Goal: Task Accomplishment & Management: Manage account settings

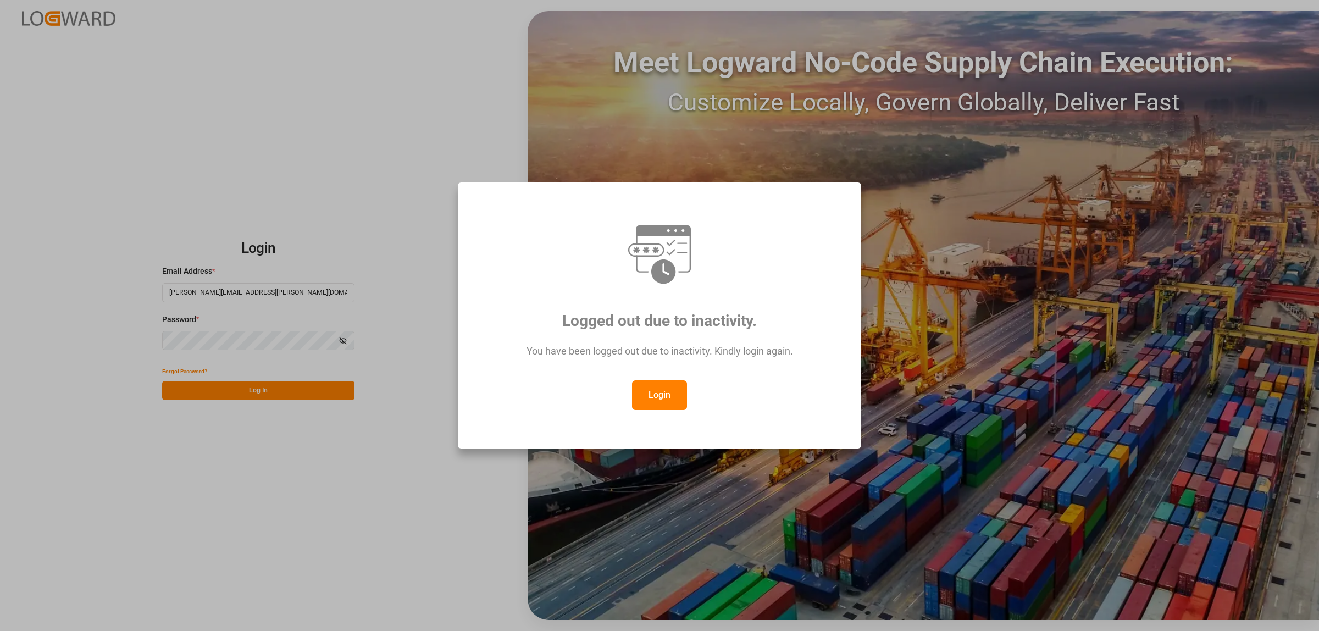
click at [660, 400] on button "Login" at bounding box center [659, 395] width 55 height 30
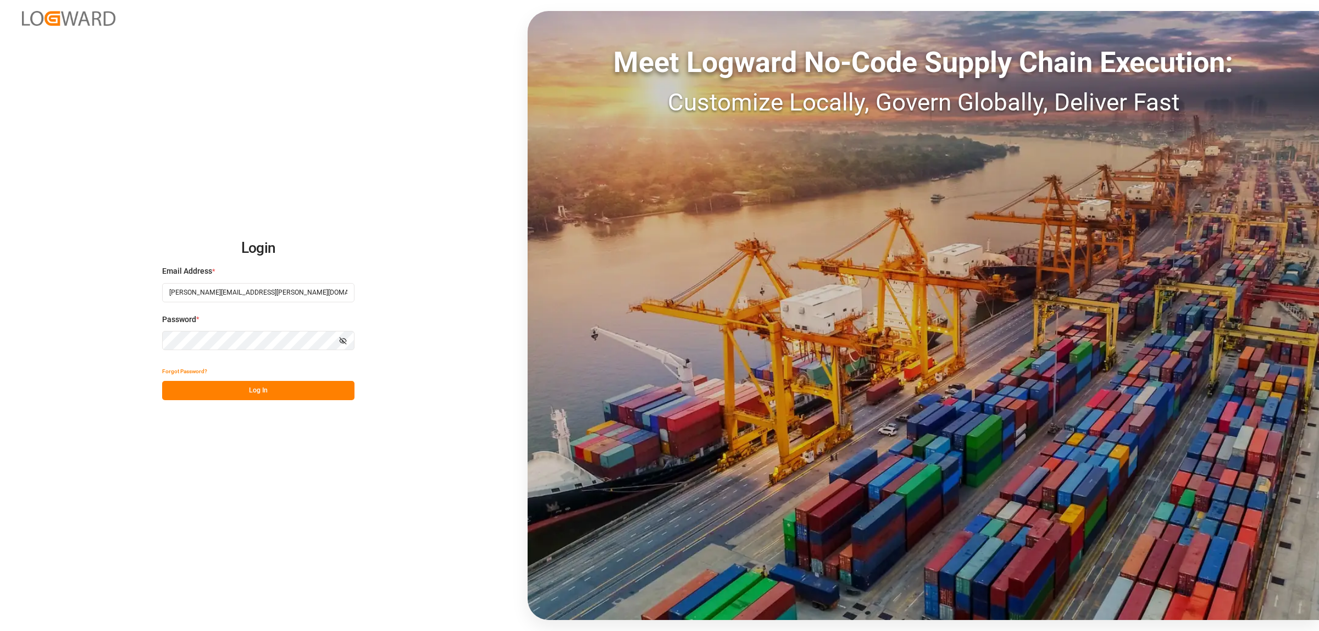
click at [257, 386] on button "Log In" at bounding box center [258, 390] width 192 height 19
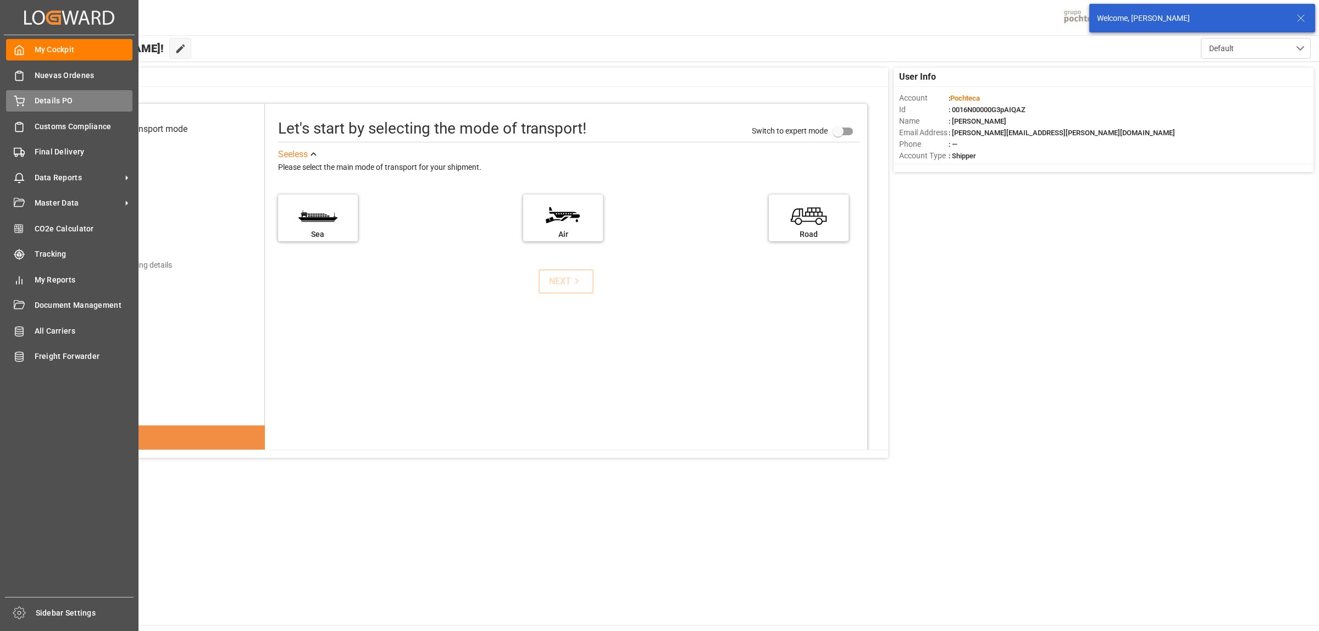
click at [51, 101] on span "Details PO" at bounding box center [84, 101] width 98 height 12
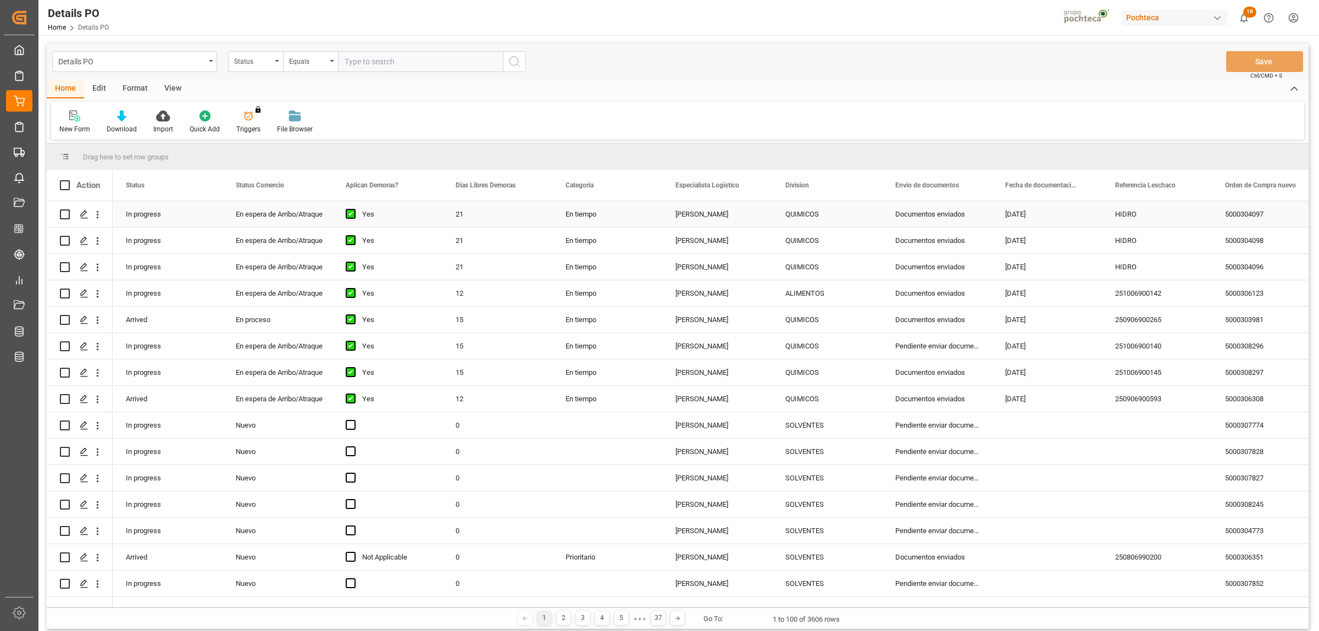
click at [1250, 218] on div "5000304097" at bounding box center [1267, 214] width 110 height 26
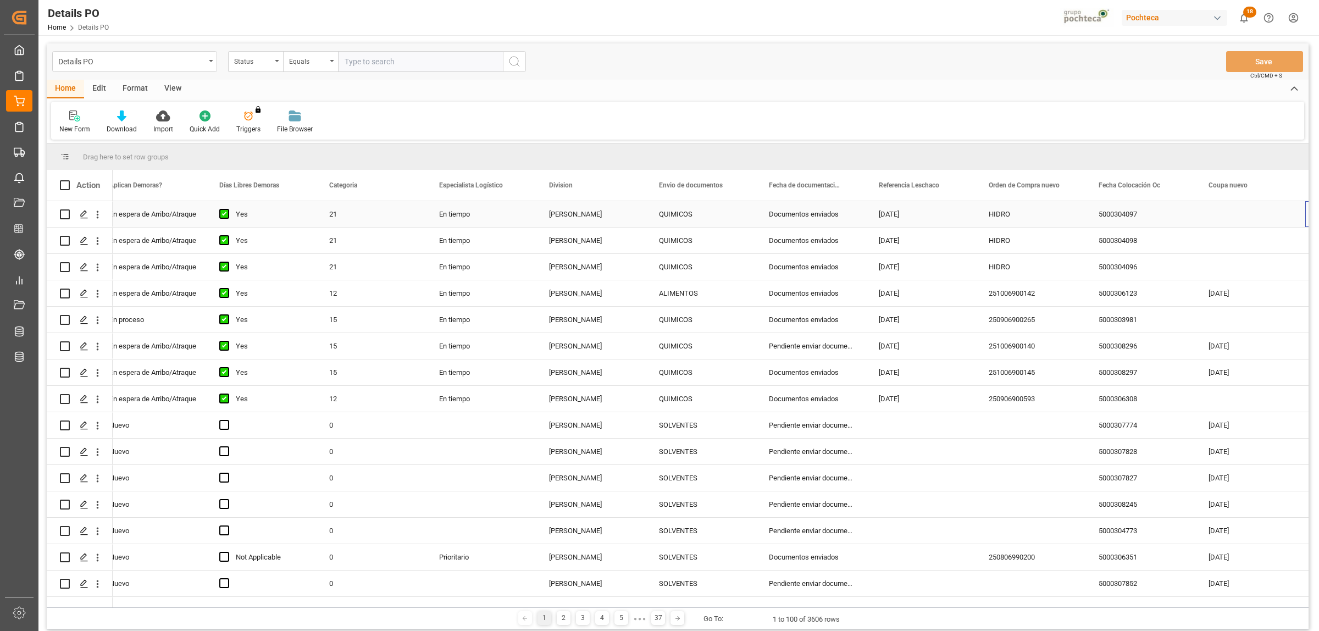
scroll to position [0, 236]
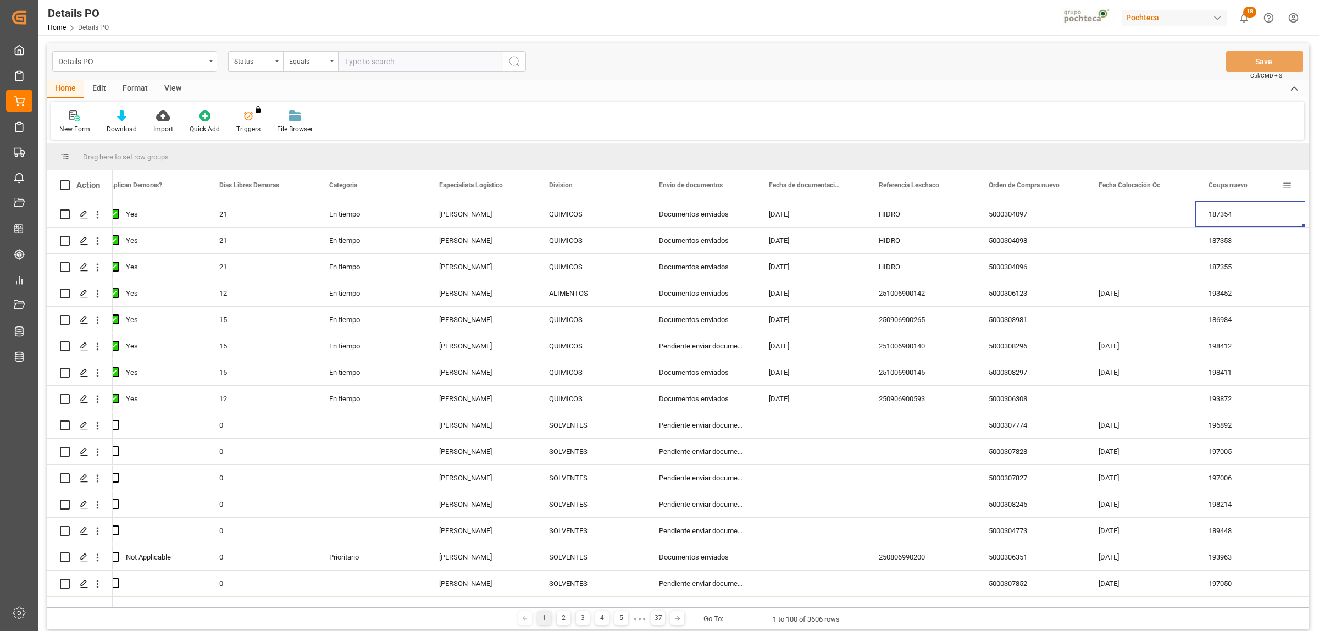
click at [1288, 184] on span at bounding box center [1288, 185] width 10 height 10
click at [1251, 184] on span "filter" at bounding box center [1250, 187] width 10 height 10
type input "199006"
click at [1256, 280] on button "Apply" at bounding box center [1262, 278] width 20 height 11
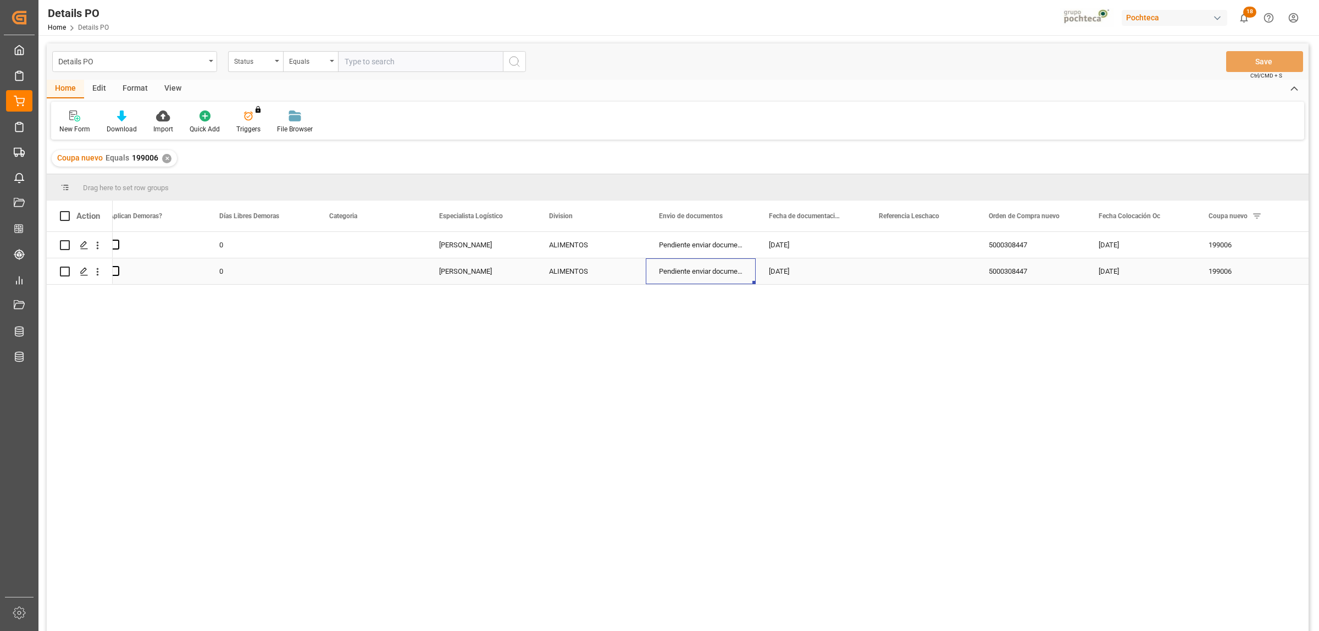
click at [704, 273] on div "Pendiente enviar documentos" at bounding box center [701, 271] width 110 height 26
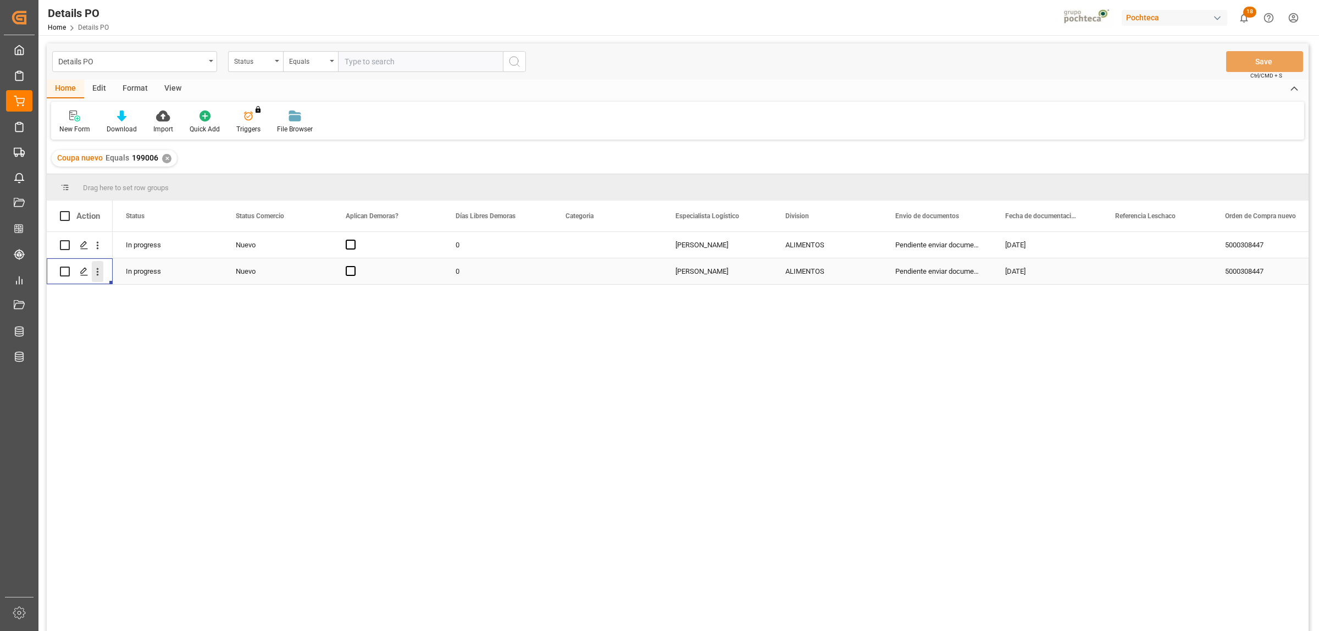
click at [95, 271] on icon "open menu" at bounding box center [98, 272] width 12 height 12
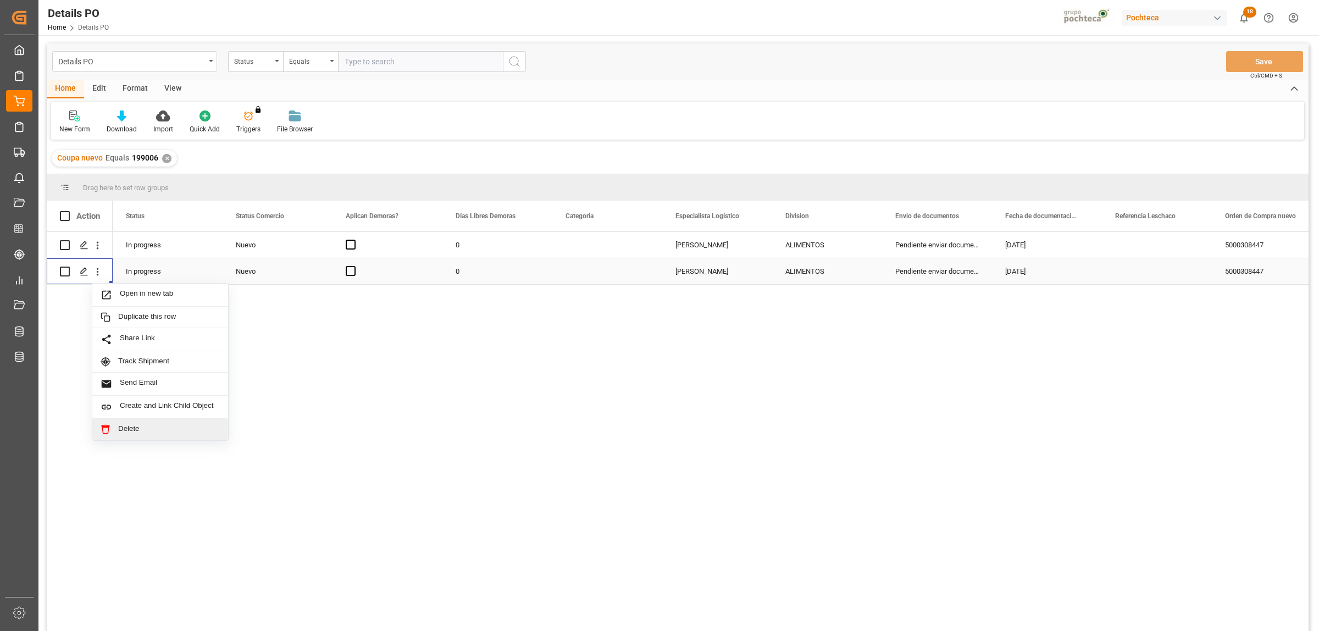
click at [138, 433] on span "Delete" at bounding box center [169, 429] width 102 height 10
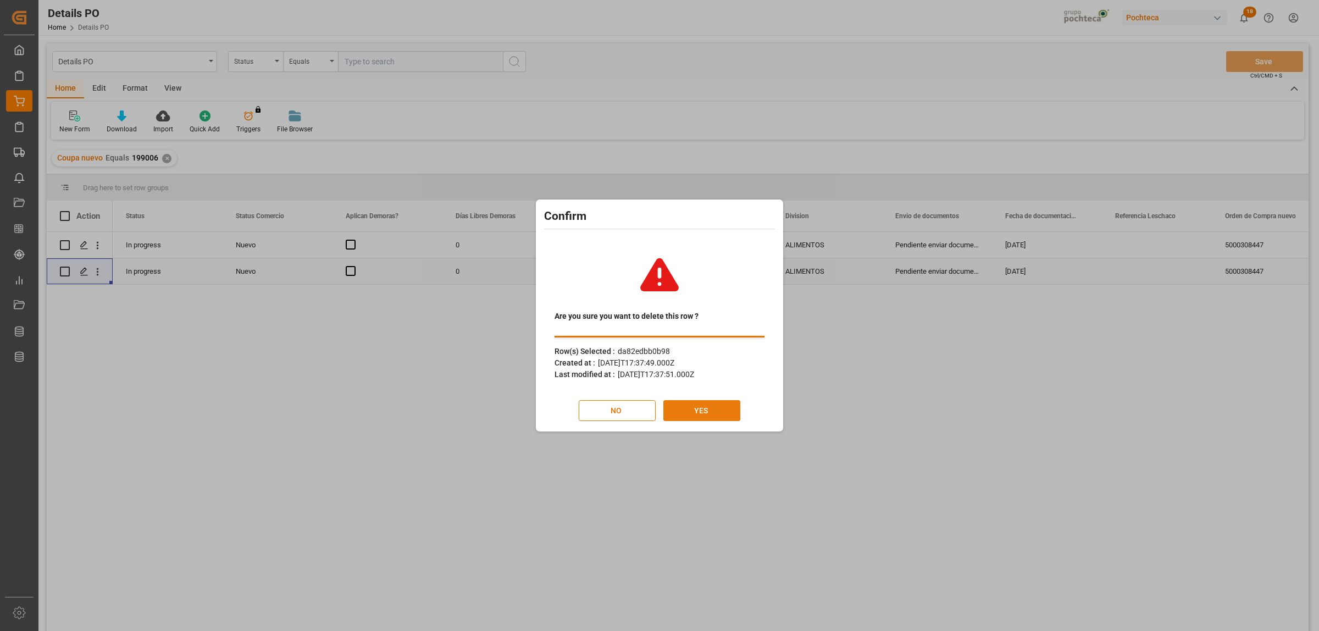
click at [716, 408] on button "YES" at bounding box center [702, 410] width 77 height 21
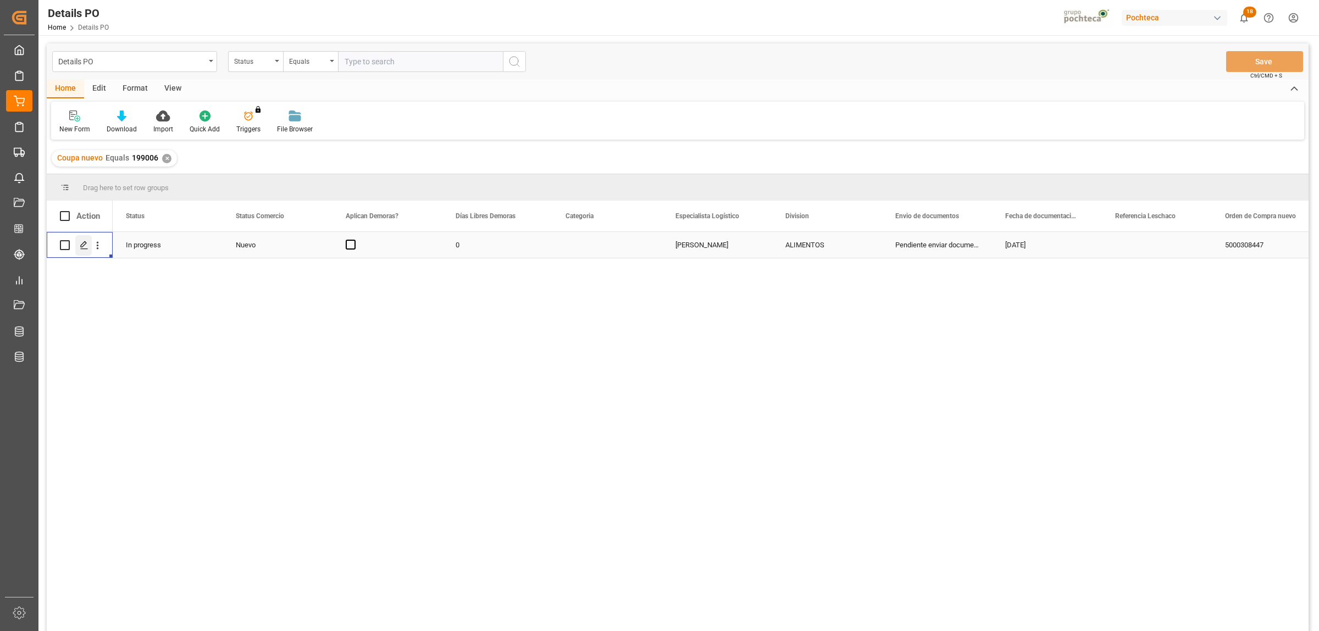
click at [80, 245] on icon "Press SPACE to select this row." at bounding box center [84, 245] width 9 height 9
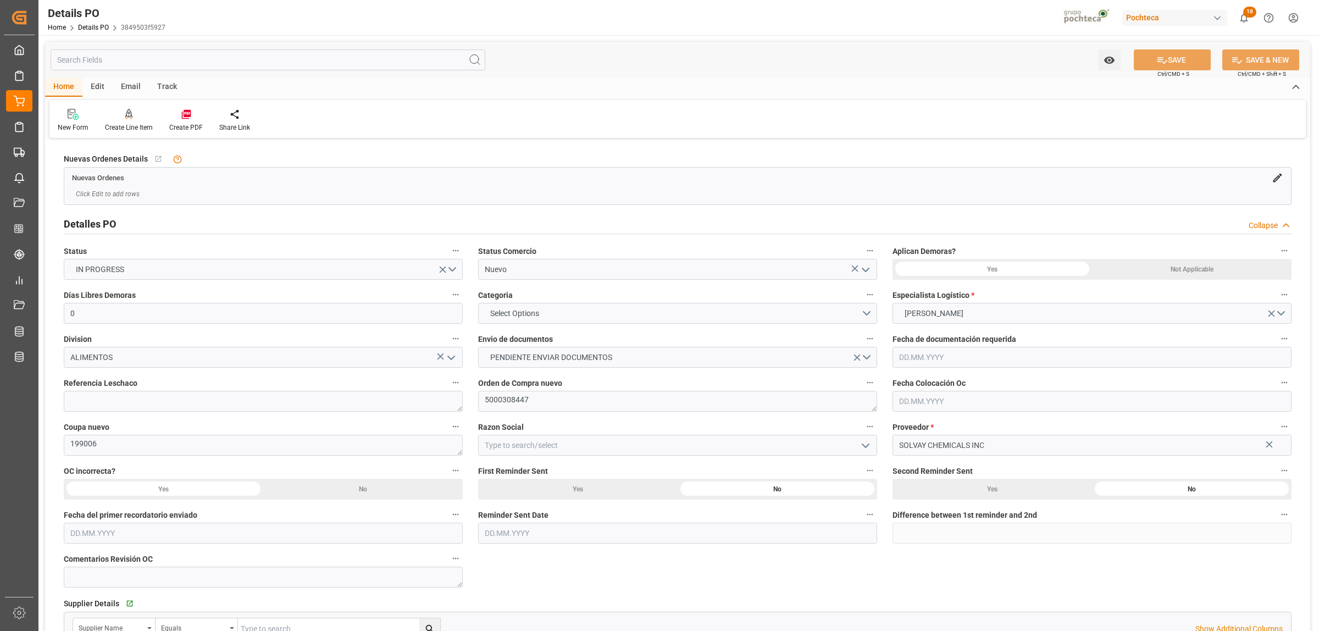
type input "0"
type input "[DATE]"
click at [865, 441] on icon "open menu" at bounding box center [865, 445] width 13 height 13
click at [573, 473] on div "Materias Primas" at bounding box center [678, 469] width 398 height 25
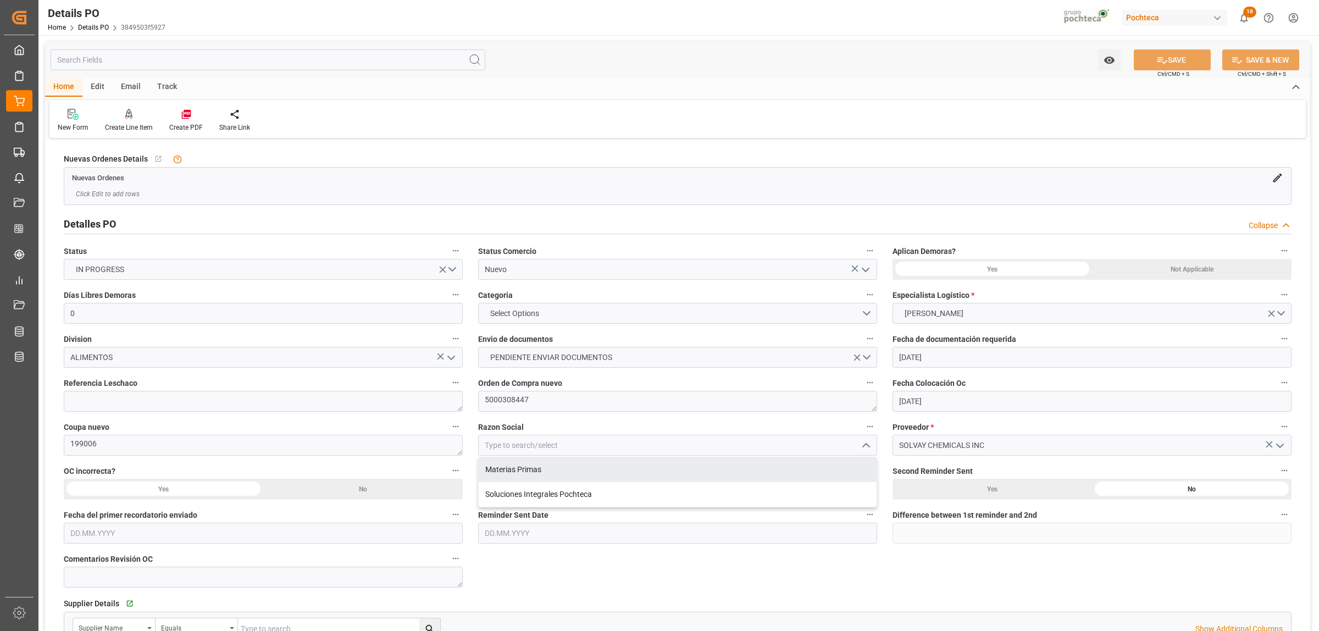
type input "Materias Primas"
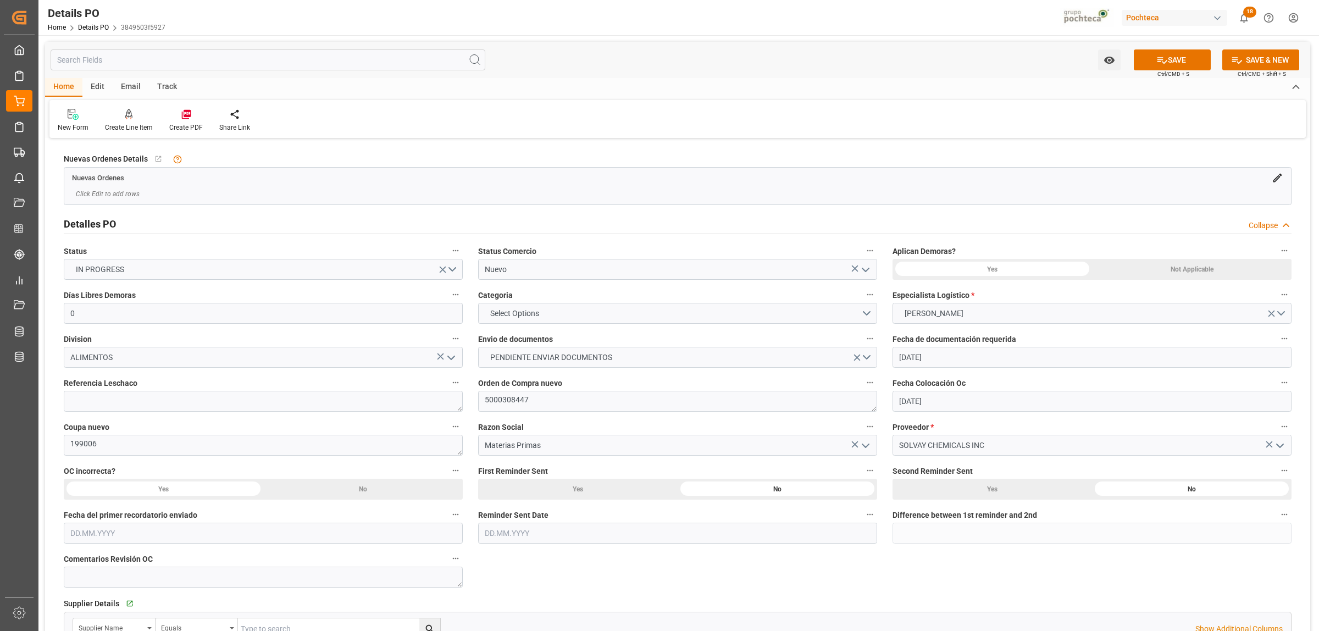
click at [867, 268] on icon "open menu" at bounding box center [865, 269] width 13 height 13
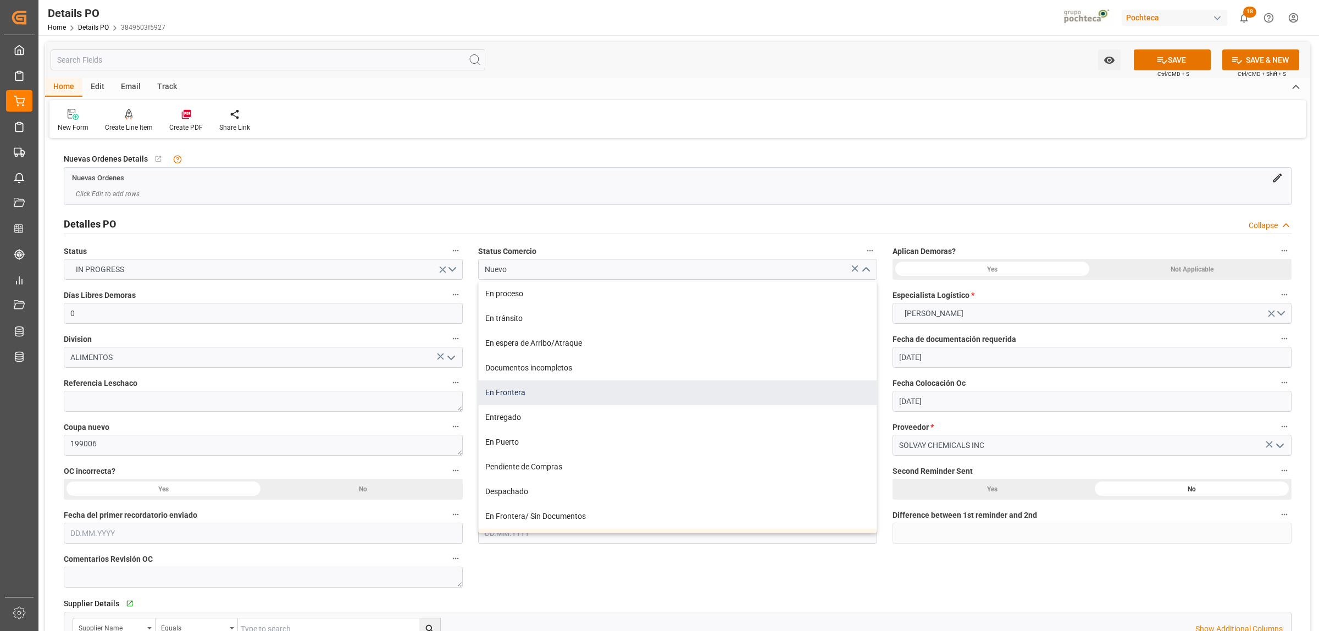
click at [556, 394] on div "En Frontera" at bounding box center [678, 392] width 398 height 25
type input "En Frontera"
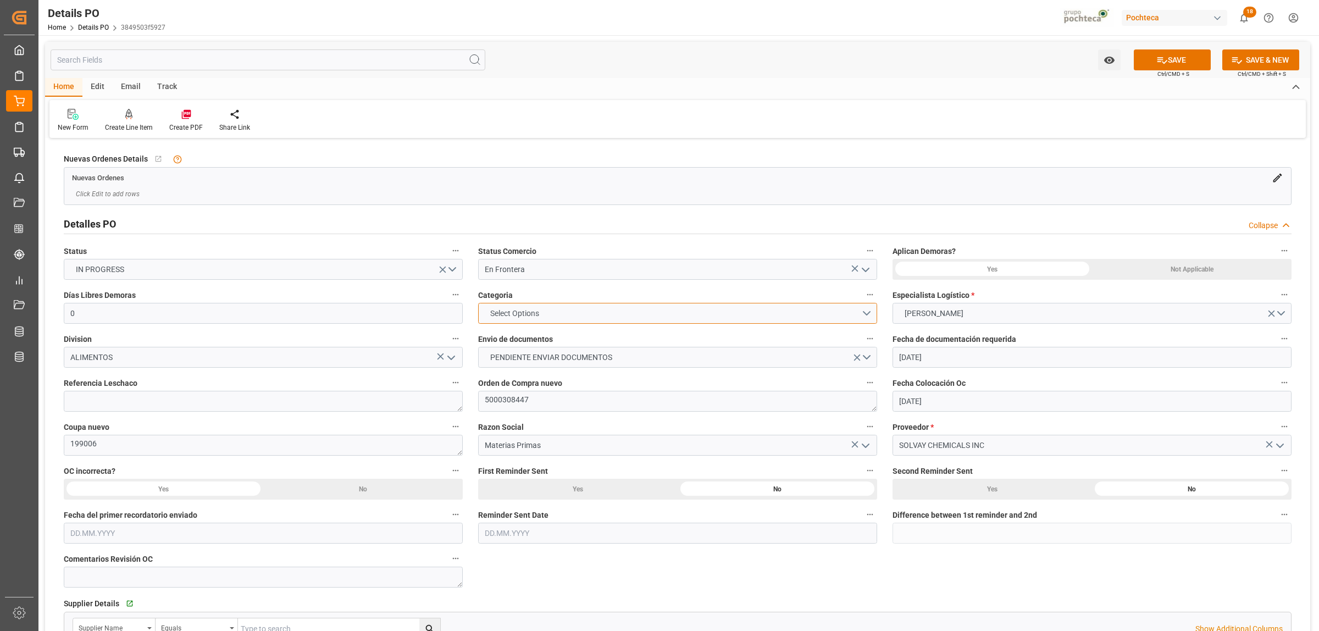
click at [863, 319] on button "Select Options" at bounding box center [677, 313] width 399 height 21
click at [505, 339] on div "EN TIEMPO" at bounding box center [678, 339] width 398 height 23
click at [1205, 271] on div "Not Applicable" at bounding box center [1192, 269] width 200 height 21
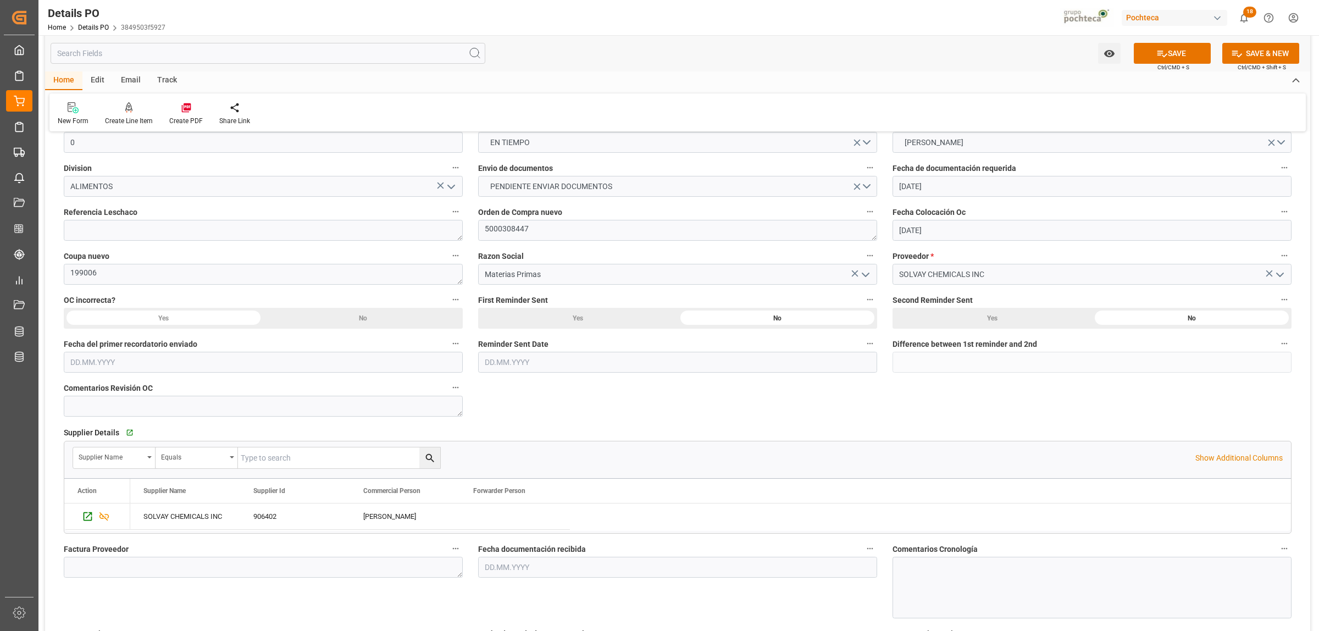
scroll to position [206, 0]
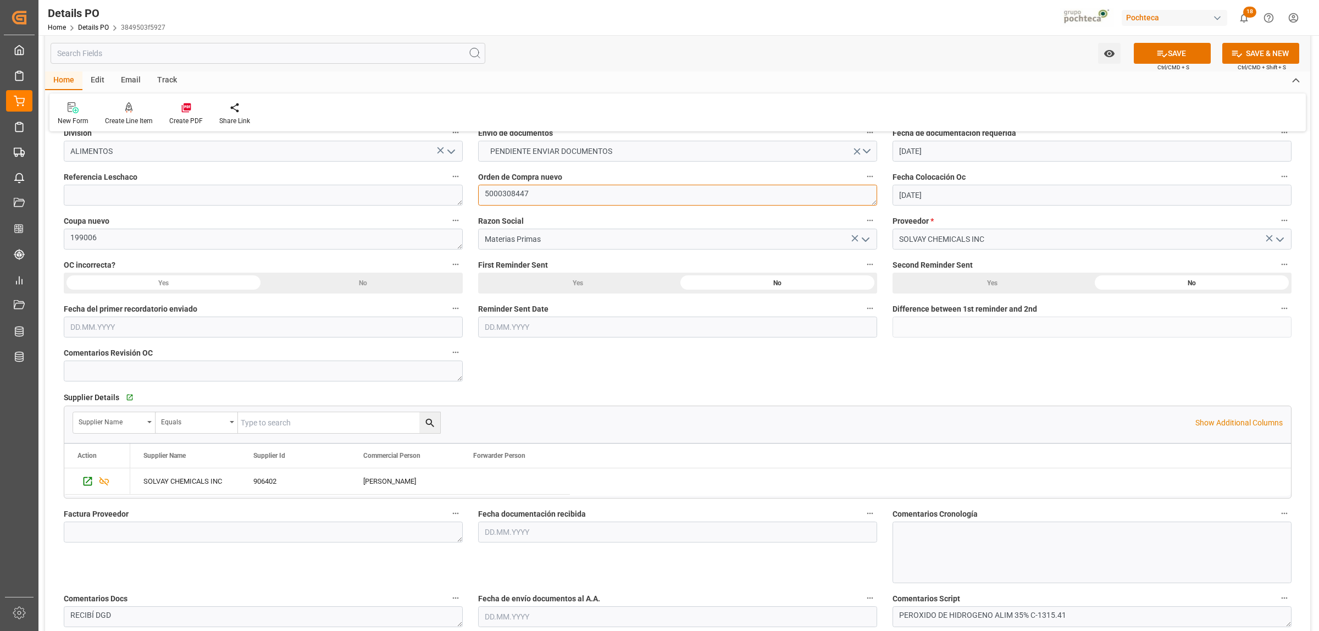
drag, startPoint x: 532, startPoint y: 195, endPoint x: 473, endPoint y: 193, distance: 59.4
click at [473, 193] on div "Orden de Compra nuevo 5000308447" at bounding box center [678, 187] width 415 height 44
drag, startPoint x: 534, startPoint y: 195, endPoint x: 455, endPoint y: 199, distance: 78.7
click at [455, 199] on div "Nuevas Ordenes Details   No child Object linked Nuevas Ordenes Click Edit to ad…" at bounding box center [678, 442] width 1266 height 1015
drag, startPoint x: 95, startPoint y: 239, endPoint x: 64, endPoint y: 237, distance: 30.9
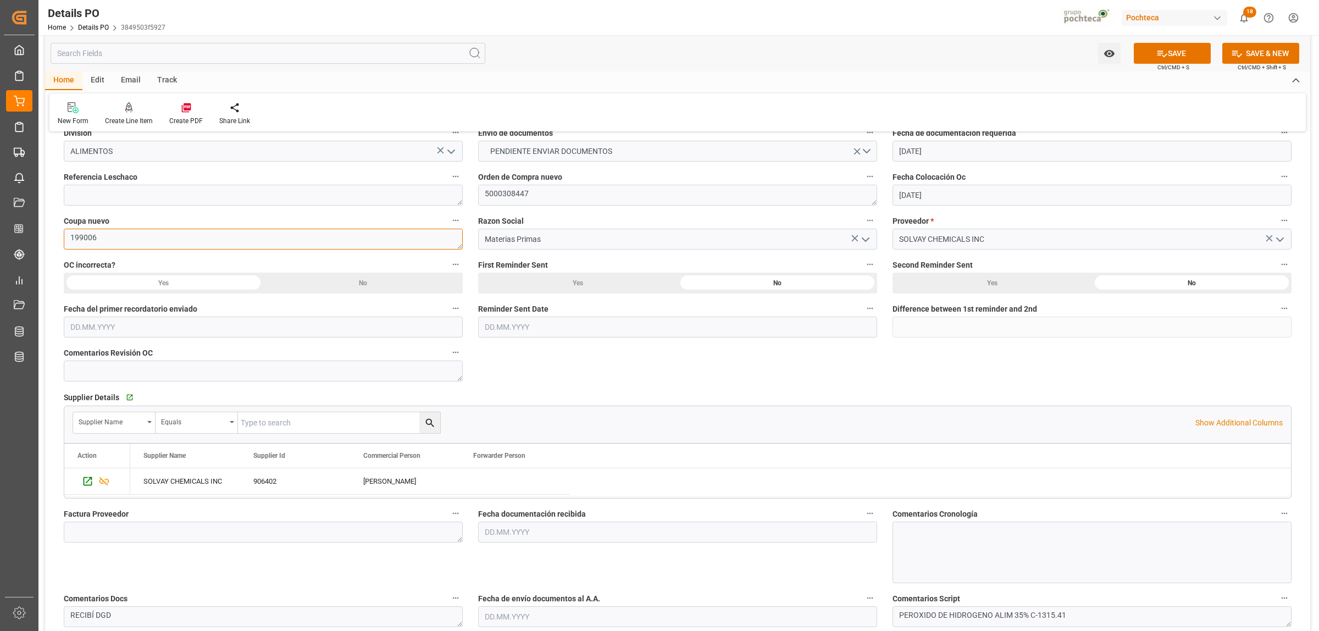
click at [64, 237] on textarea "199006" at bounding box center [263, 239] width 399 height 21
click at [139, 532] on textarea at bounding box center [263, 532] width 399 height 21
paste textarea "78045648"
type textarea "78045648"
click at [501, 528] on input "text" at bounding box center [677, 532] width 399 height 21
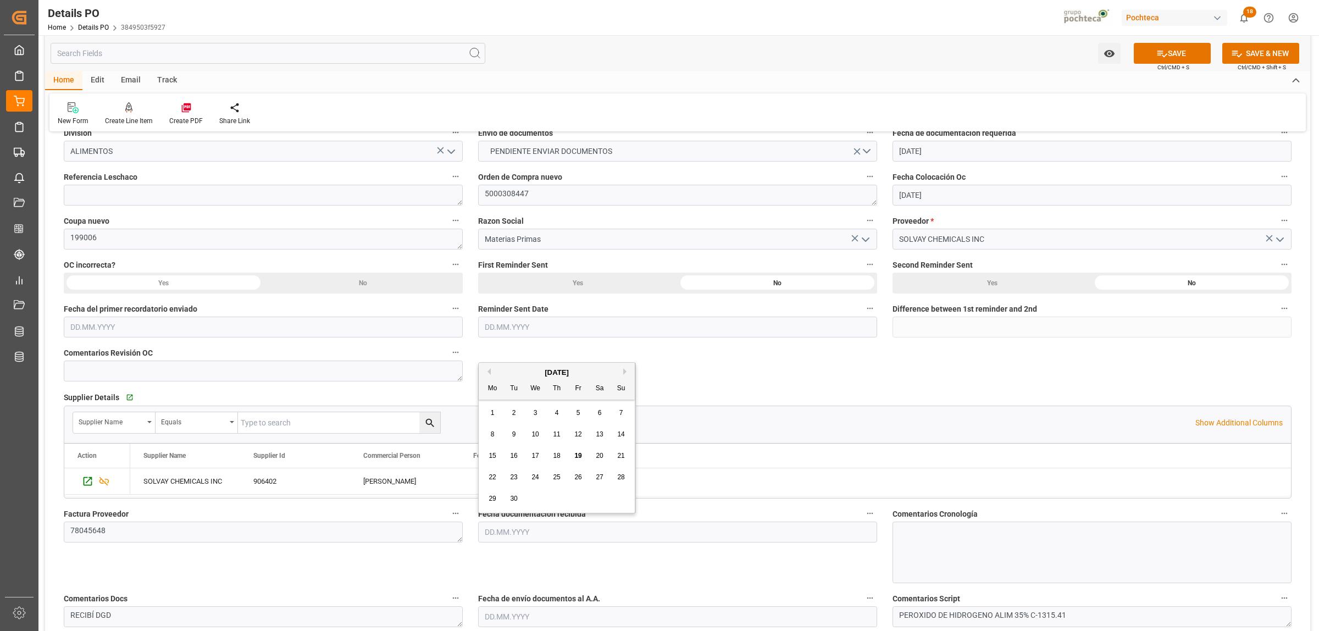
click at [510, 367] on div "[DATE]" at bounding box center [557, 372] width 156 height 11
click at [583, 455] on div "19" at bounding box center [579, 456] width 14 height 13
type input "[DATE]"
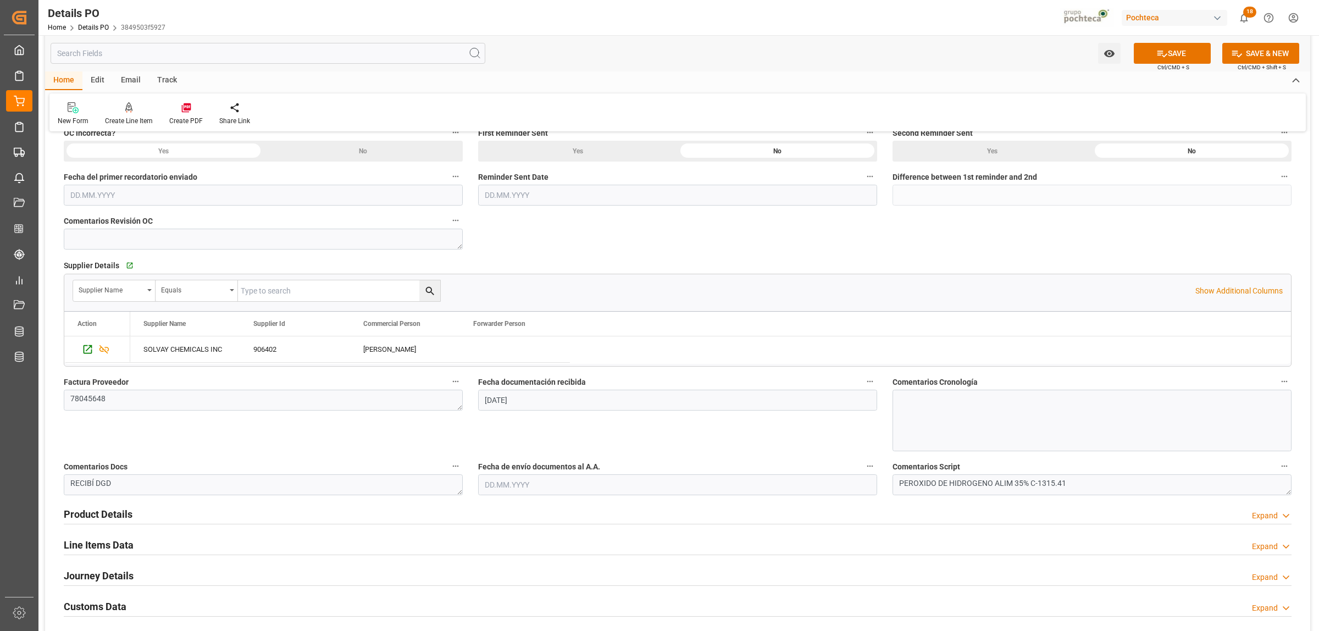
scroll to position [344, 0]
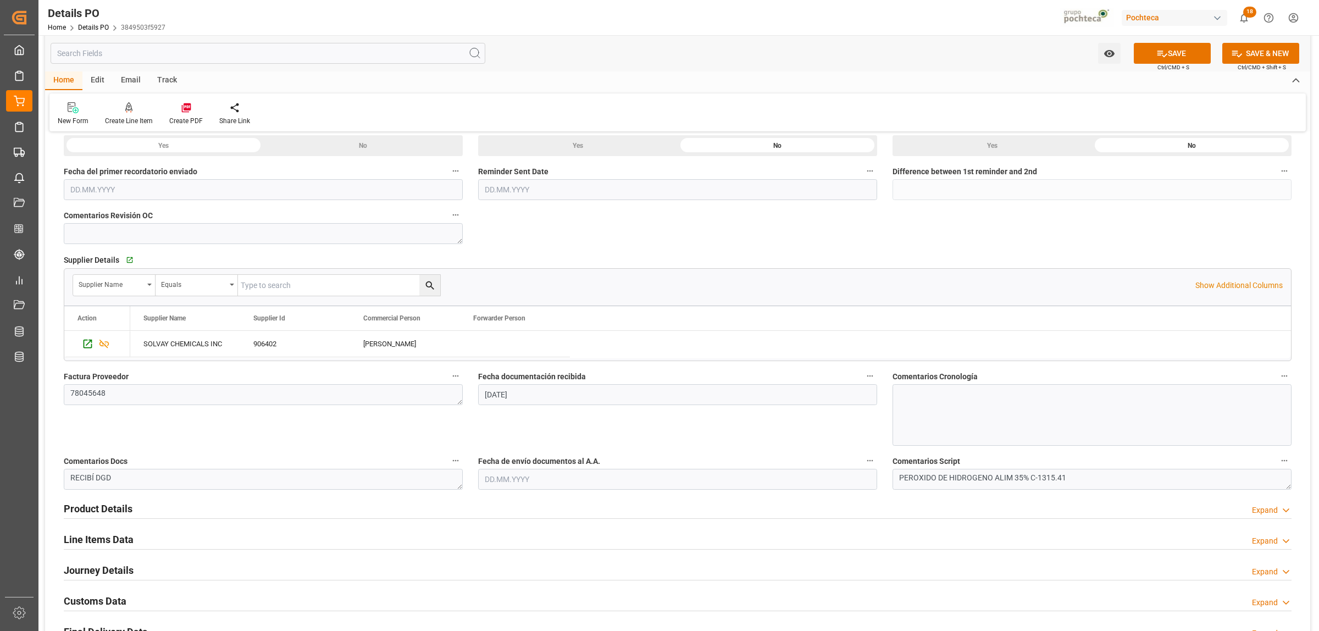
click at [499, 473] on input "text" at bounding box center [677, 479] width 399 height 21
click at [515, 322] on div "[DATE]" at bounding box center [557, 319] width 156 height 11
click at [580, 410] on div "19" at bounding box center [579, 403] width 14 height 13
type input "[DATE]"
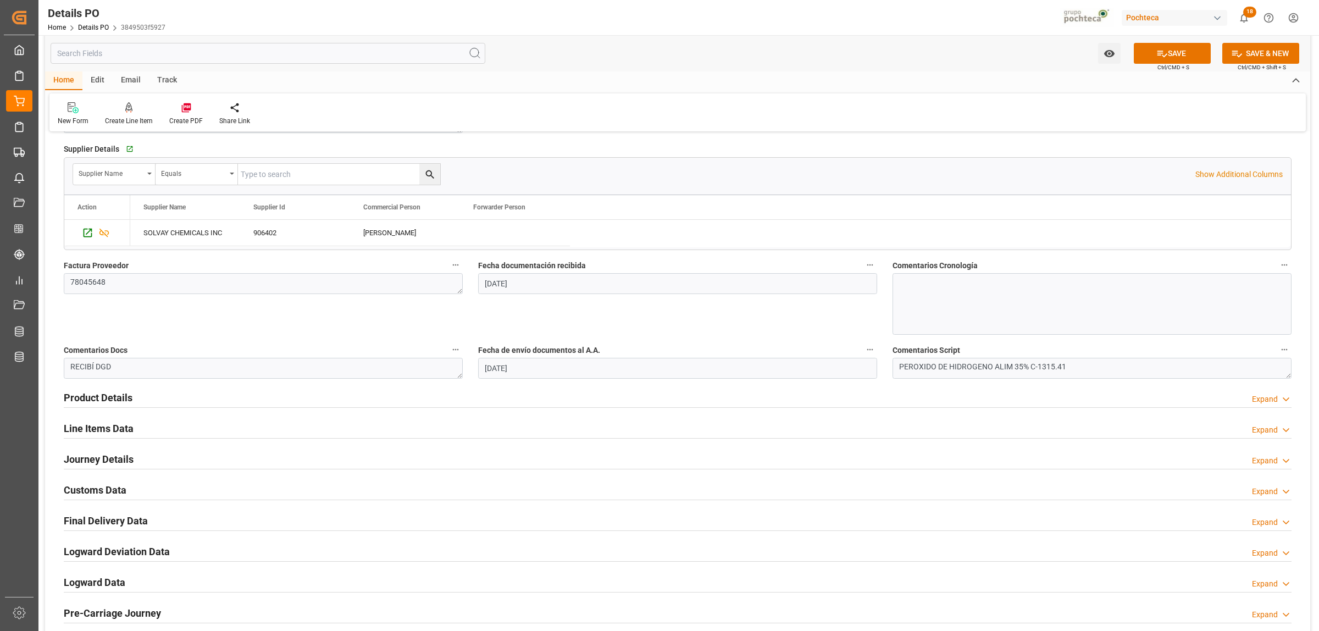
scroll to position [481, 0]
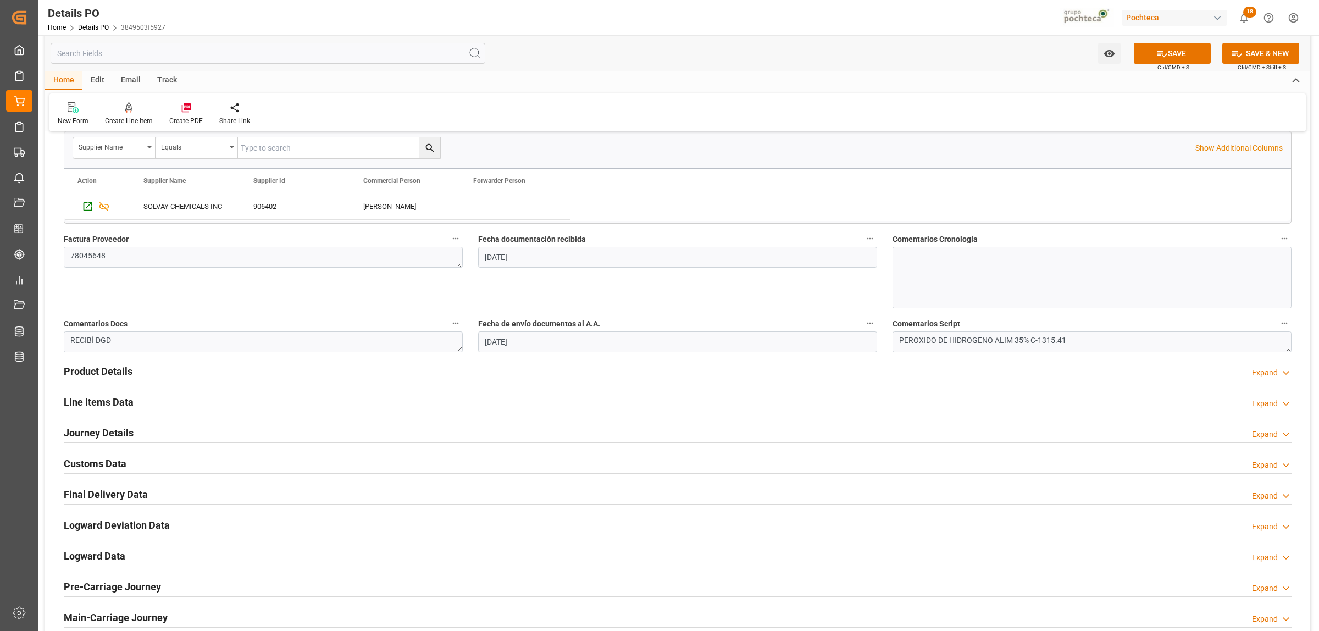
click at [99, 374] on h2 "Product Details" at bounding box center [98, 371] width 69 height 15
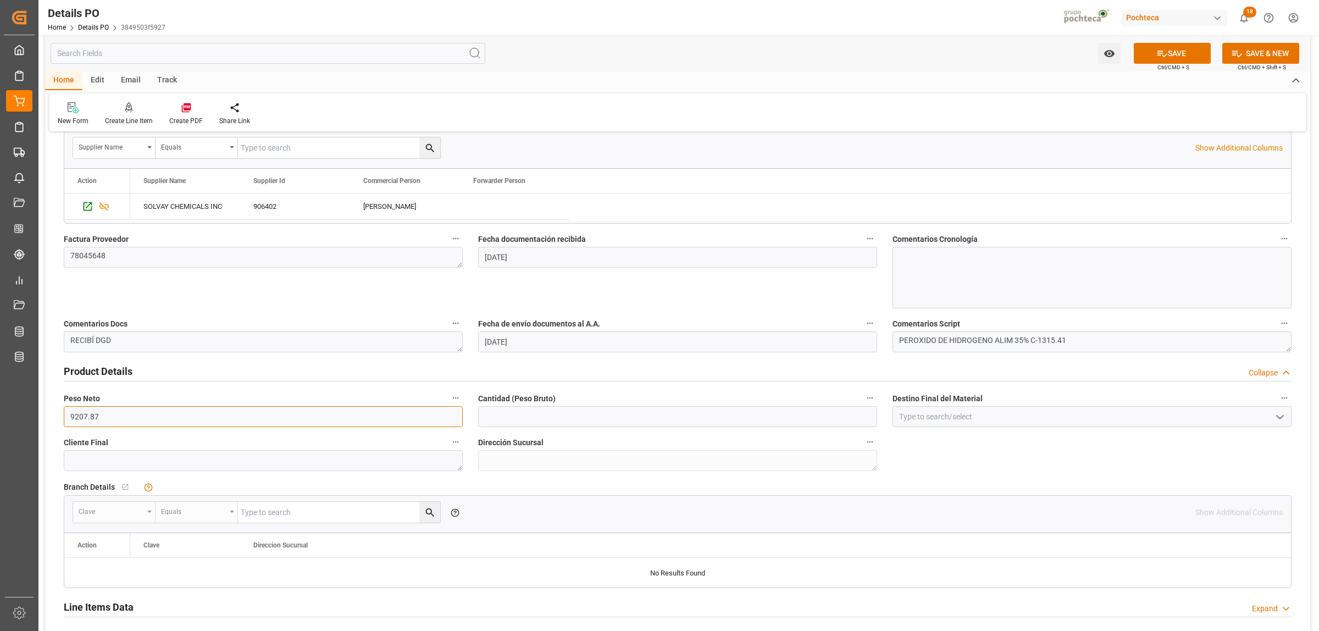
drag, startPoint x: 106, startPoint y: 417, endPoint x: 67, endPoint y: 413, distance: 39.2
click at [67, 413] on input "9207.87" at bounding box center [263, 416] width 399 height 21
click at [551, 421] on input "text" at bounding box center [677, 416] width 399 height 21
paste input "9207.87"
type input "9207.87"
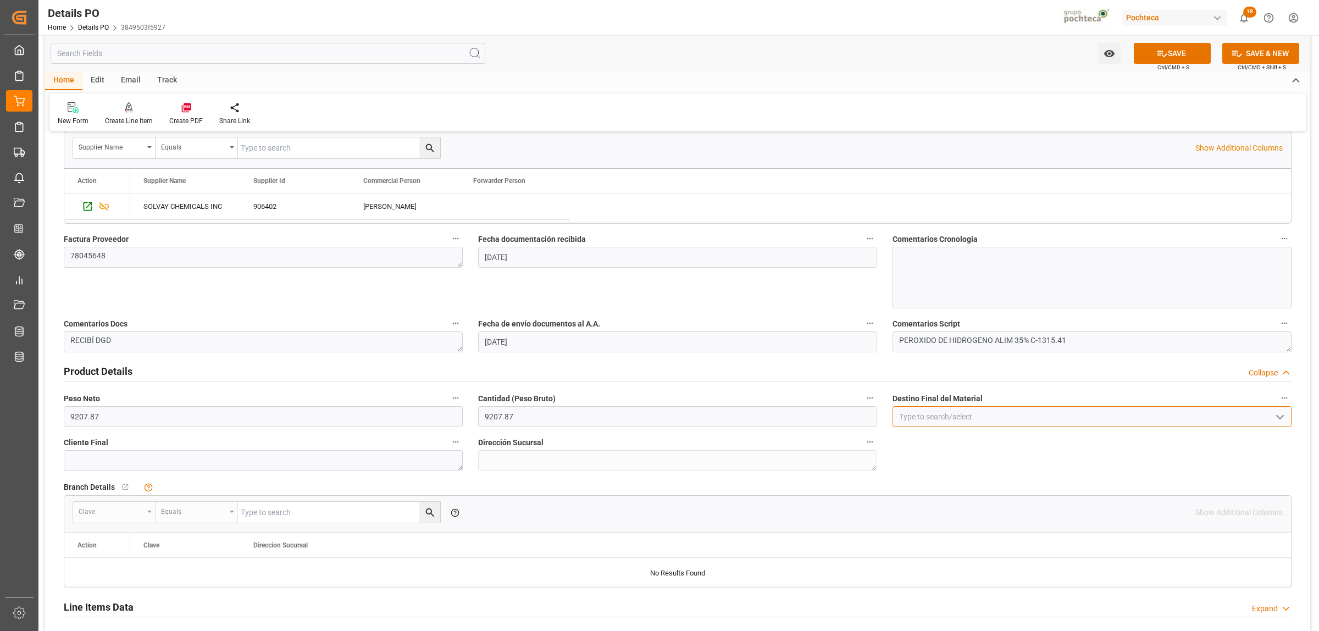
click at [944, 411] on input at bounding box center [1092, 416] width 399 height 21
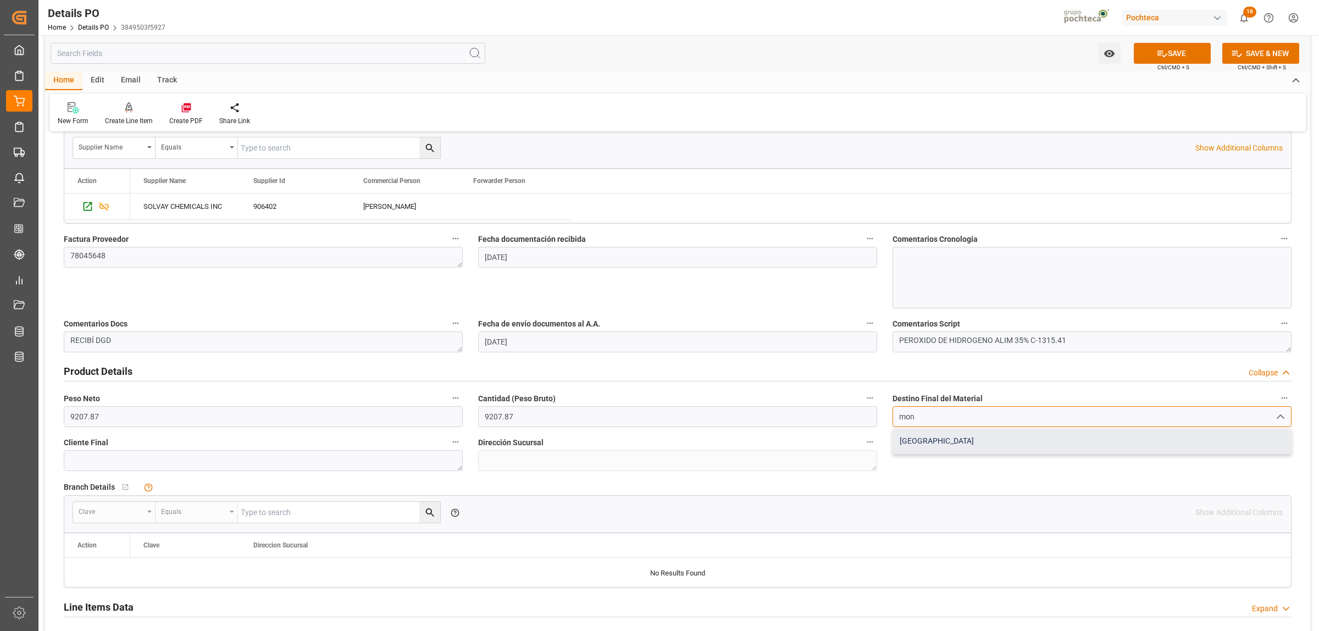
click at [907, 441] on div "[GEOGRAPHIC_DATA]" at bounding box center [1092, 441] width 398 height 25
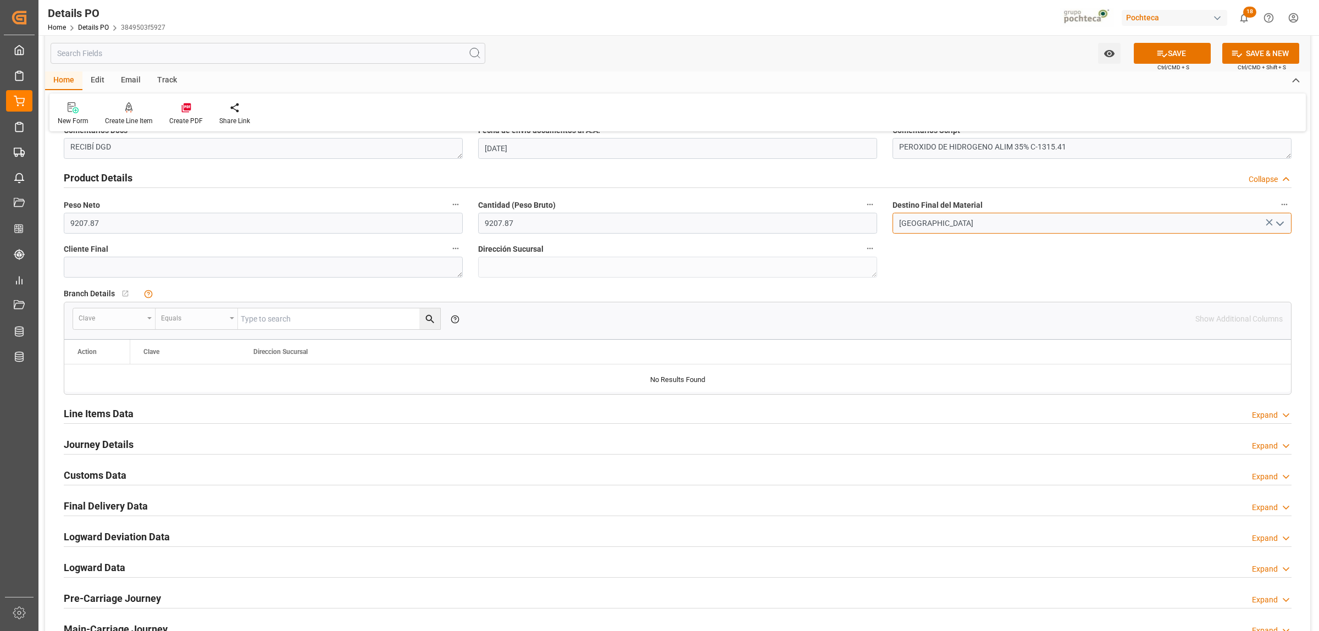
scroll to position [687, 0]
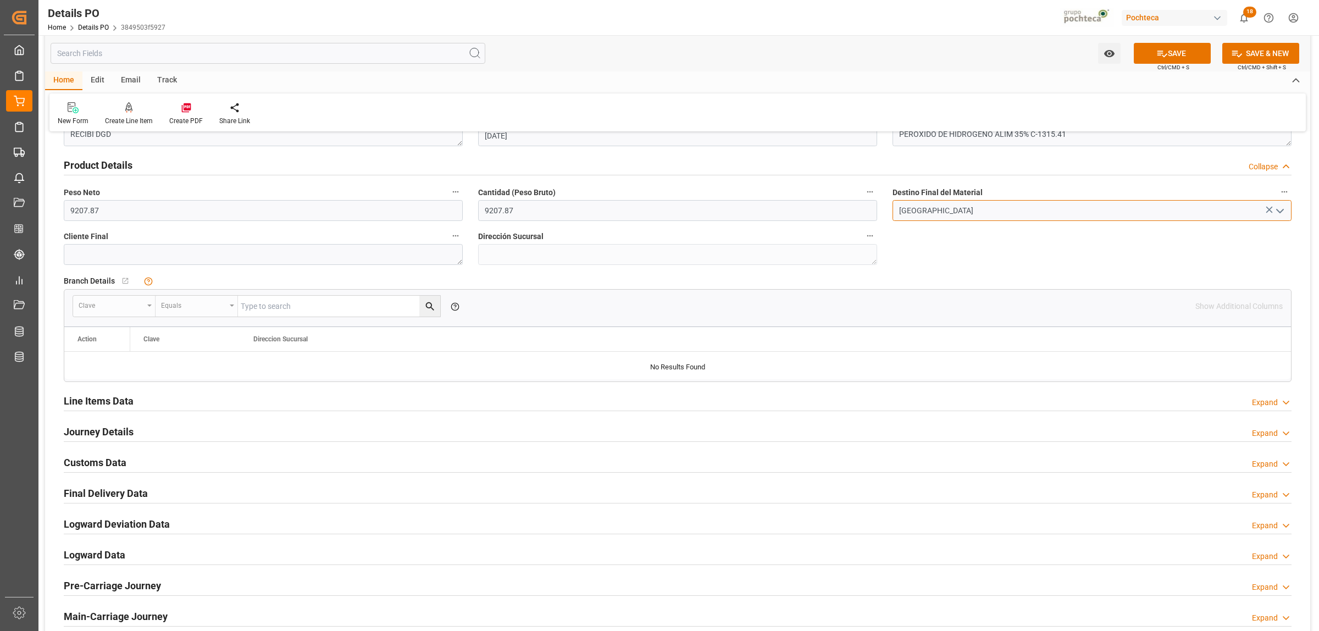
type input "[GEOGRAPHIC_DATA]"
click at [121, 404] on h2 "Line Items Data" at bounding box center [99, 401] width 70 height 15
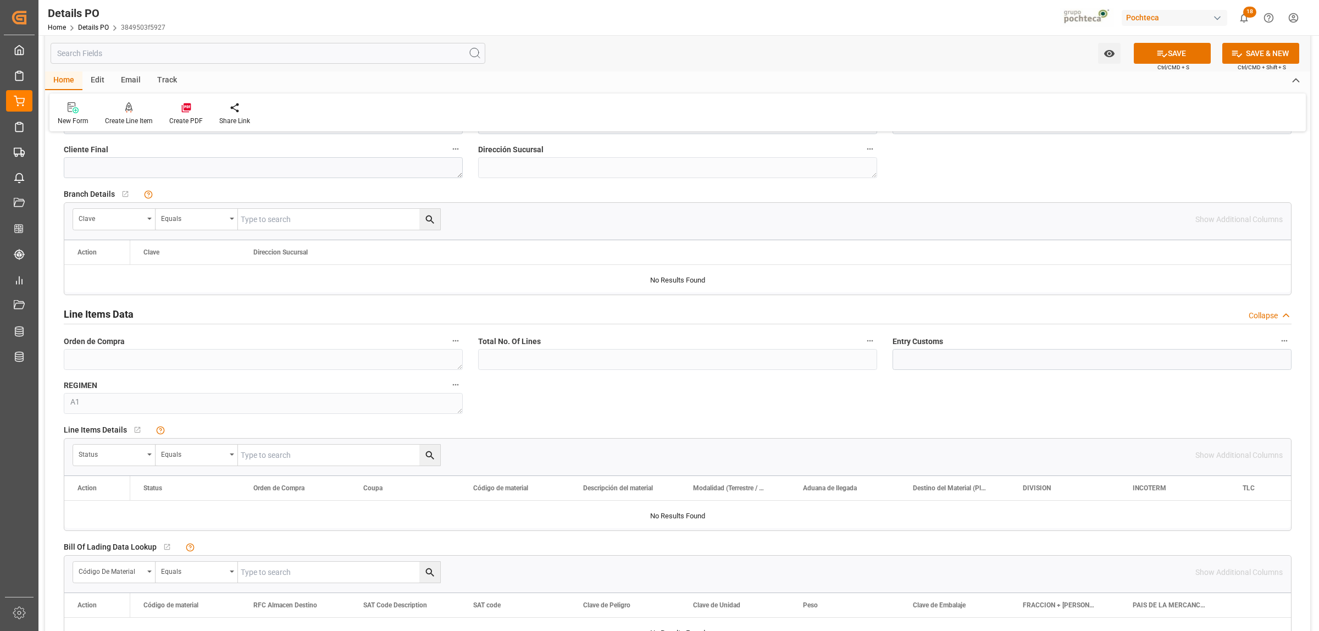
scroll to position [962, 0]
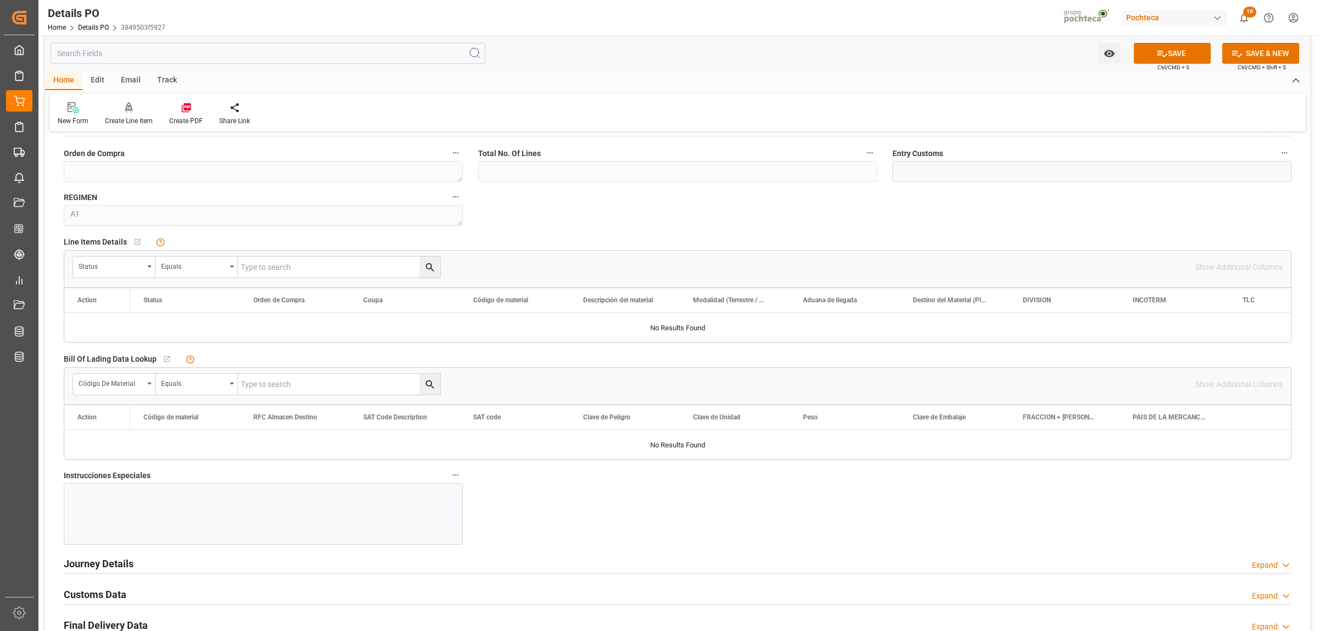
click at [109, 558] on div "Journey Details" at bounding box center [99, 563] width 70 height 21
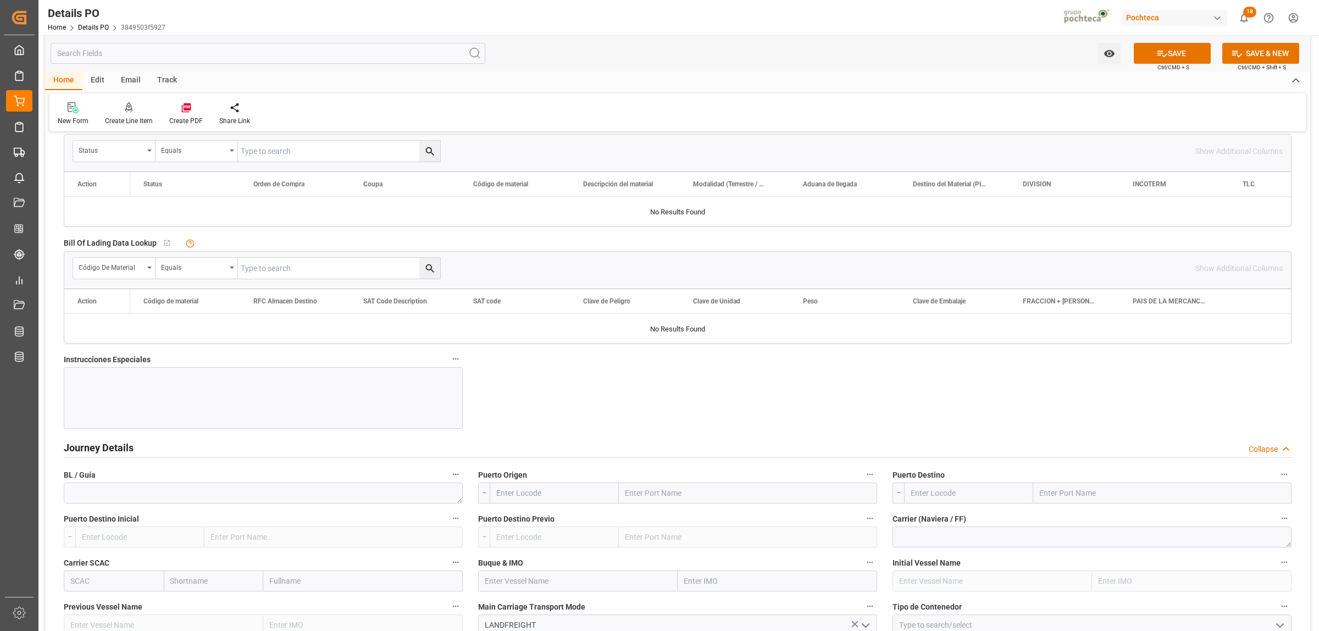
scroll to position [1168, 0]
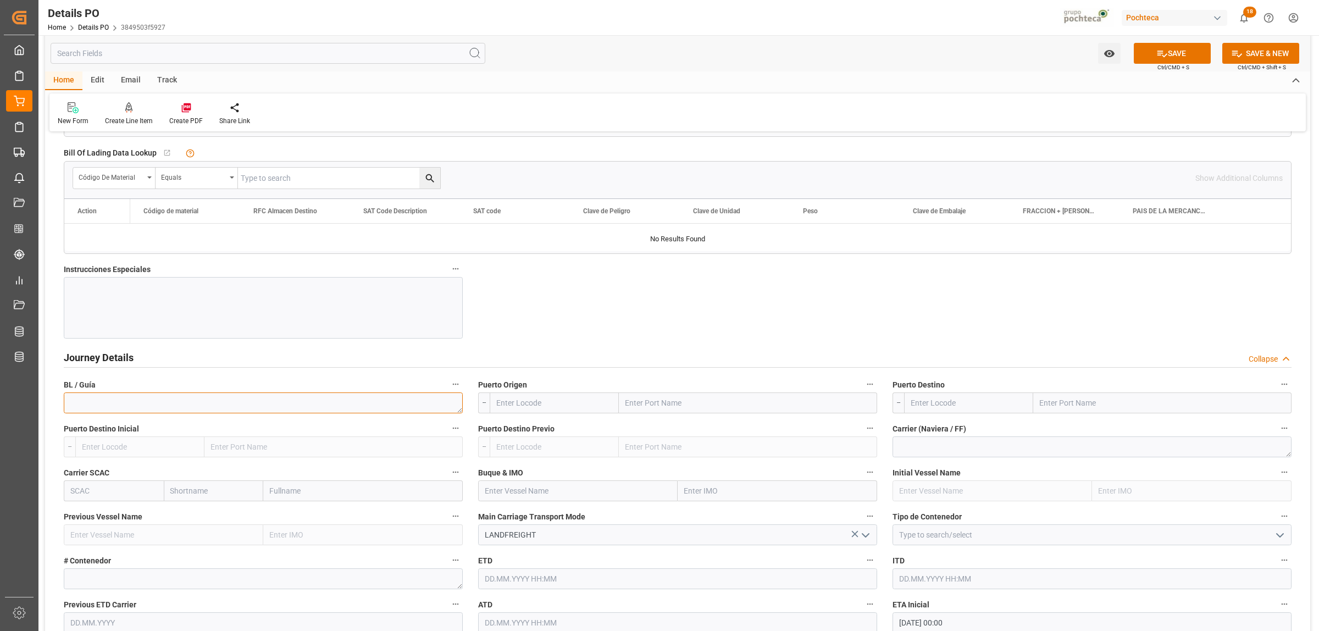
click at [166, 401] on textarea at bounding box center [263, 403] width 399 height 21
paste textarea "OFFERER'S B/L No.4112315367"
drag, startPoint x: 81, startPoint y: 407, endPoint x: 62, endPoint y: 394, distance: 23.6
click at [61, 395] on div "BL / Guía OFFERER'S B/L No.4112315367" at bounding box center [263, 395] width 415 height 44
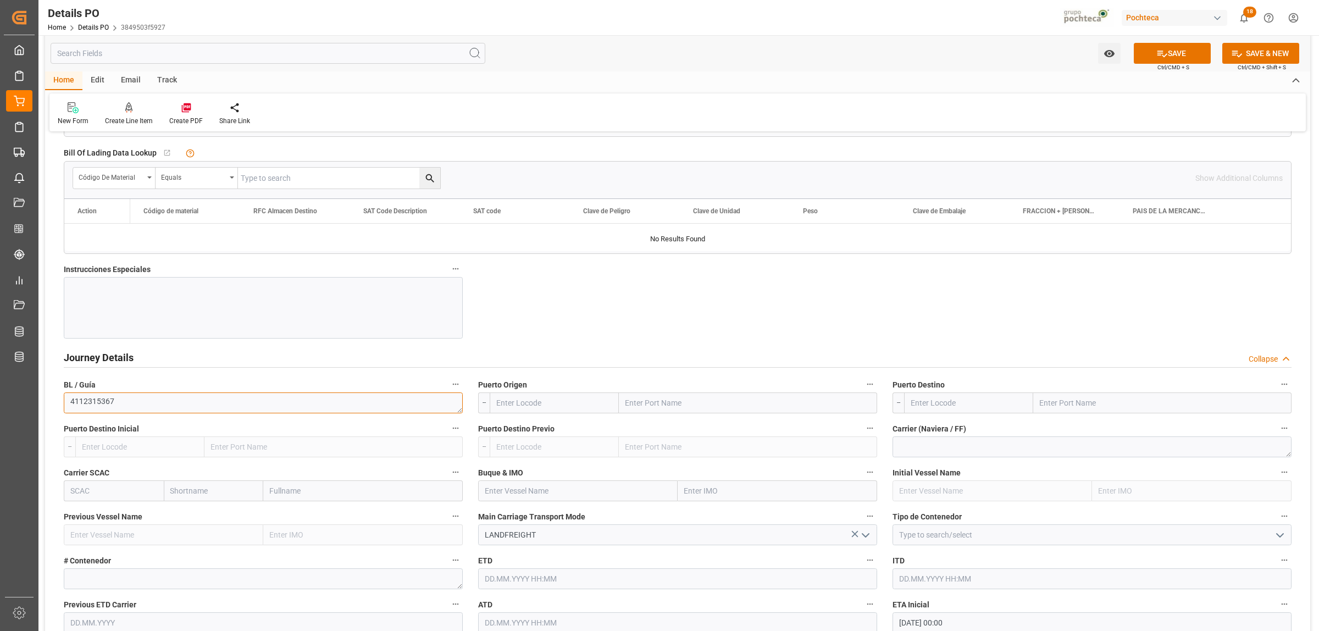
type textarea "4112315367"
click at [677, 408] on input "text" at bounding box center [748, 403] width 258 height 21
type input "lared"
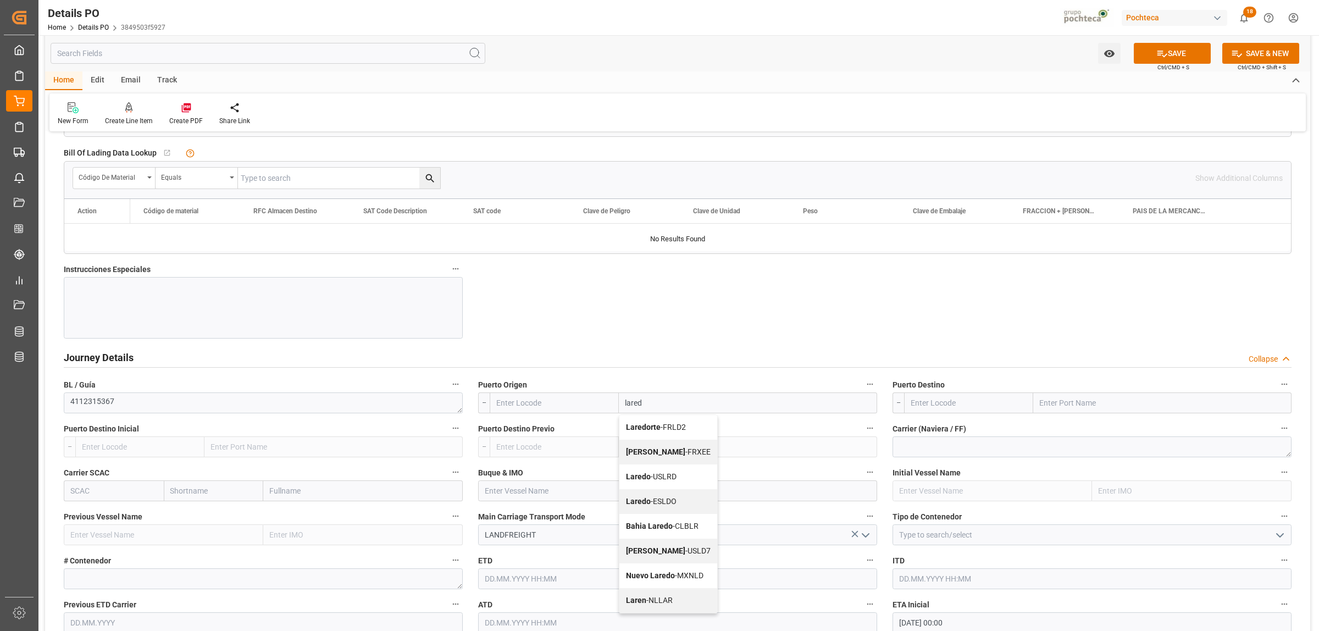
click at [638, 477] on b "Laredo" at bounding box center [638, 476] width 25 height 9
type input "USLRD"
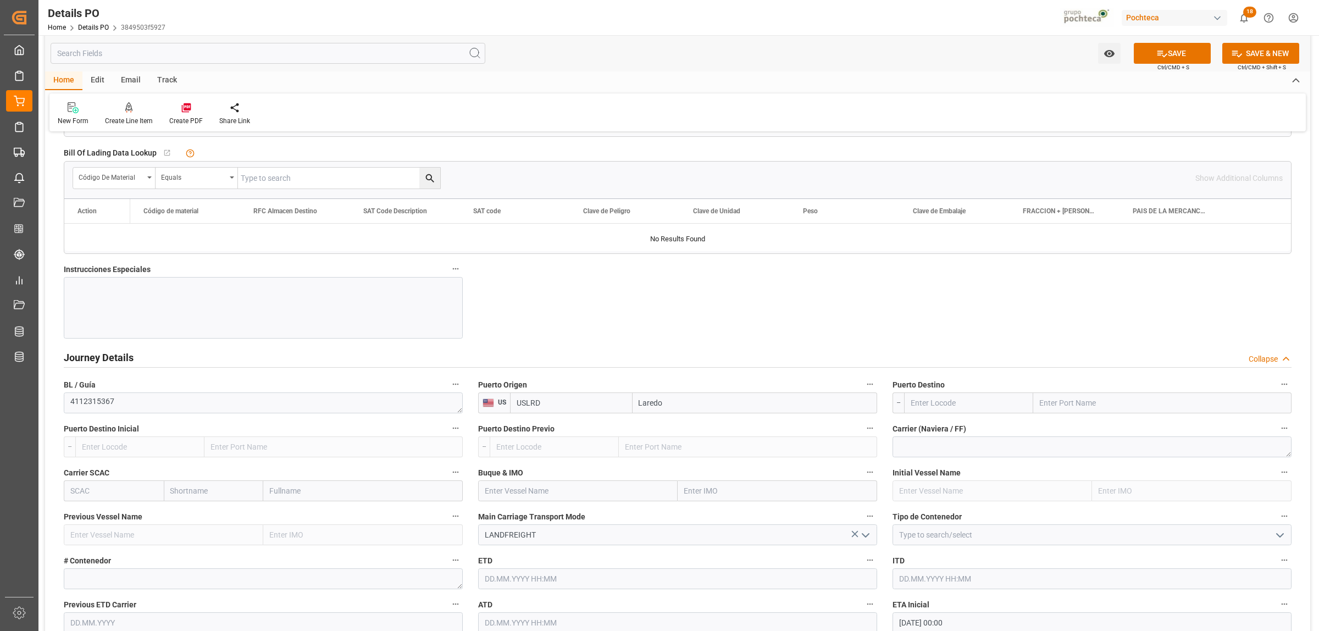
type input "Laredo"
click at [1092, 407] on input "text" at bounding box center [1163, 403] width 258 height 21
drag, startPoint x: 1070, startPoint y: 403, endPoint x: 1029, endPoint y: 401, distance: 40.7
click at [1031, 402] on div "[GEOGRAPHIC_DATA]" at bounding box center [1098, 403] width 388 height 21
type input "[GEOGRAPHIC_DATA]"
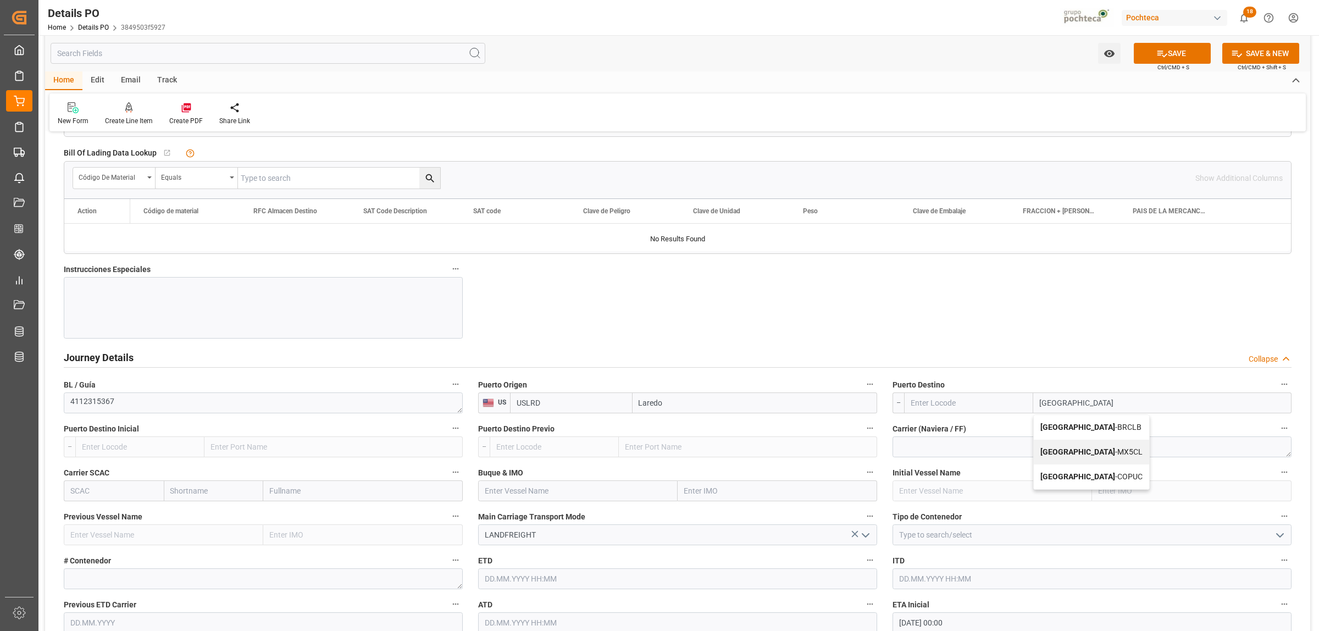
click at [1090, 456] on span "Colombia - MX5CL" at bounding box center [1092, 452] width 102 height 9
type input "MX5CL"
type input "[GEOGRAPHIC_DATA]"
click at [1292, 537] on div at bounding box center [1093, 534] width 416 height 21
click at [1284, 537] on icon "open menu" at bounding box center [1280, 535] width 13 height 13
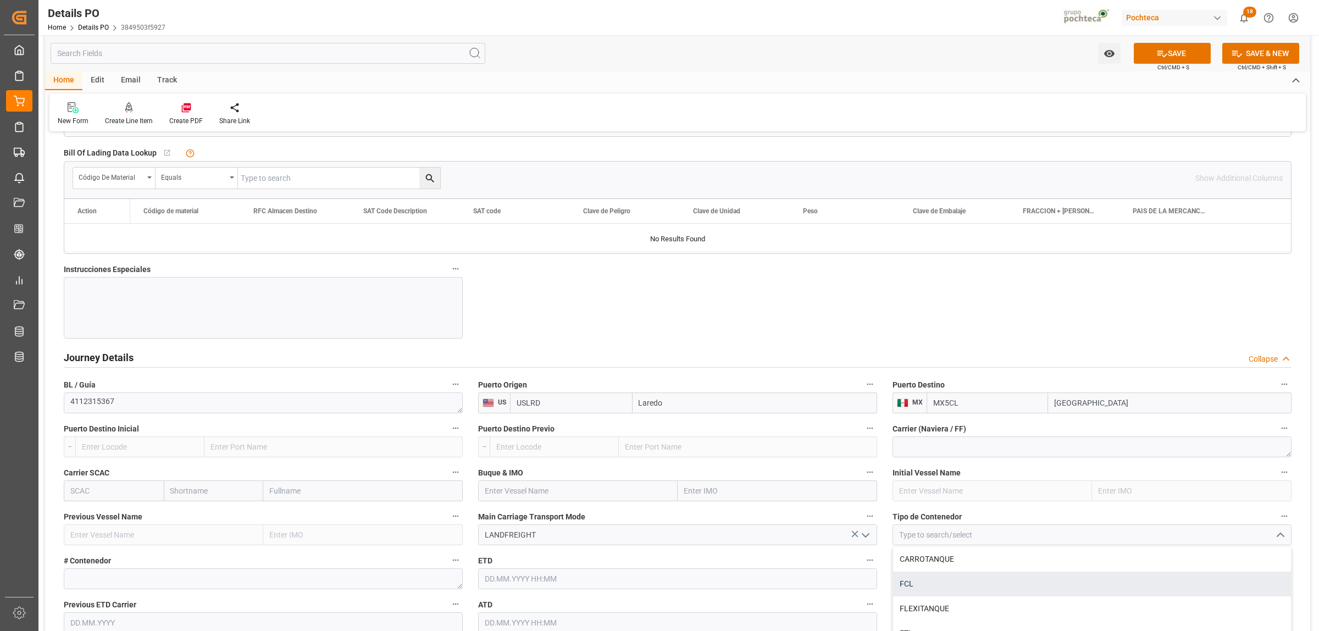
scroll to position [1237, 0]
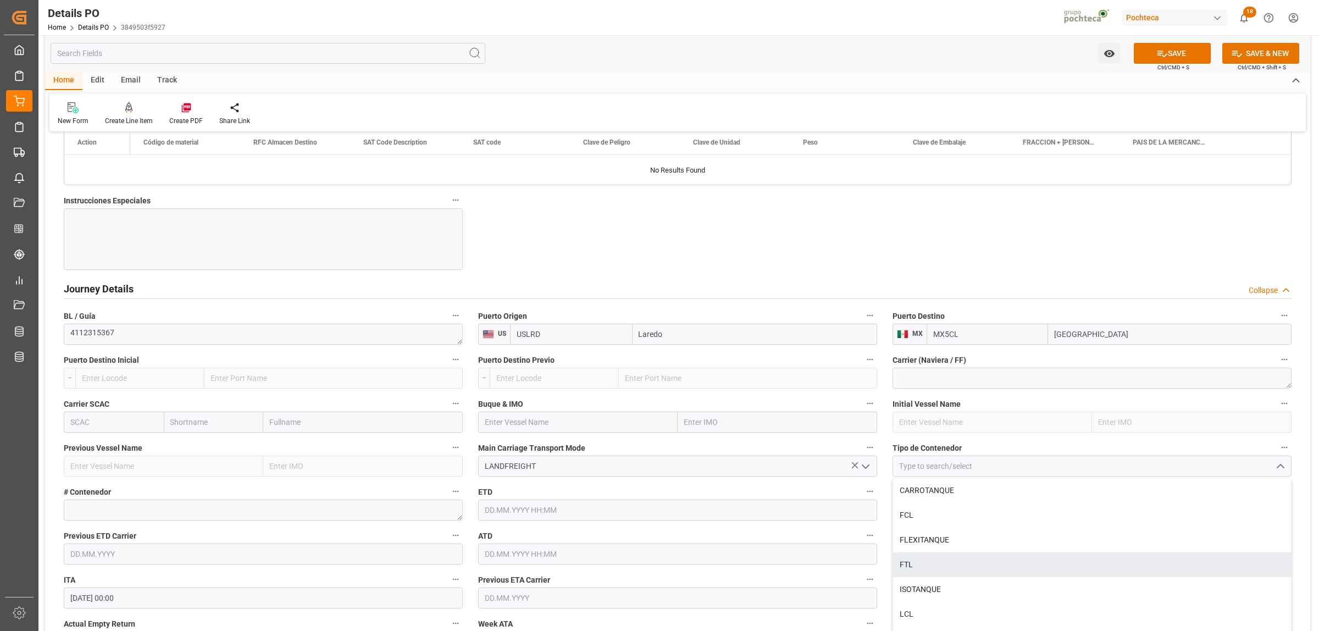
click at [927, 572] on div "FTL" at bounding box center [1092, 565] width 398 height 25
type input "FTL"
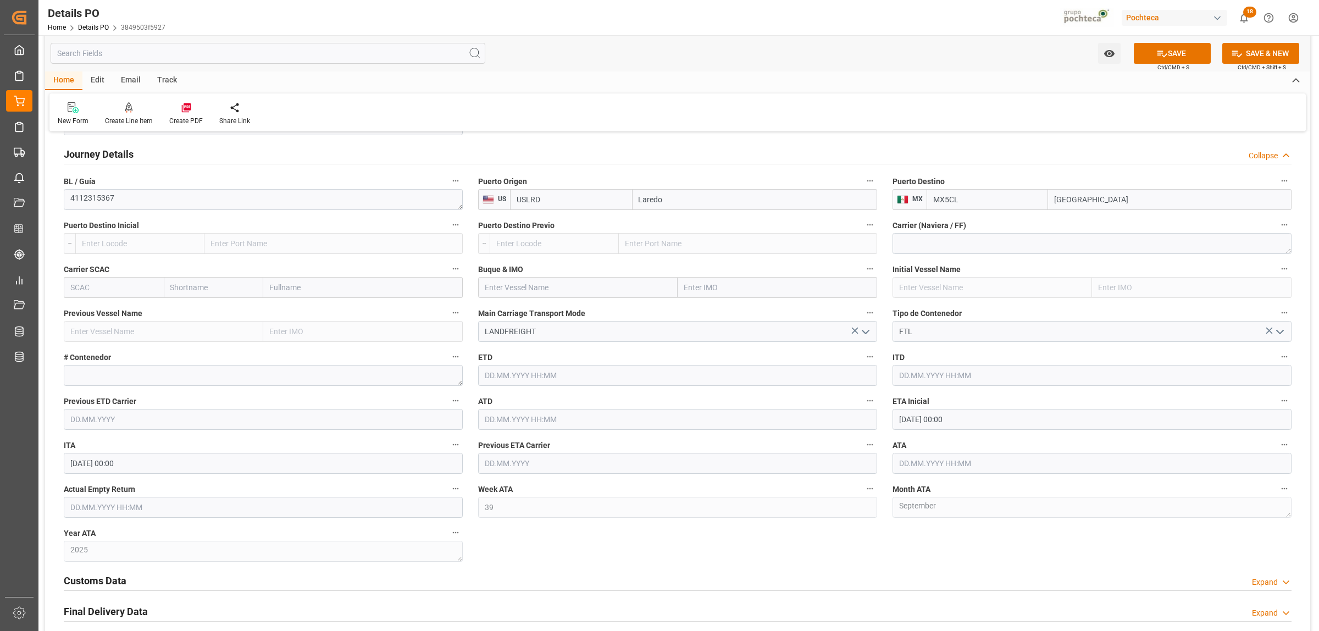
scroll to position [1374, 0]
click at [201, 369] on textarea at bounding box center [263, 372] width 399 height 21
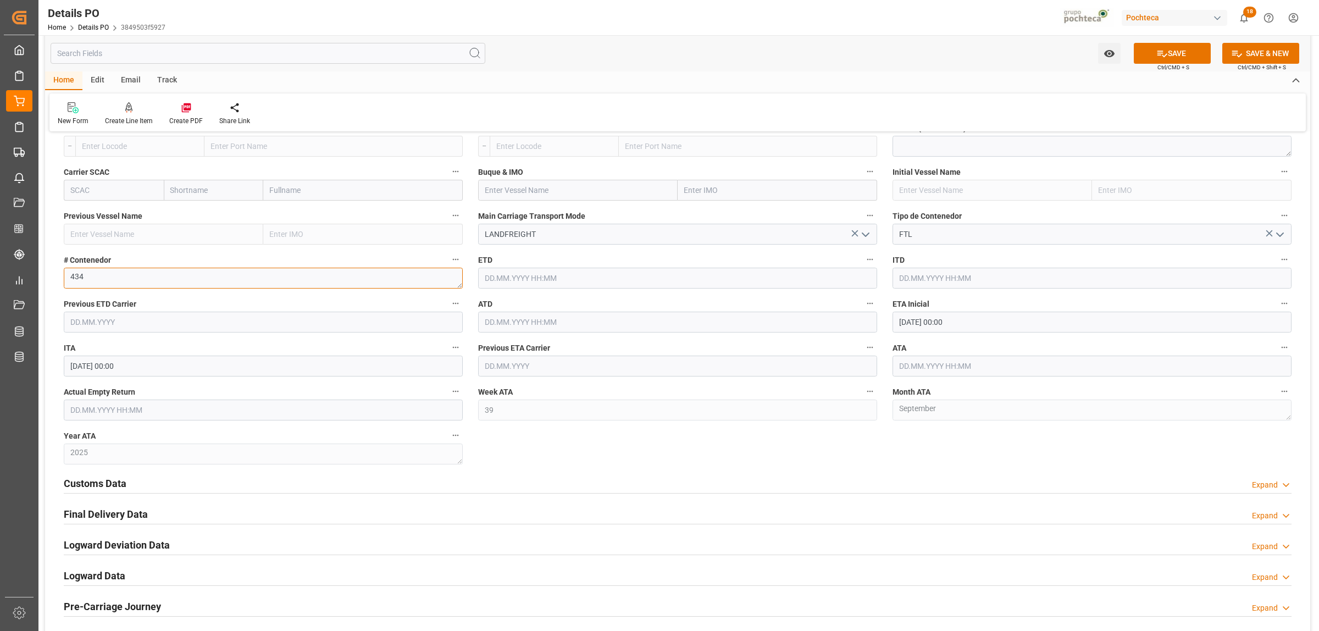
scroll to position [1512, 0]
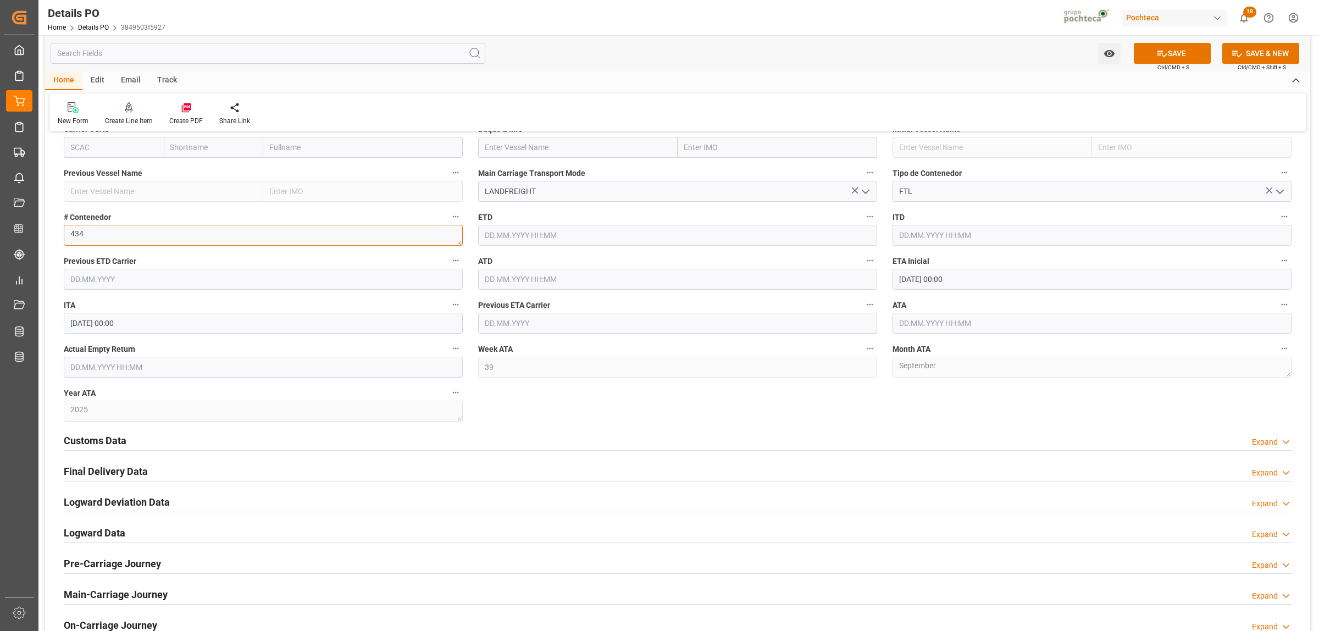
type textarea "434"
click at [92, 444] on h2 "Customs Data" at bounding box center [95, 440] width 63 height 15
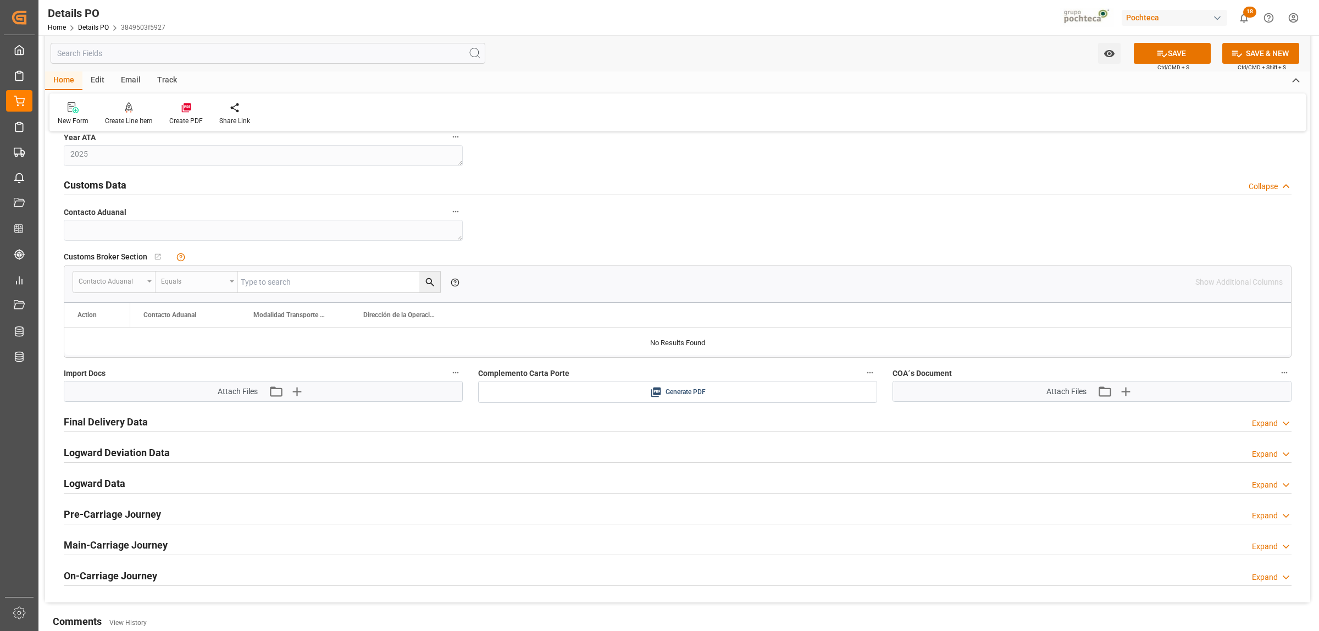
scroll to position [1787, 0]
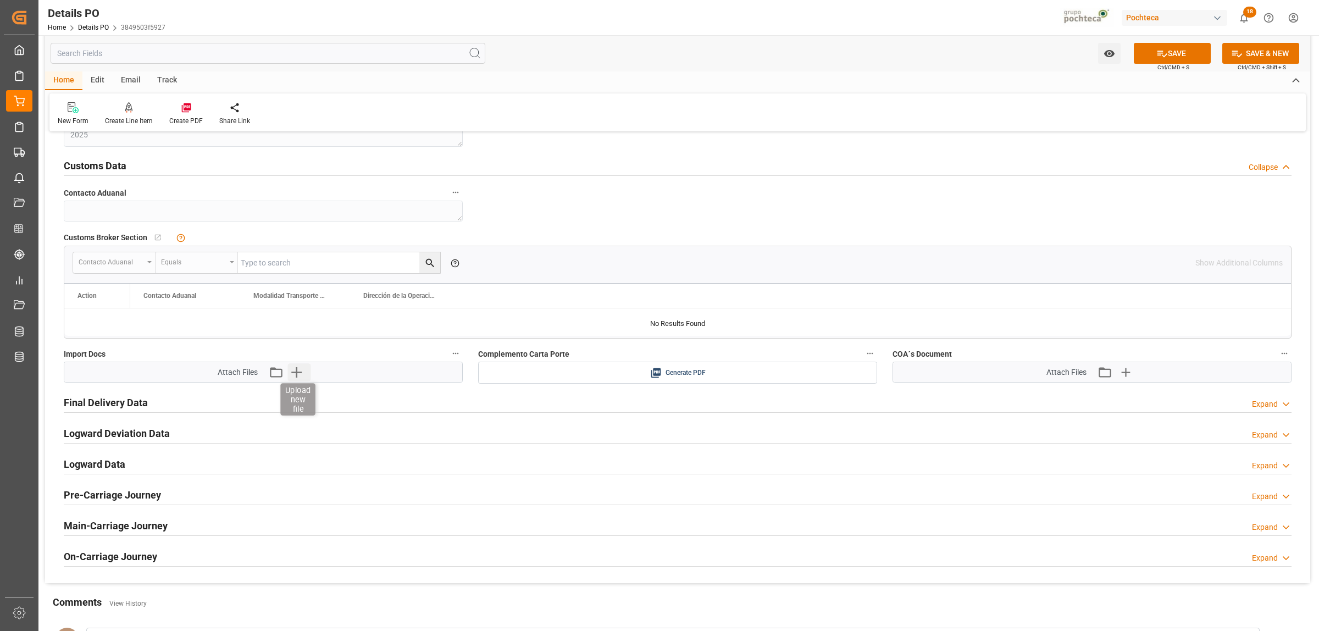
click at [297, 373] on icon "button" at bounding box center [296, 372] width 10 height 10
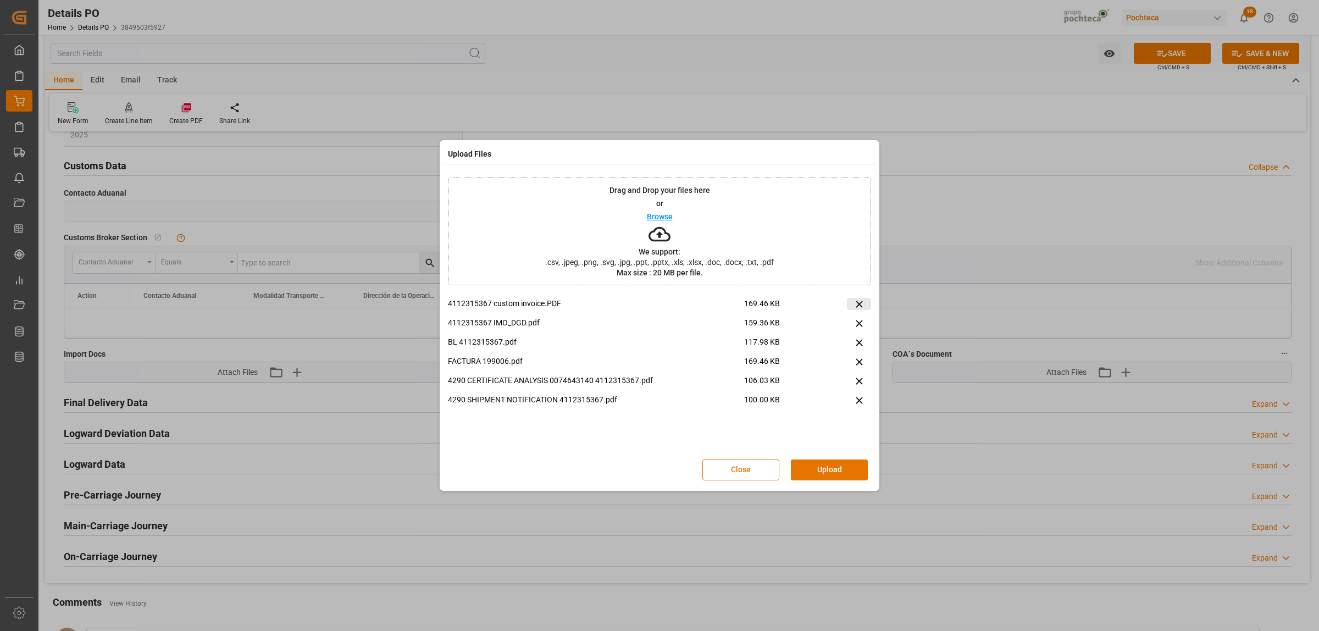
click at [864, 300] on icon at bounding box center [860, 305] width 12 height 12
click at [818, 468] on button "Upload" at bounding box center [829, 470] width 77 height 21
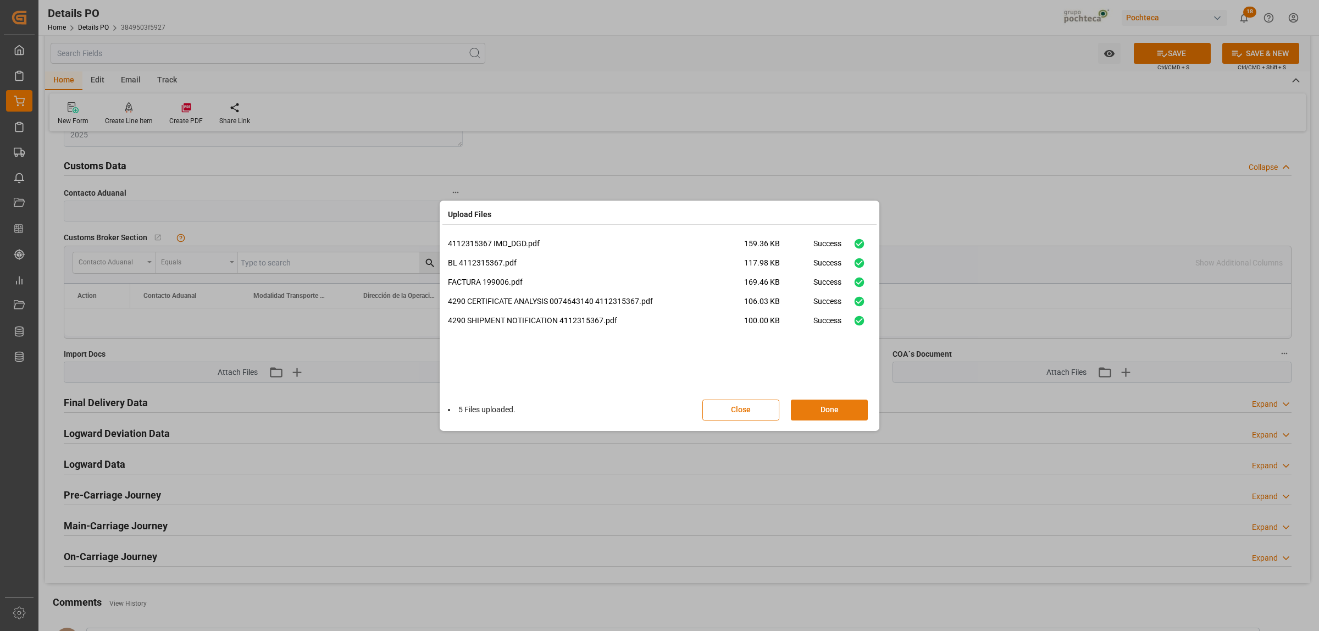
click at [850, 411] on button "Done" at bounding box center [829, 410] width 77 height 21
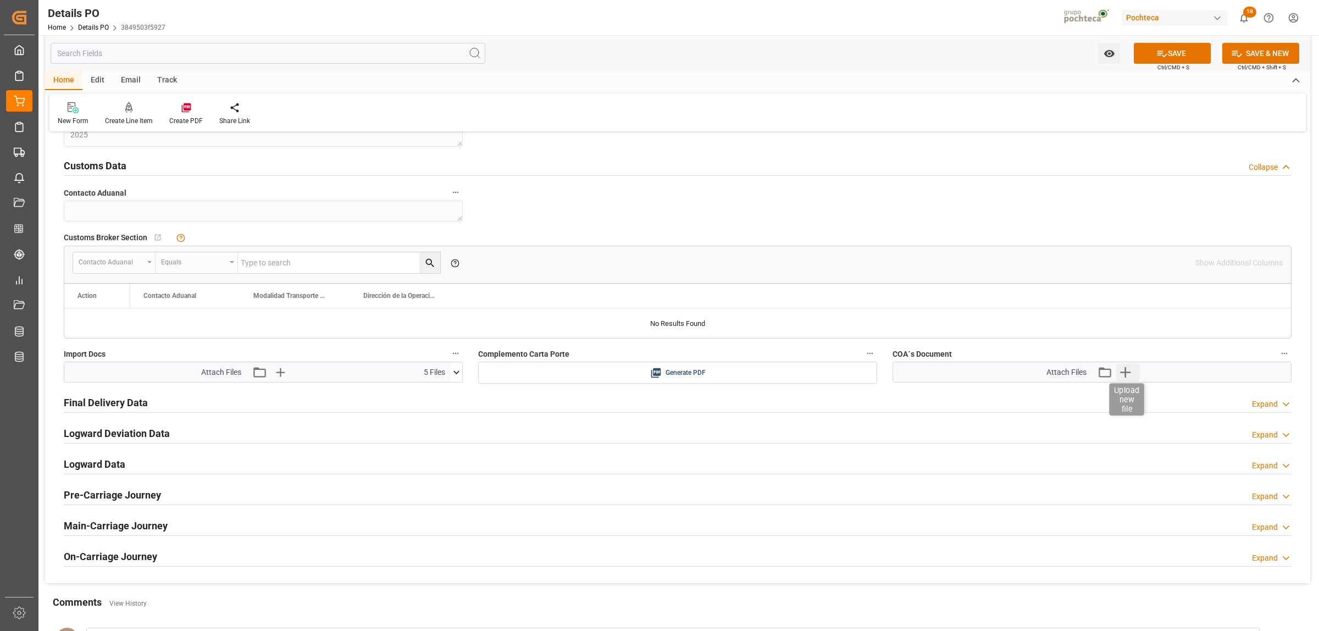
click at [1128, 371] on icon "button" at bounding box center [1126, 372] width 18 height 18
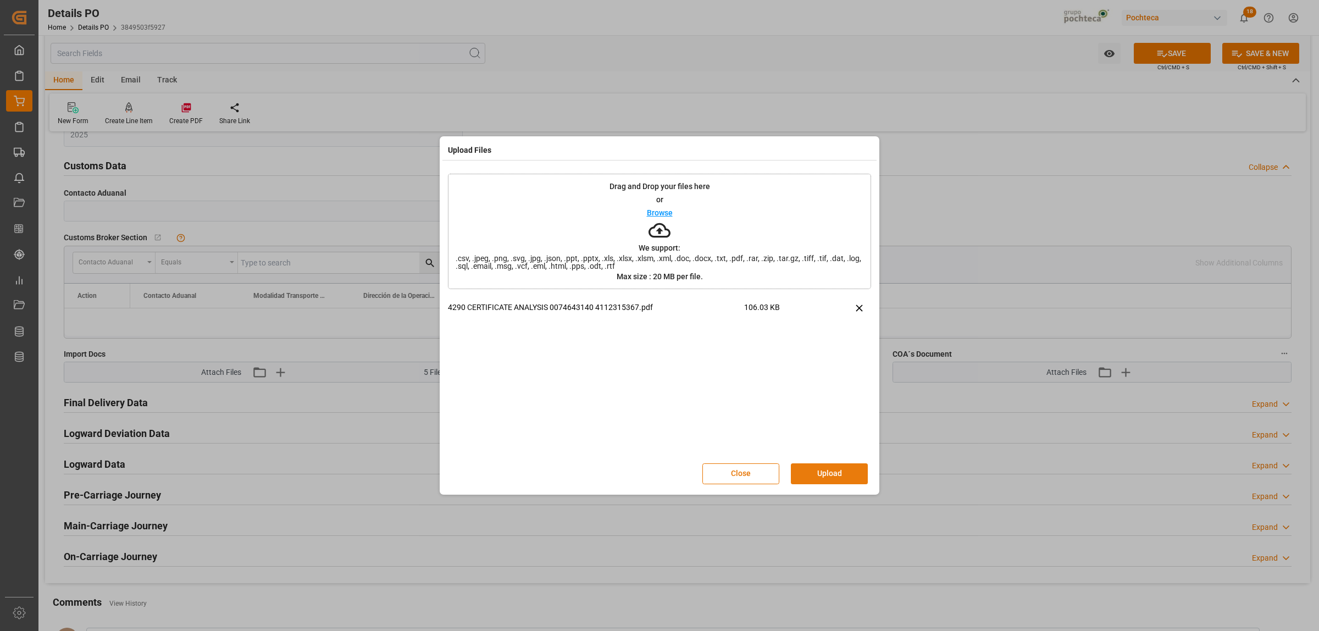
click at [830, 473] on button "Upload" at bounding box center [829, 473] width 77 height 21
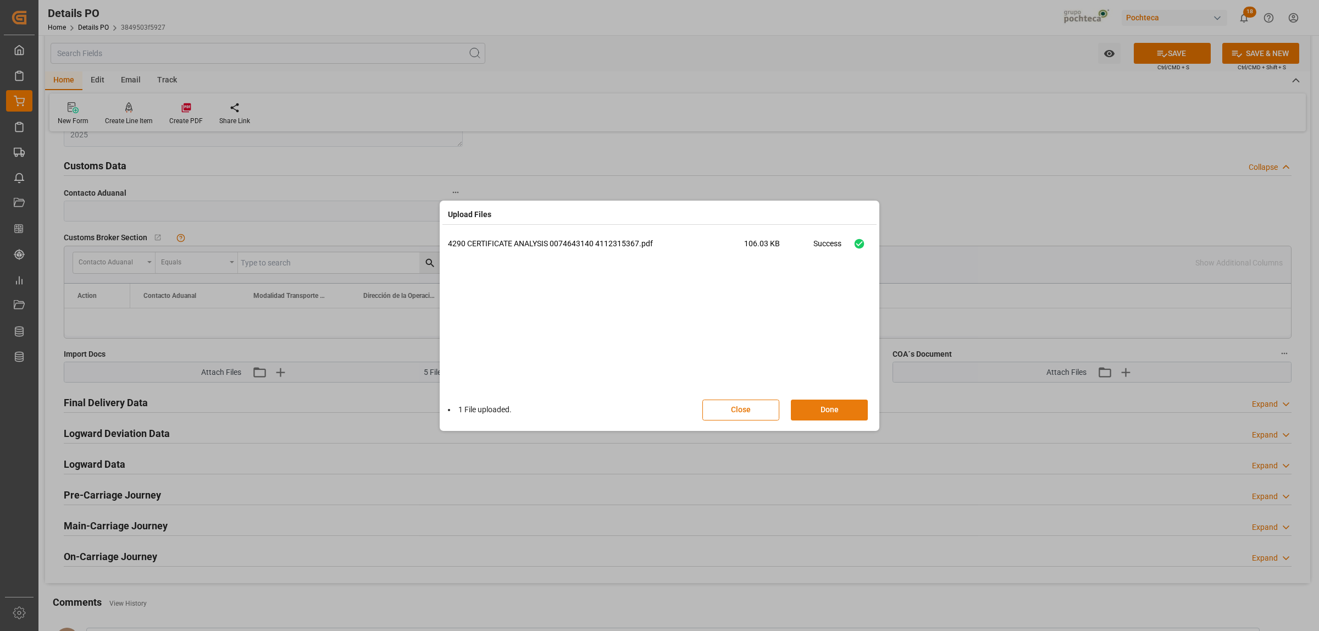
click at [833, 407] on button "Done" at bounding box center [829, 410] width 77 height 21
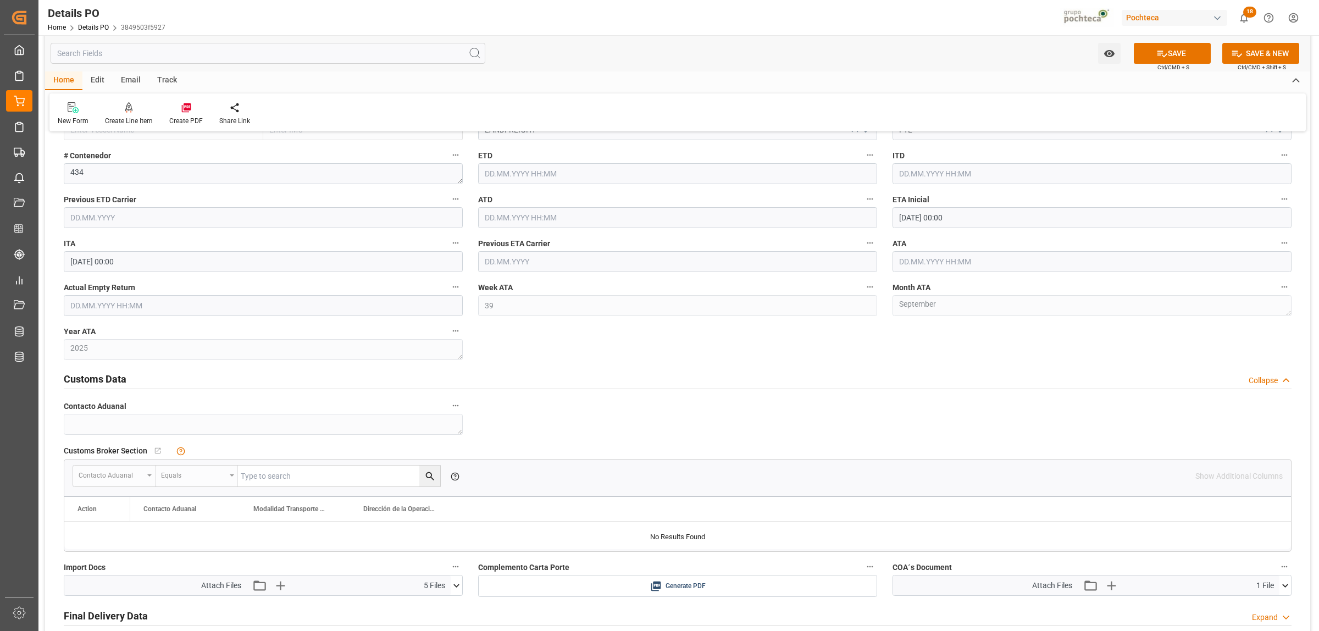
scroll to position [1512, 0]
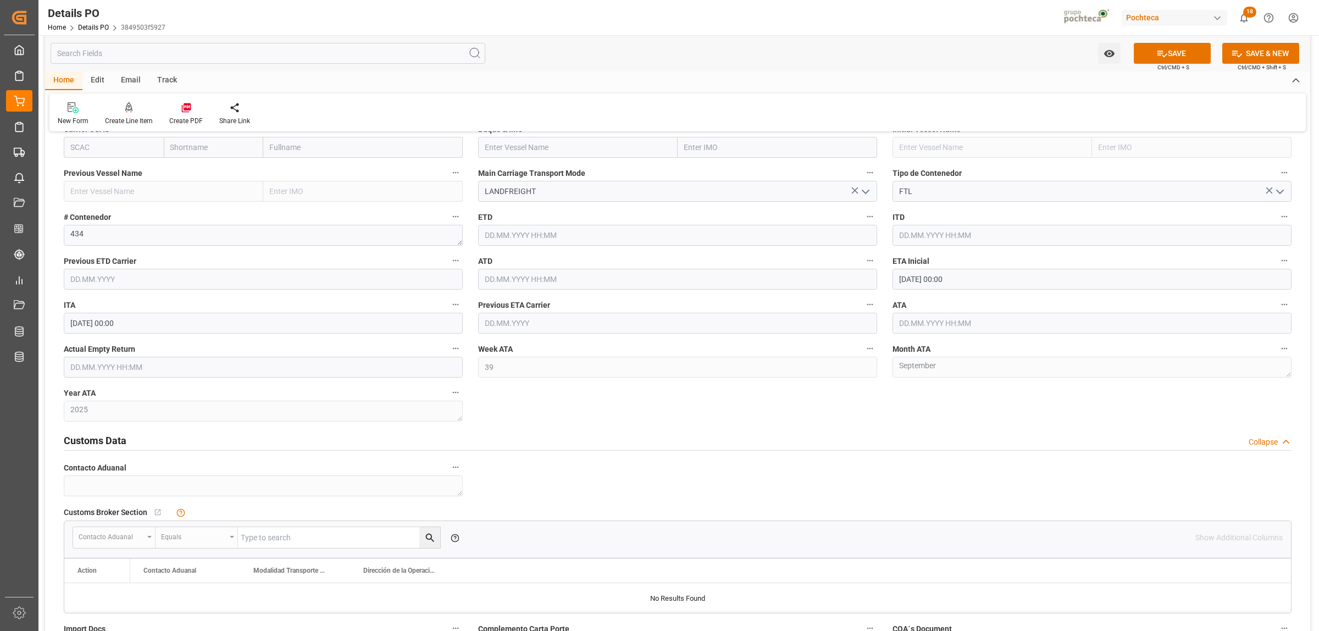
click at [922, 278] on input "[DATE] 00:00" at bounding box center [1092, 279] width 399 height 21
click at [991, 394] on span "19" at bounding box center [992, 391] width 7 height 8
type input "[DATE] 00:00"
click at [847, 430] on div "Customs Data Collapse" at bounding box center [678, 441] width 1244 height 31
click at [1160, 53] on icon at bounding box center [1163, 54] width 10 height 7
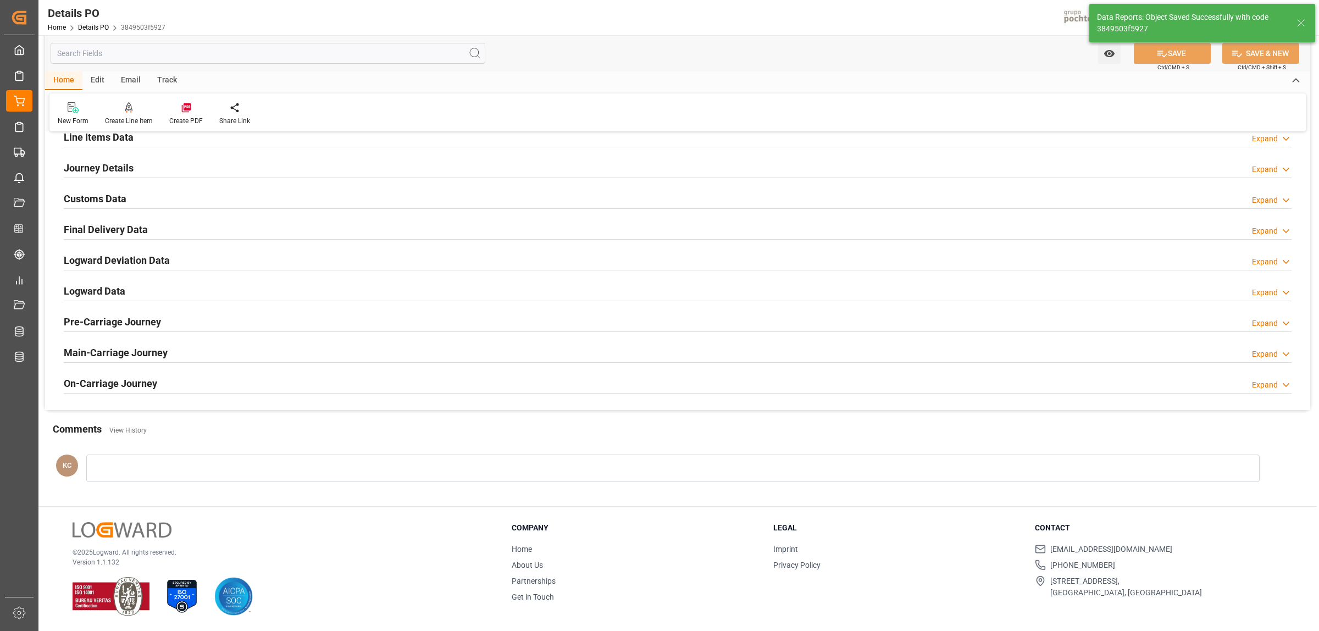
type textarea "RECIBÍ DGD"
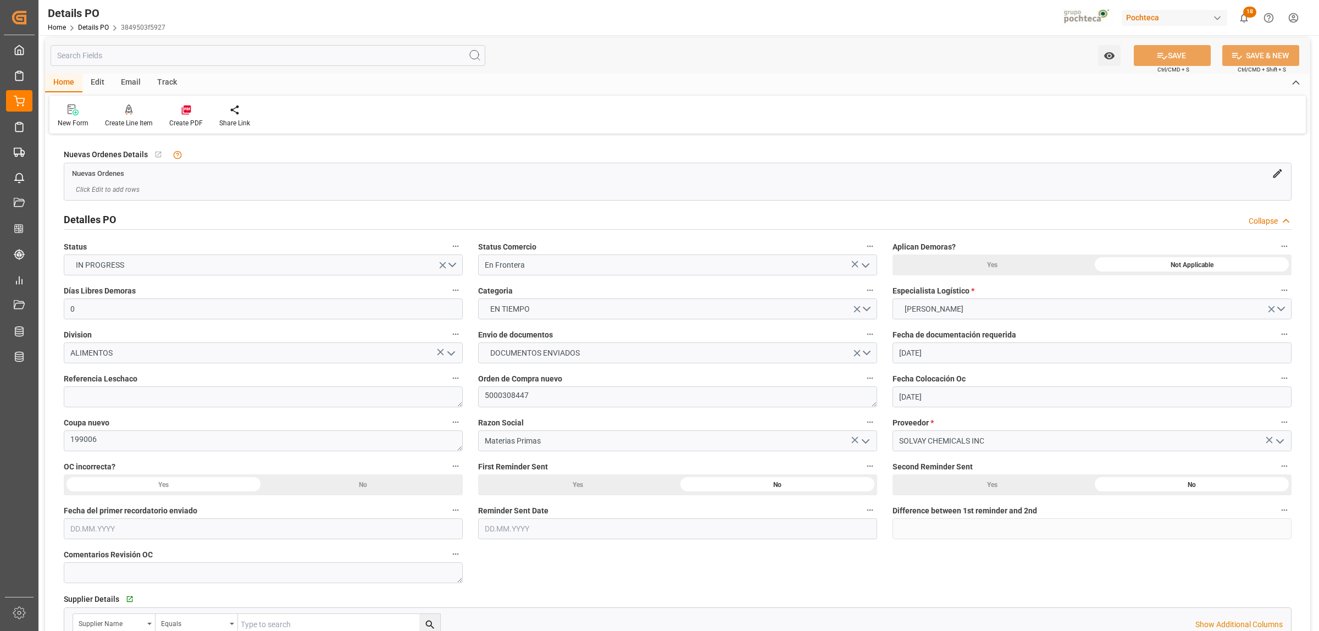
scroll to position [0, 0]
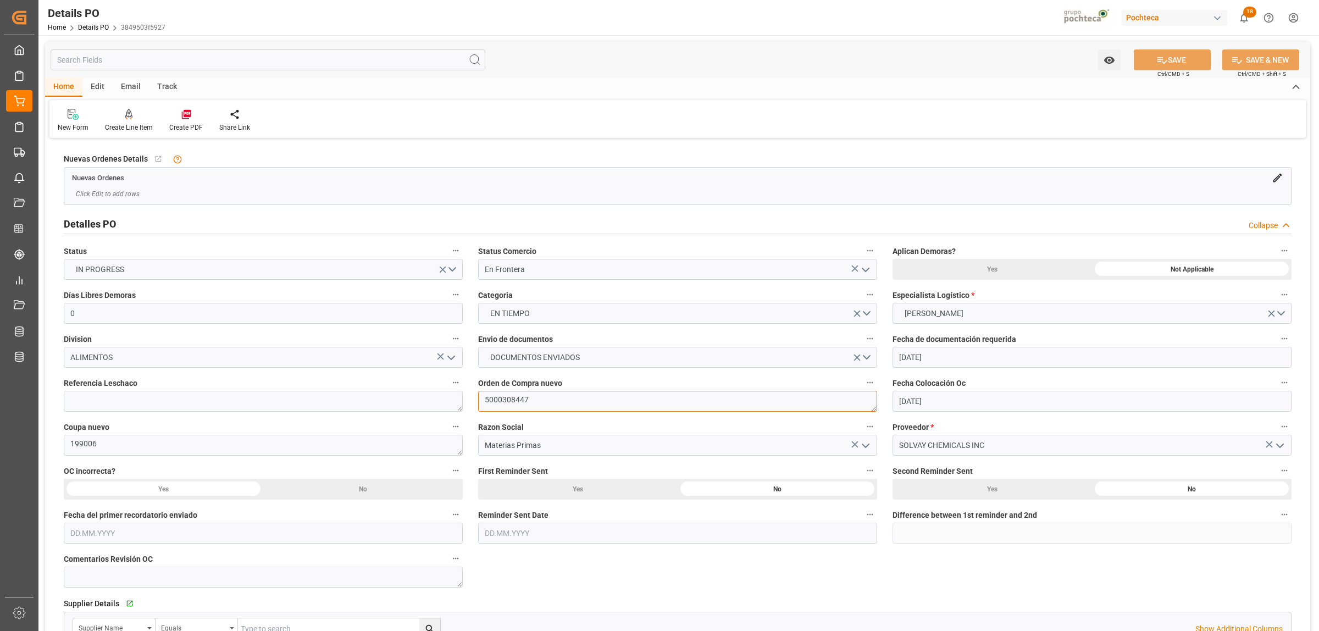
drag, startPoint x: 532, startPoint y: 399, endPoint x: 472, endPoint y: 400, distance: 59.9
click at [472, 400] on div "Orden de Compra nuevo 5000308447" at bounding box center [678, 394] width 415 height 44
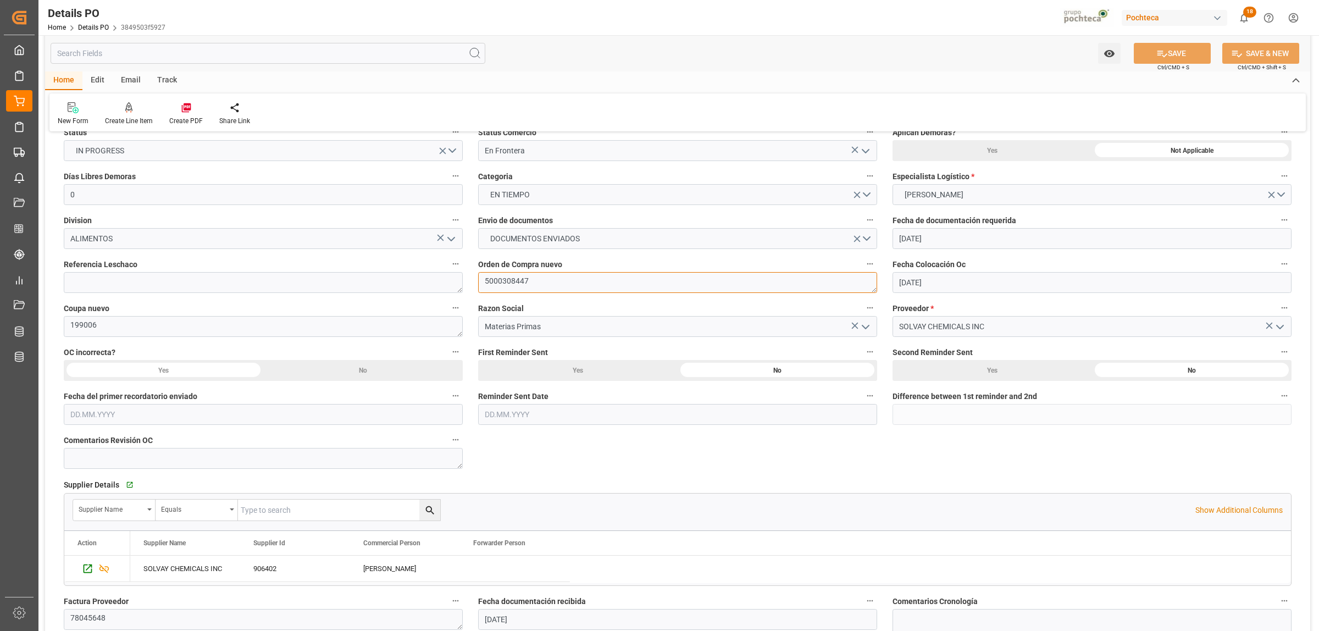
scroll to position [481, 0]
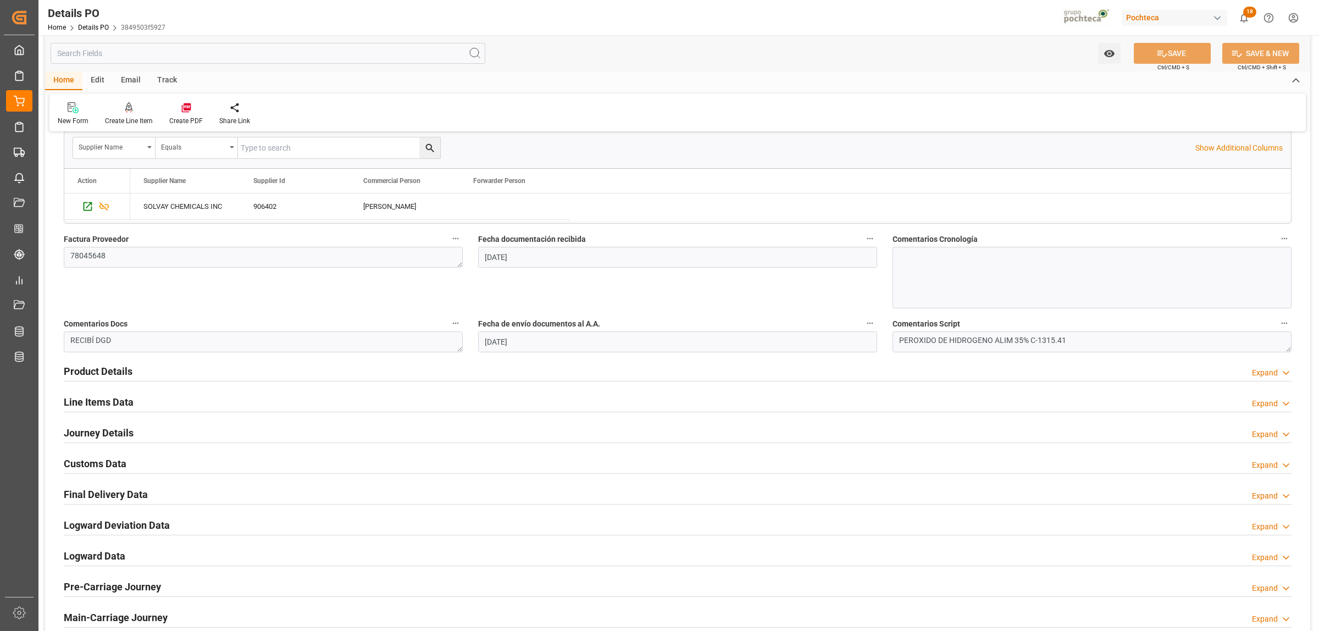
click at [124, 408] on h2 "Line Items Data" at bounding box center [99, 402] width 70 height 15
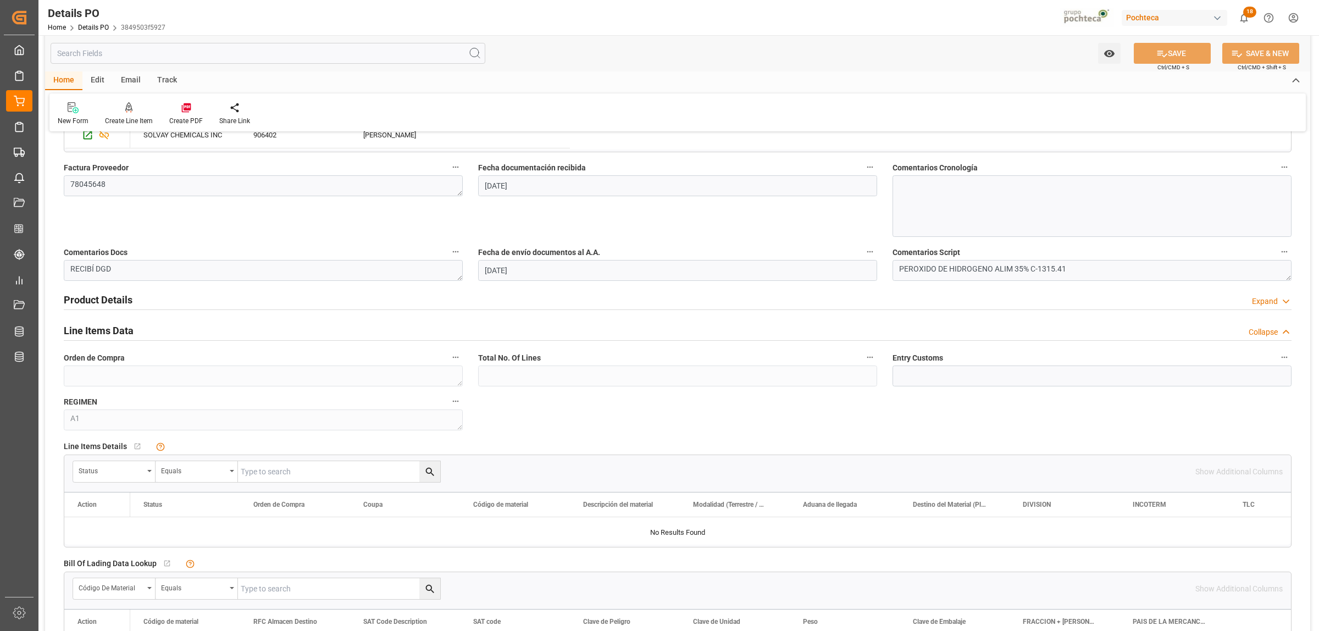
scroll to position [687, 0]
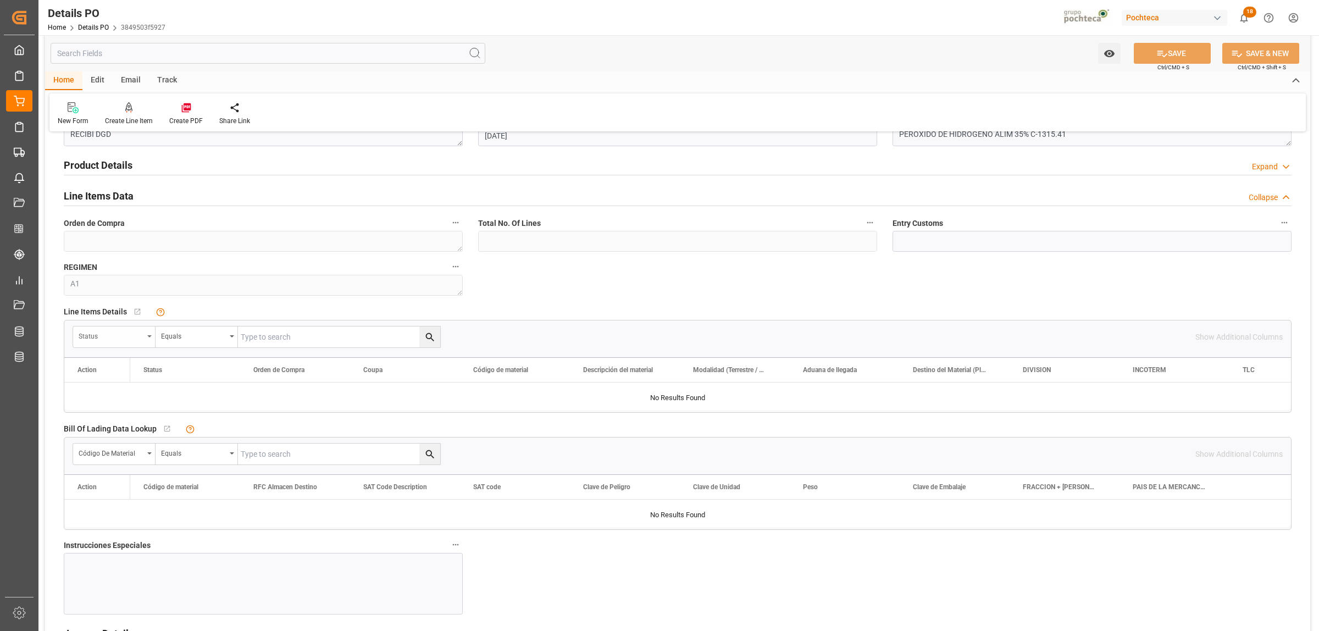
click at [150, 343] on div "Status" at bounding box center [114, 337] width 82 height 21
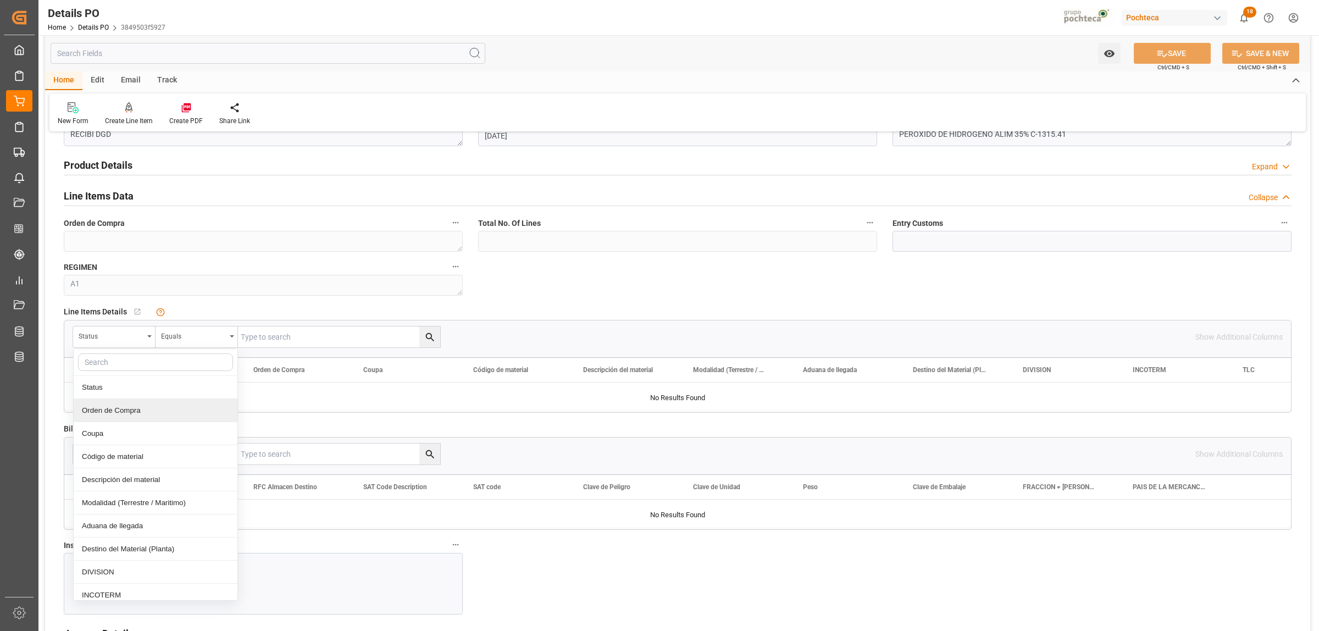
click at [126, 412] on div "Orden de Compra" at bounding box center [156, 410] width 164 height 23
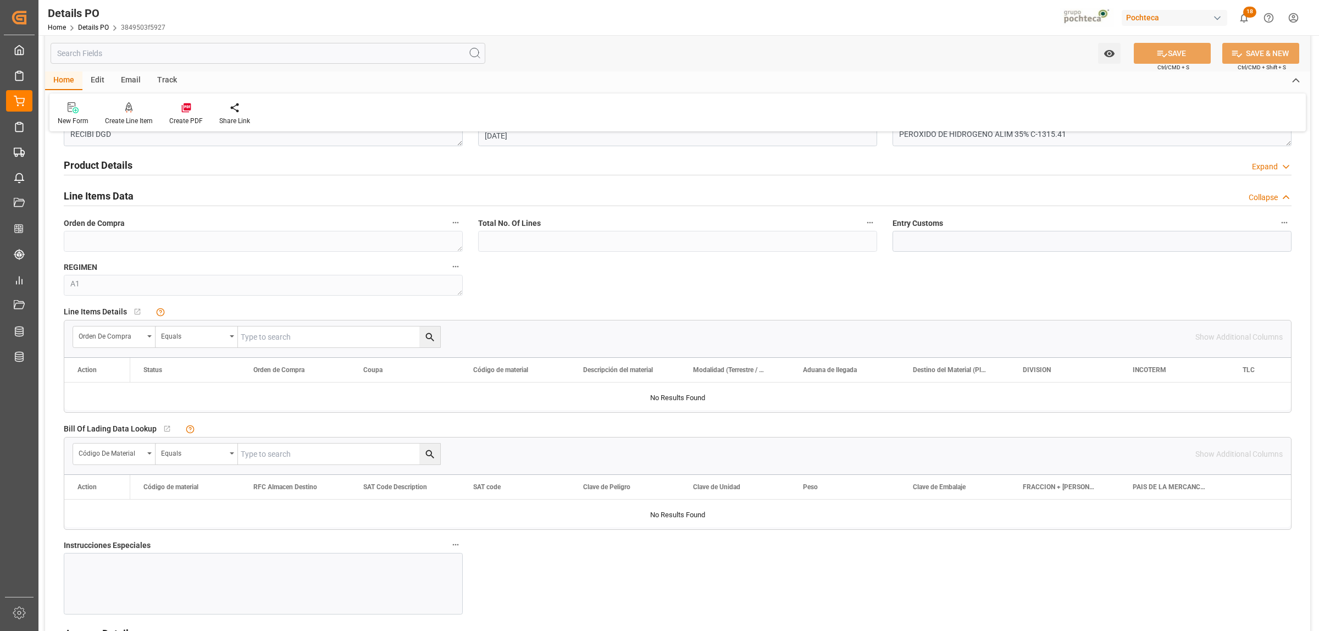
click at [255, 338] on input "text" at bounding box center [339, 337] width 202 height 21
paste input "5000308447"
type input "5000308447"
click at [427, 345] on button "search button" at bounding box center [429, 337] width 21 height 21
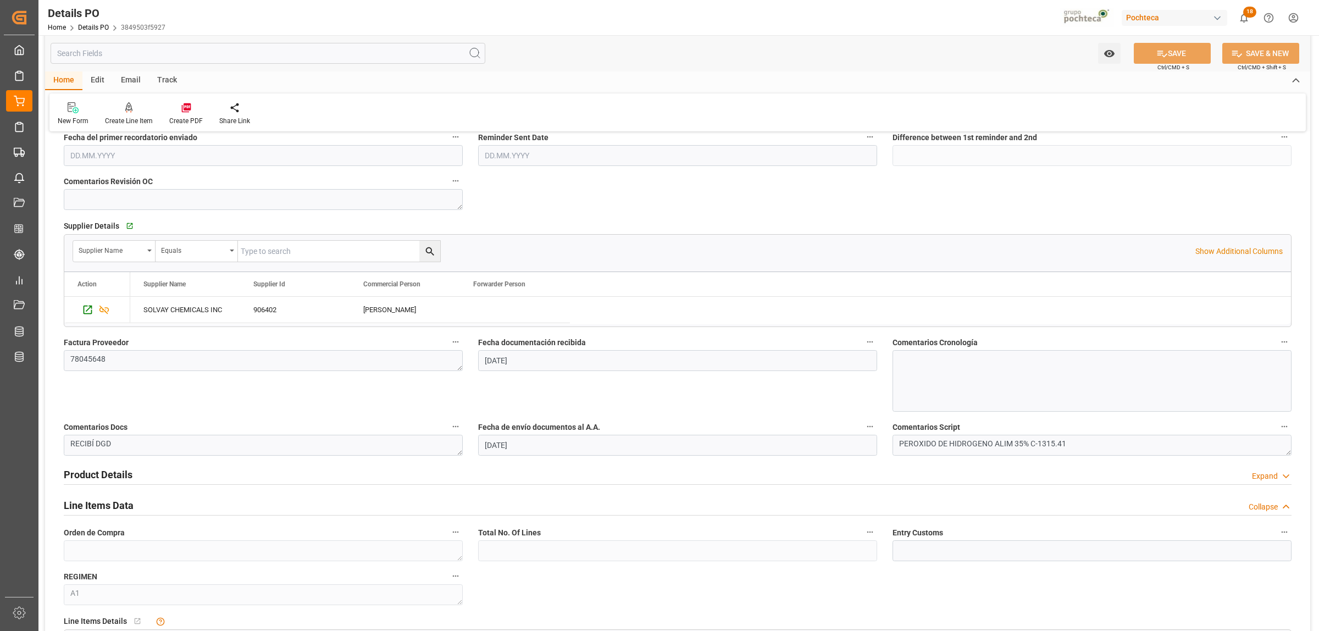
scroll to position [344, 0]
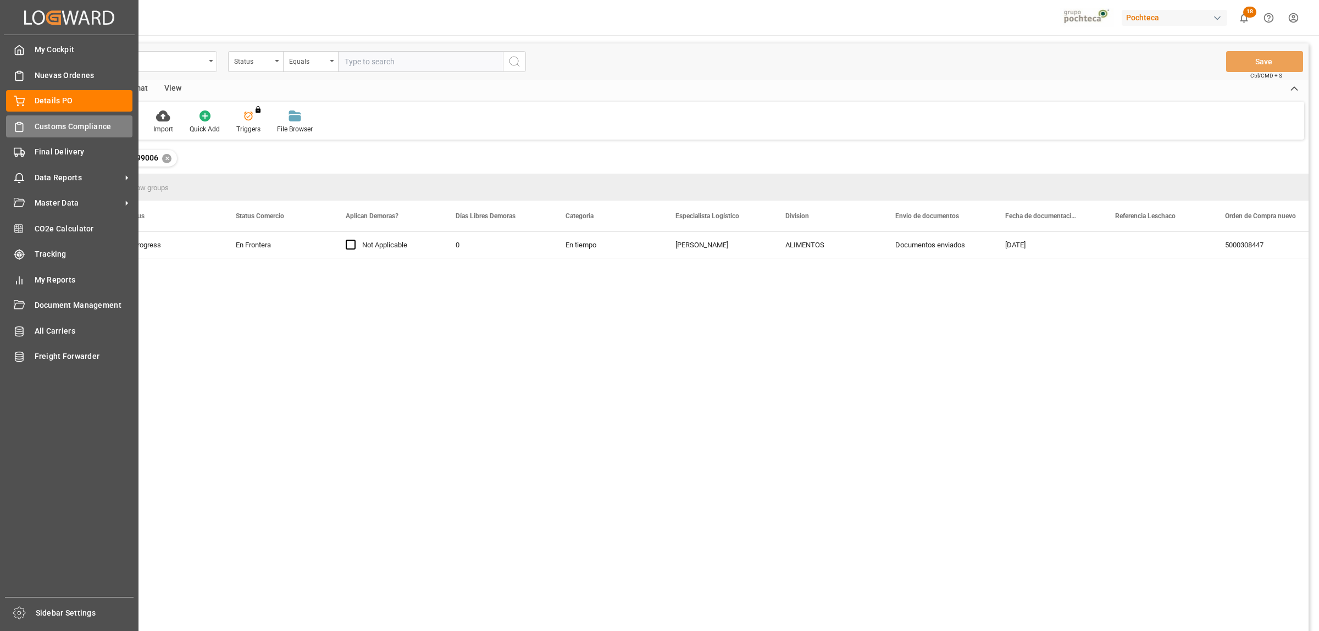
click at [51, 131] on span "Customs Compliance" at bounding box center [84, 127] width 98 height 12
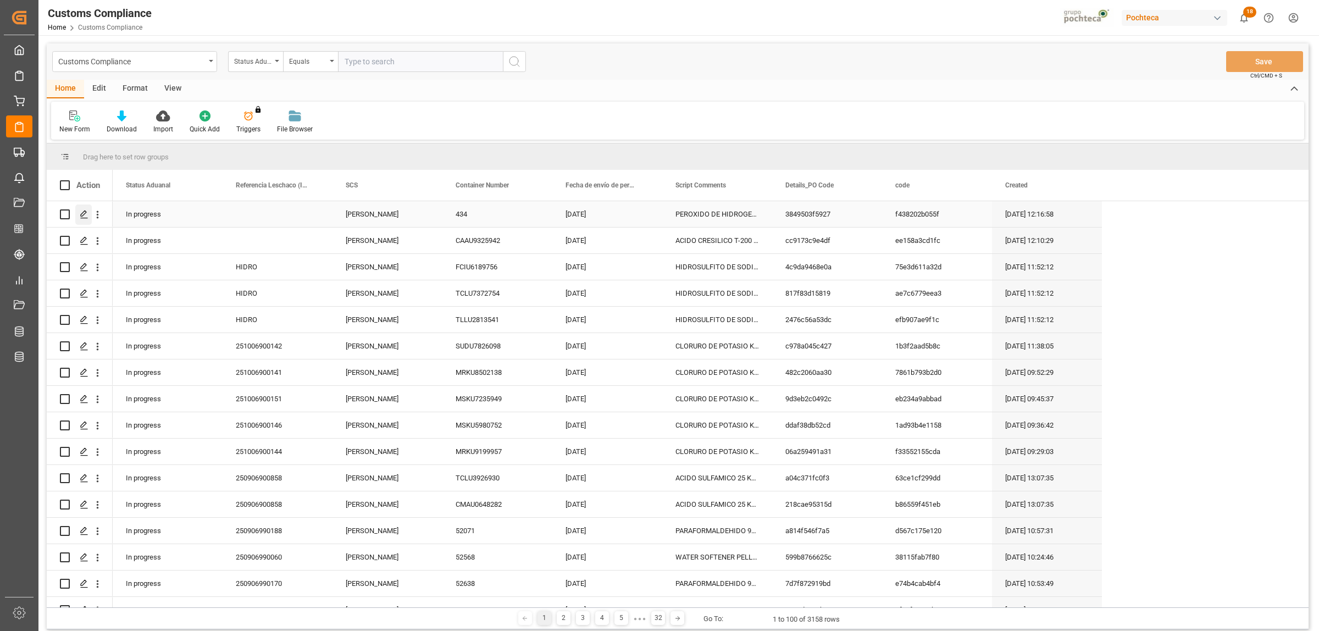
click at [83, 216] on polygon "Press SPACE to select this row." at bounding box center [83, 213] width 5 height 5
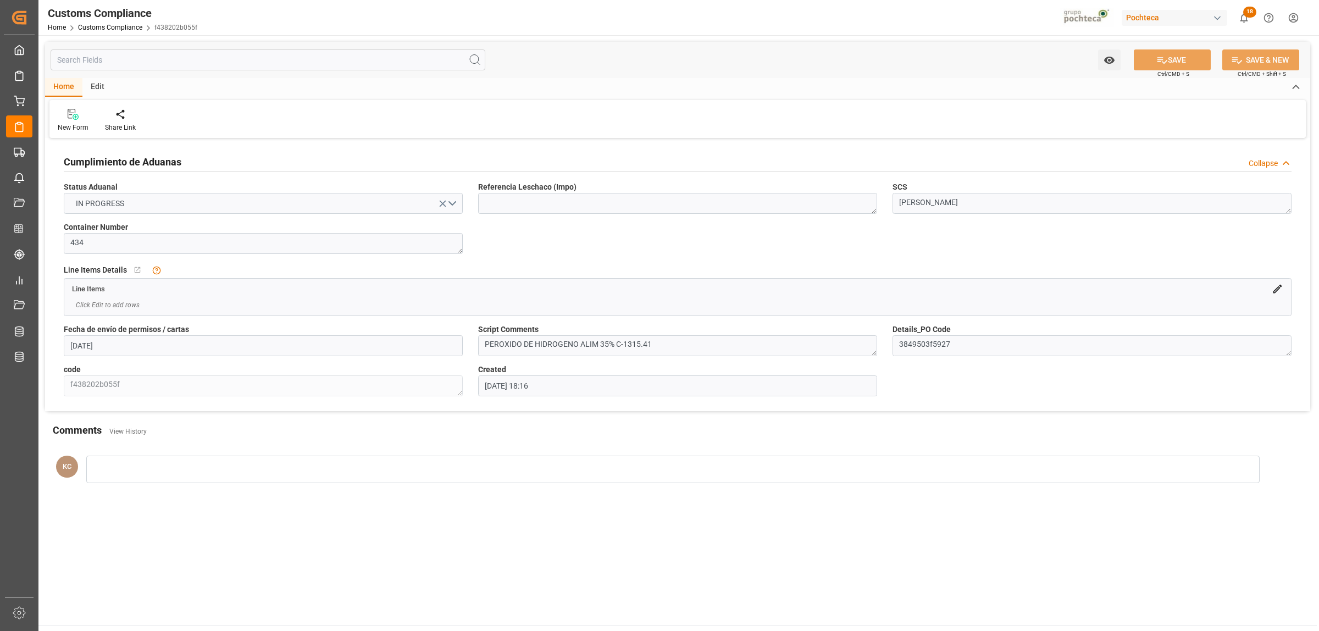
click at [1281, 292] on icon at bounding box center [1278, 289] width 12 height 12
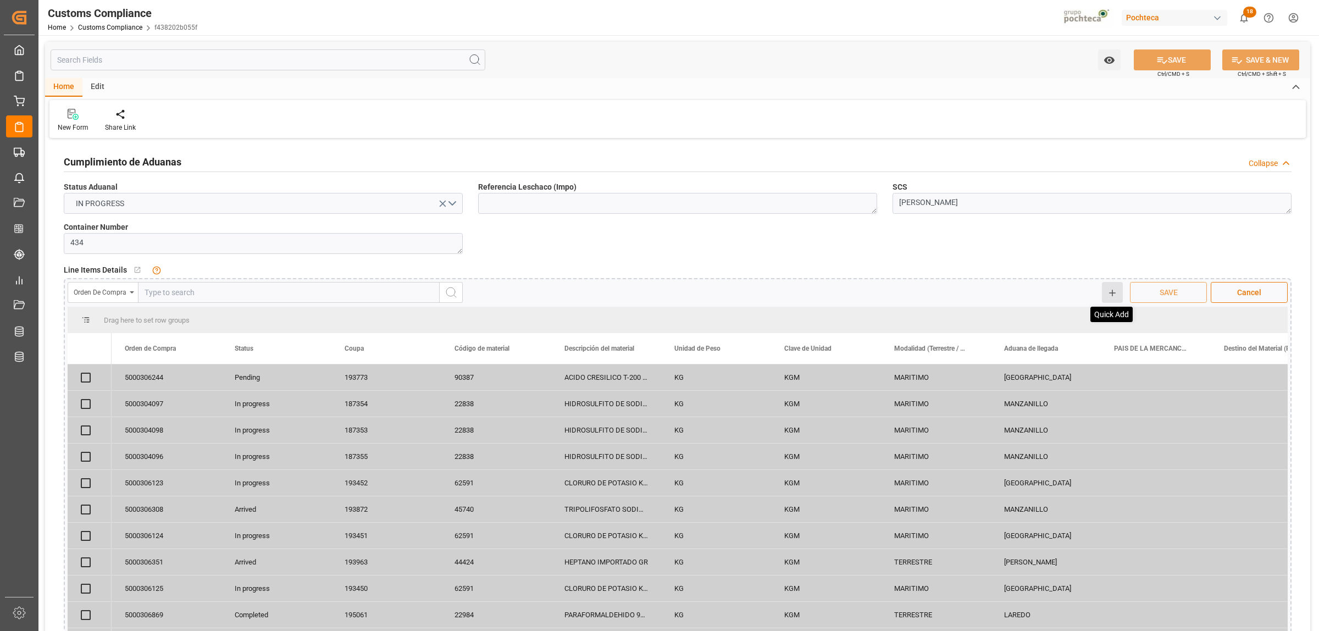
click at [1109, 294] on icon at bounding box center [1113, 293] width 10 height 10
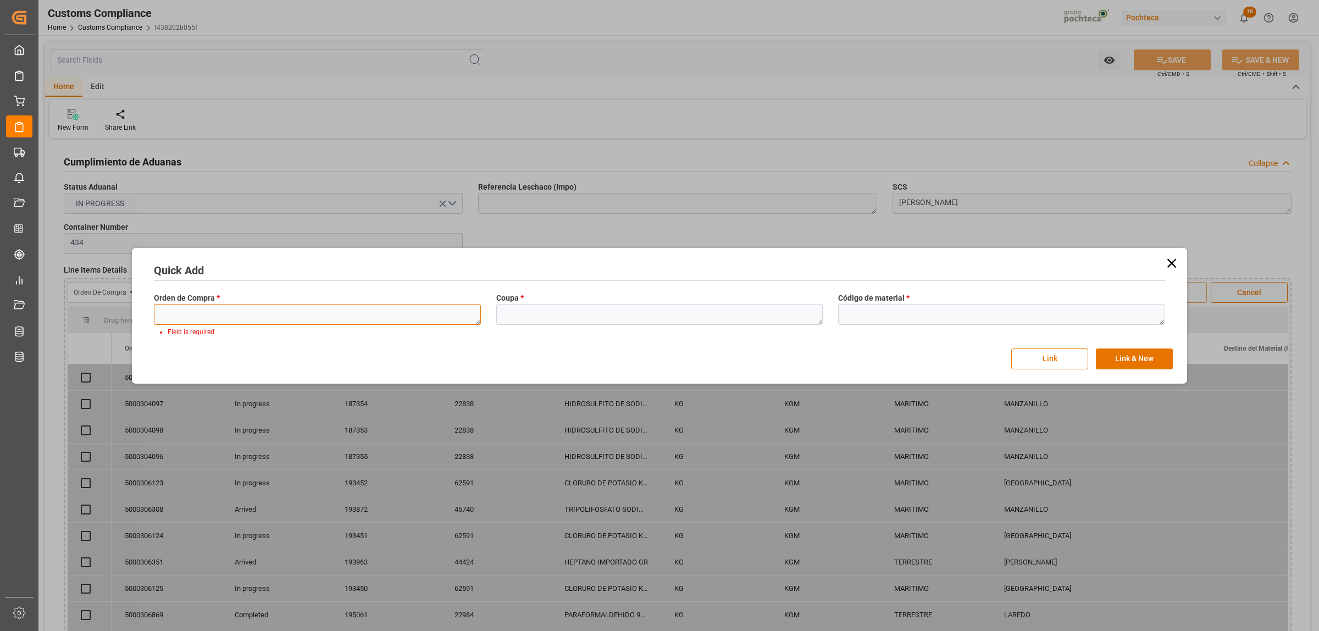
click at [291, 302] on div "Orden de Compra * Field is required" at bounding box center [317, 315] width 343 height 52
paste textarea "5000308447"
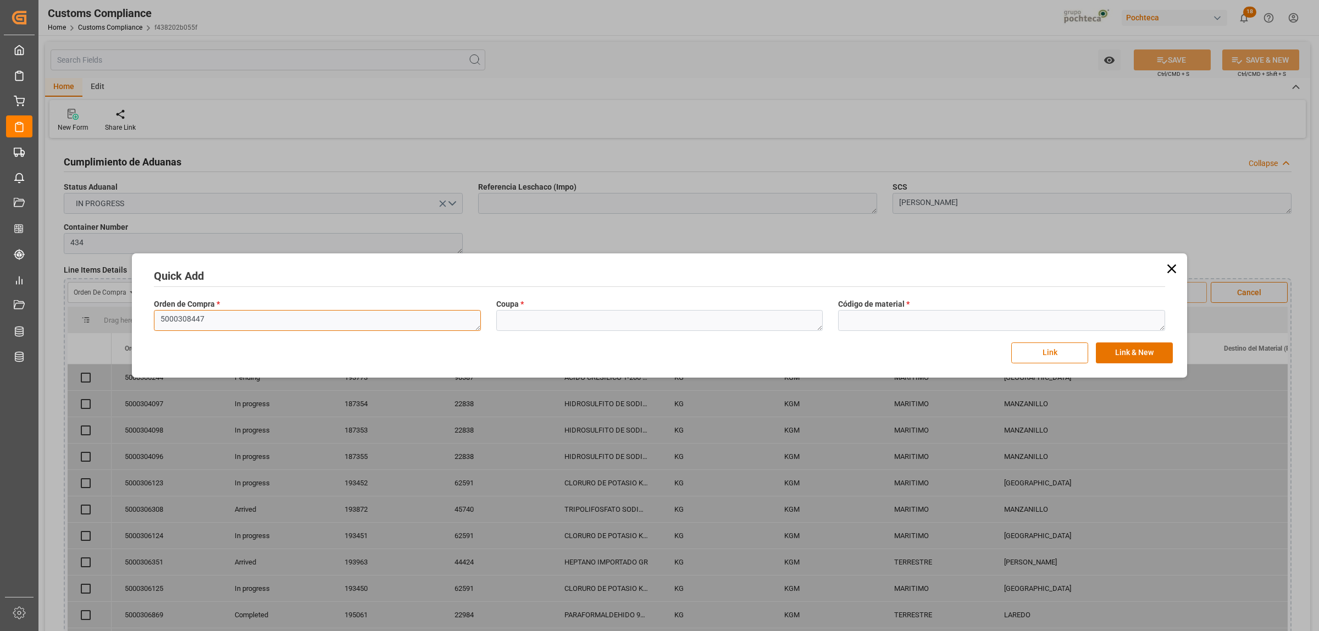
type textarea "5000308447"
click at [542, 316] on textarea at bounding box center [659, 320] width 327 height 21
paste textarea "199006"
type textarea "199006"
click at [860, 325] on textarea at bounding box center [1001, 320] width 327 height 21
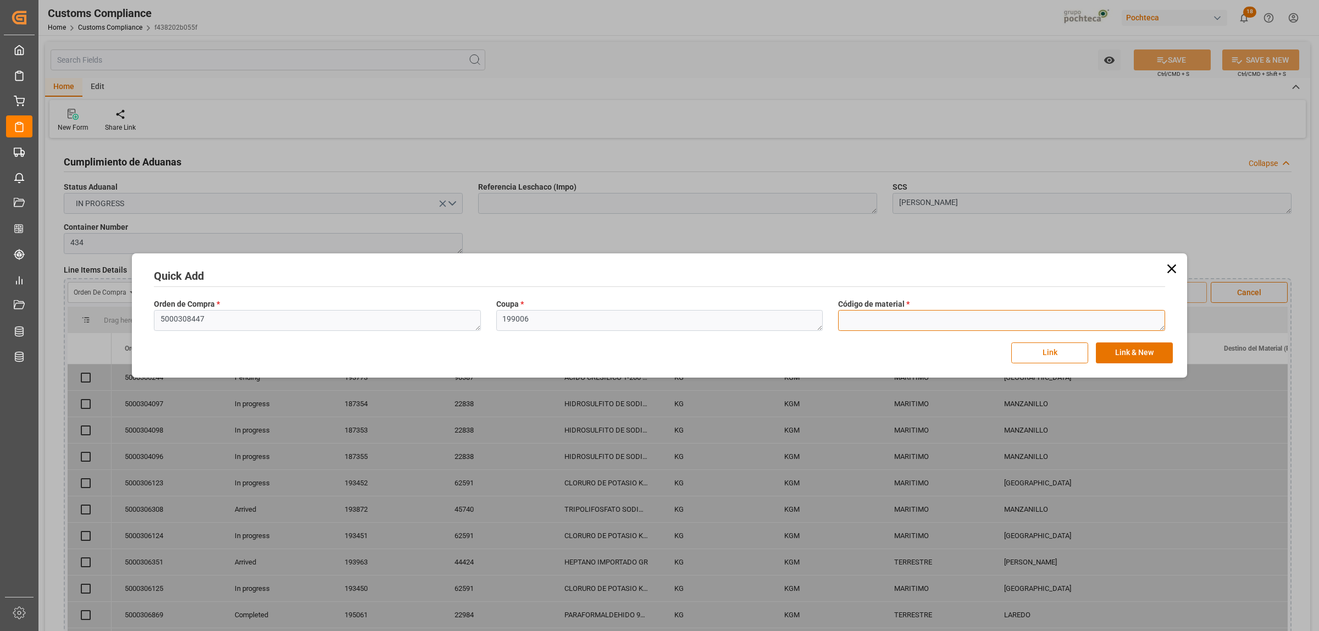
paste textarea "94918"
type textarea "94918"
click at [1117, 360] on button "Link & New" at bounding box center [1134, 353] width 77 height 21
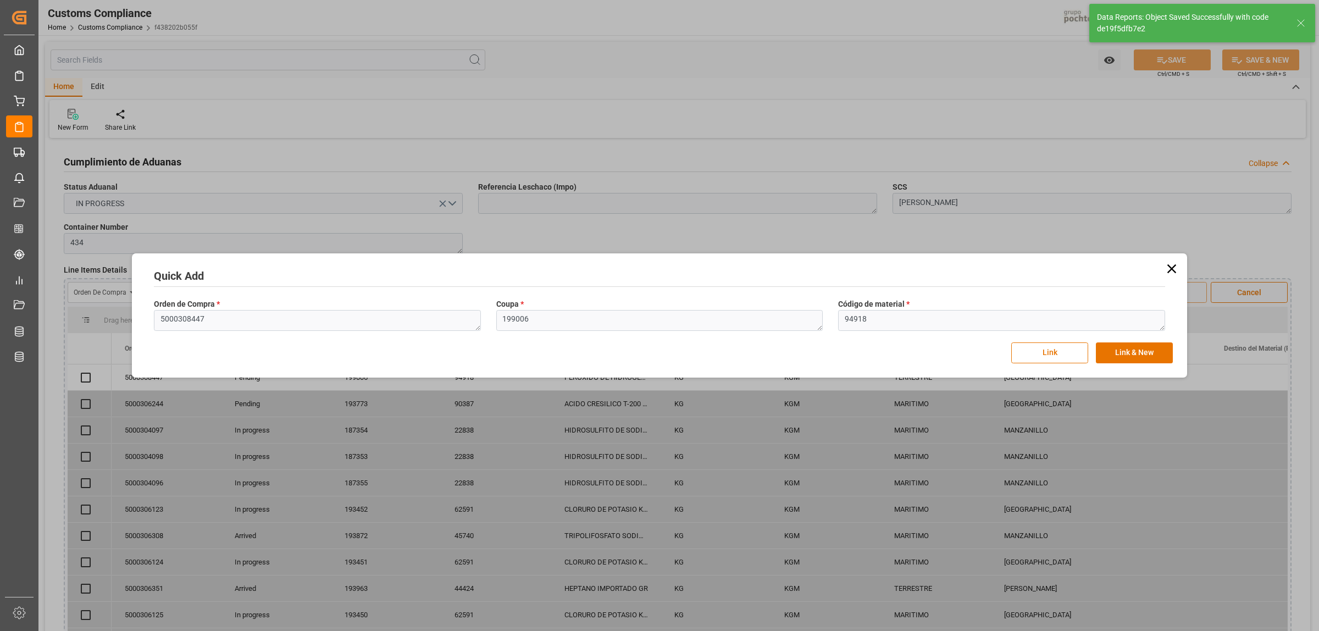
checkbox input "true"
drag, startPoint x: 209, startPoint y: 321, endPoint x: 154, endPoint y: 318, distance: 55.6
click at [154, 318] on textarea "5000308447" at bounding box center [317, 320] width 327 height 21
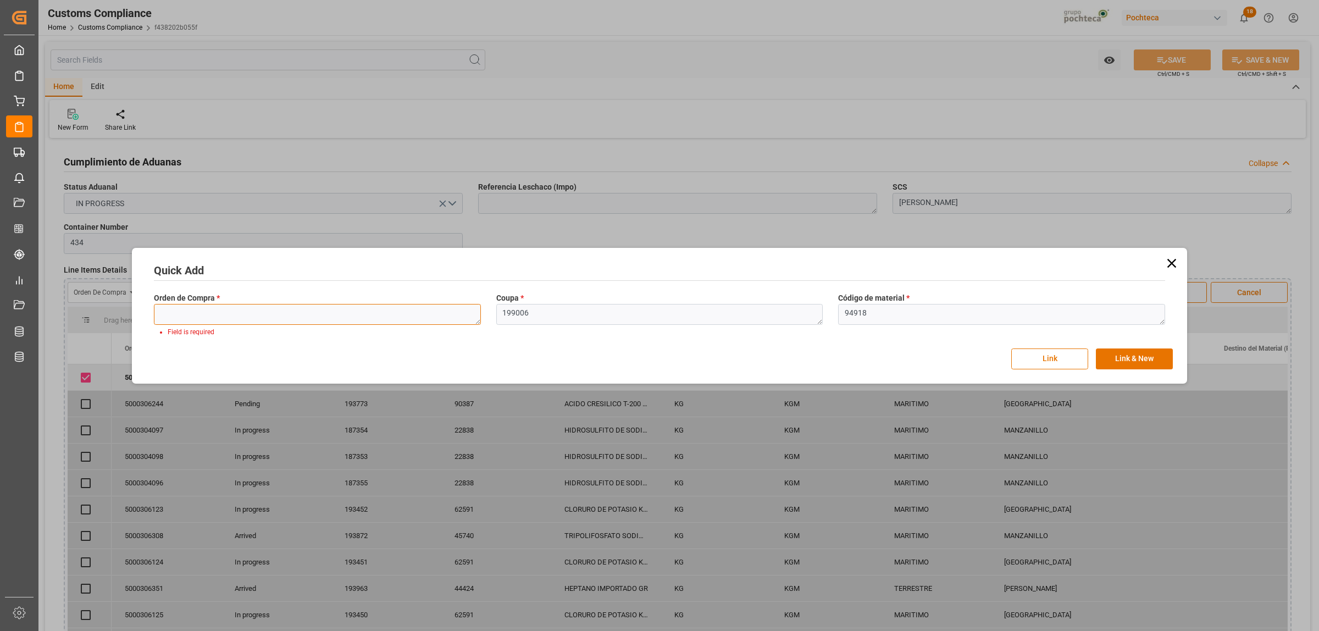
paste textarea "5000308447"
type textarea "5000308447"
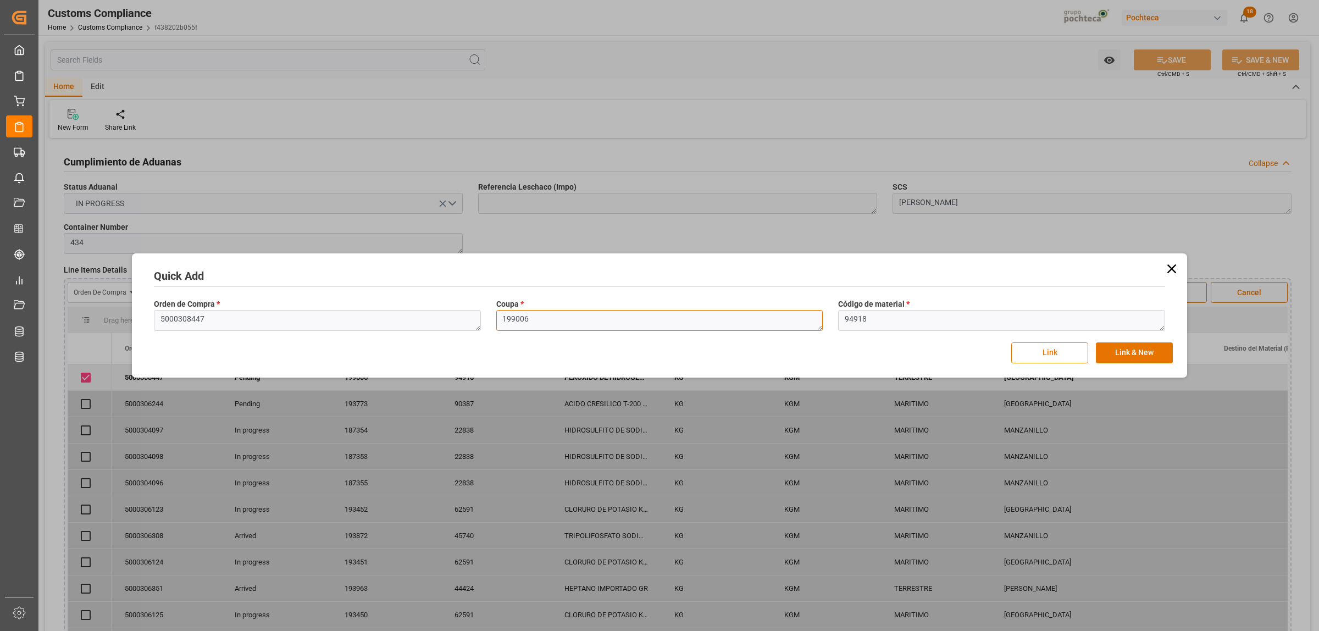
drag, startPoint x: 510, startPoint y: 323, endPoint x: 495, endPoint y: 323, distance: 14.3
click at [495, 323] on div "Coupa * 199006" at bounding box center [660, 315] width 343 height 40
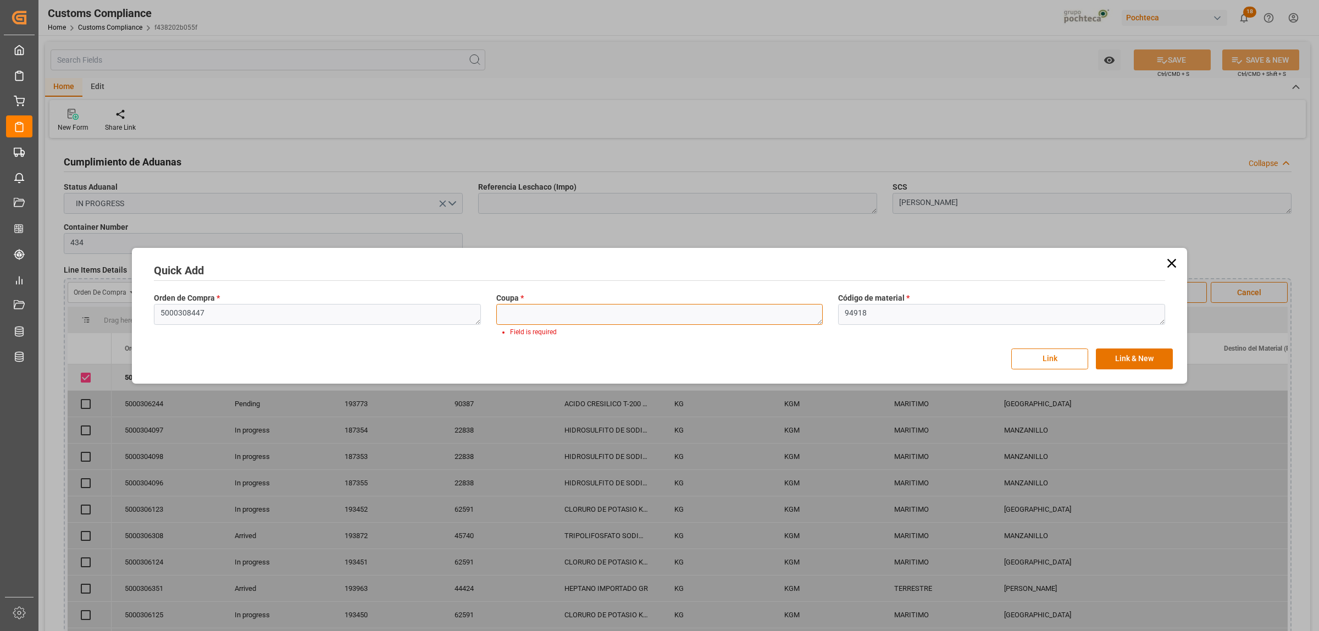
paste textarea "199006"
type textarea "199006"
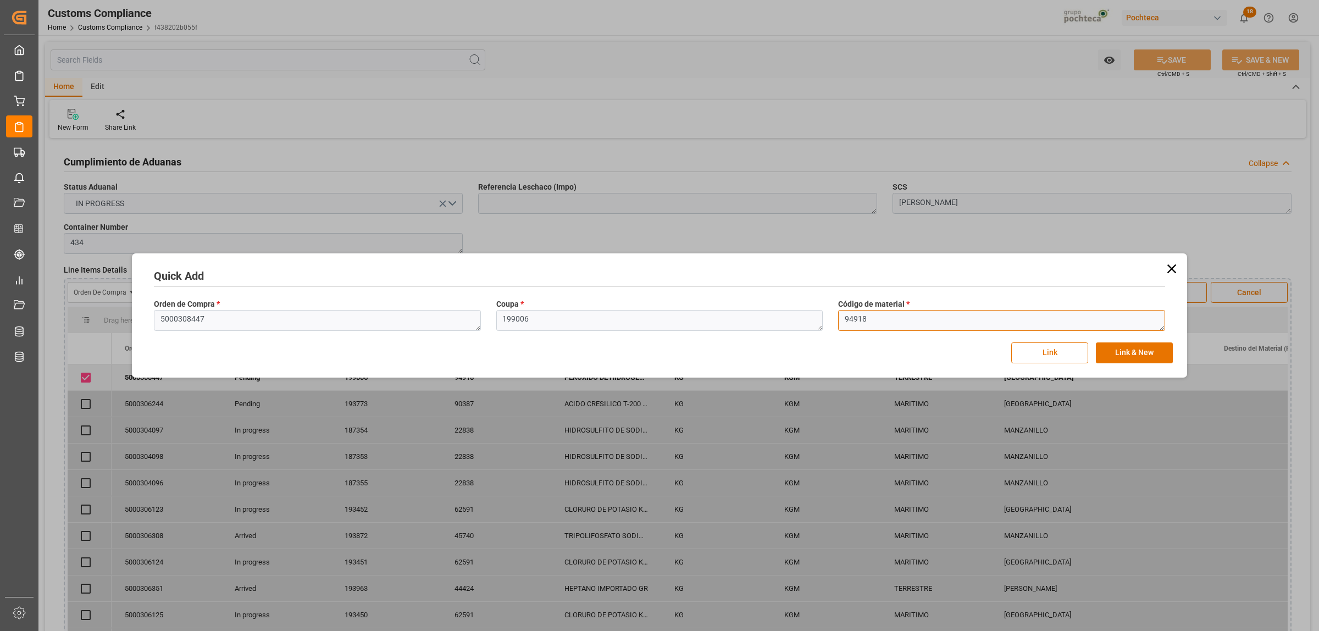
click at [882, 323] on textarea "94918" at bounding box center [1001, 320] width 327 height 21
drag, startPoint x: 858, startPoint y: 323, endPoint x: 840, endPoint y: 325, distance: 17.7
click at [840, 325] on textarea "94918" at bounding box center [1001, 320] width 327 height 21
paste textarea "52593"
type textarea "52593"
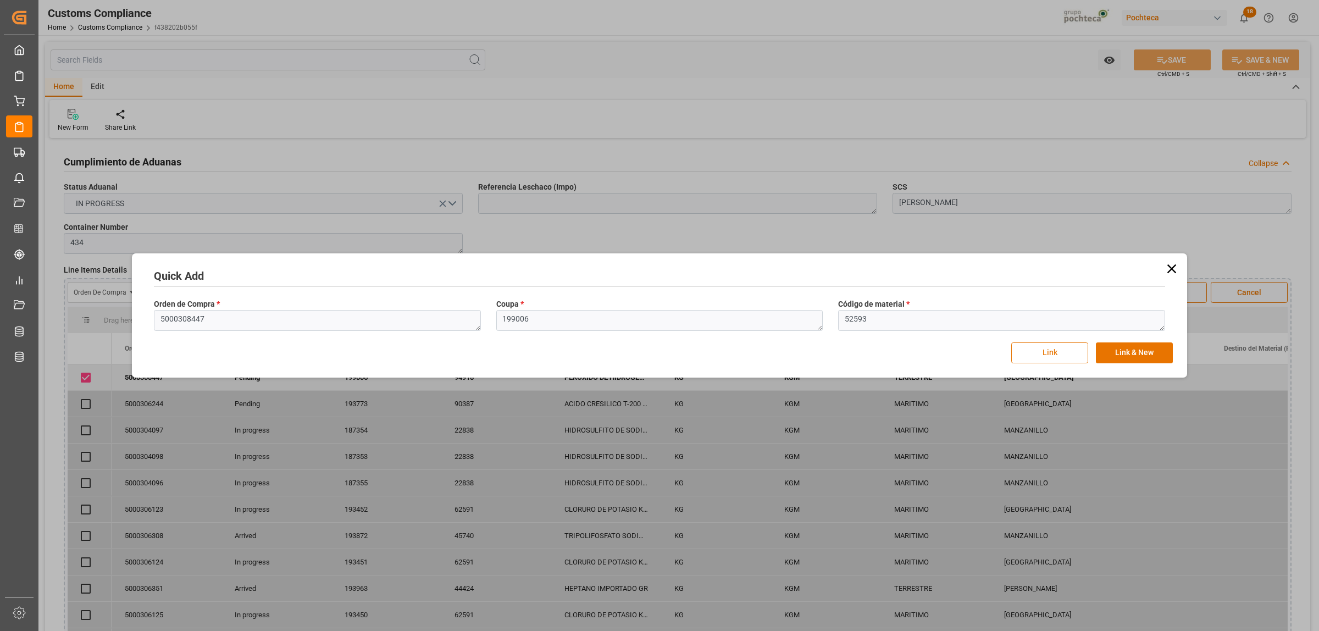
click at [1067, 358] on button "Link" at bounding box center [1050, 353] width 77 height 21
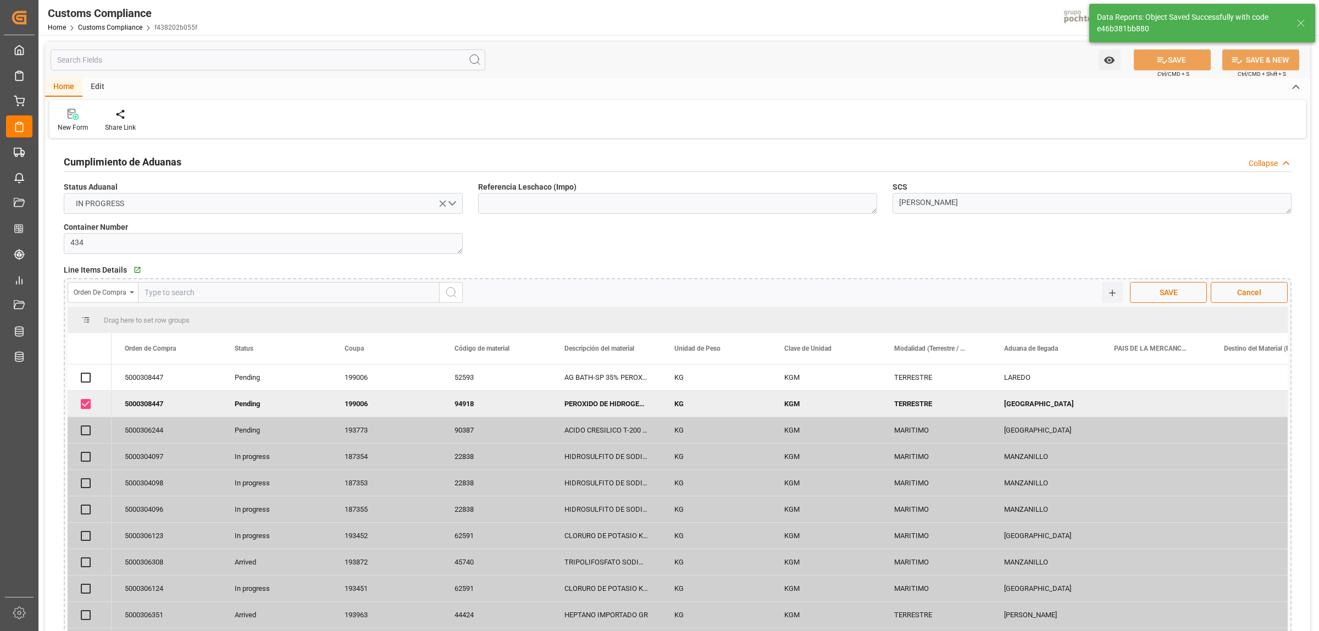
checkbox input "true"
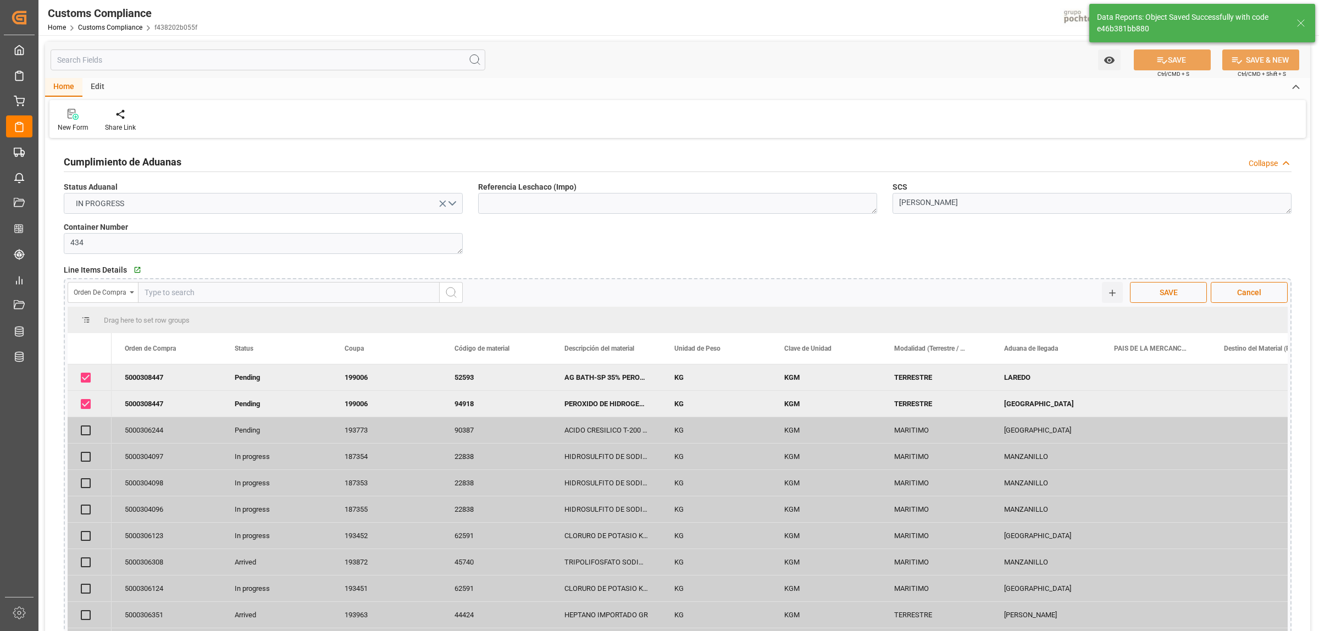
click at [1158, 292] on span "SAVE" at bounding box center [1169, 293] width 29 height 12
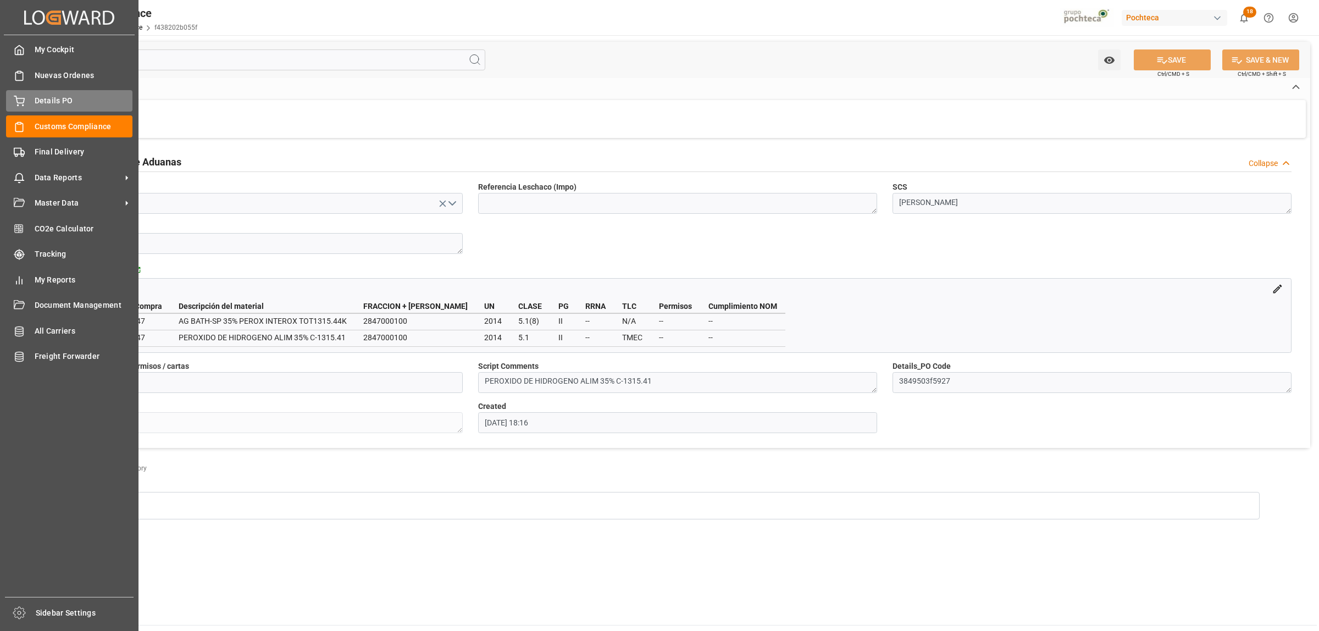
click at [40, 97] on span "Details PO" at bounding box center [84, 101] width 98 height 12
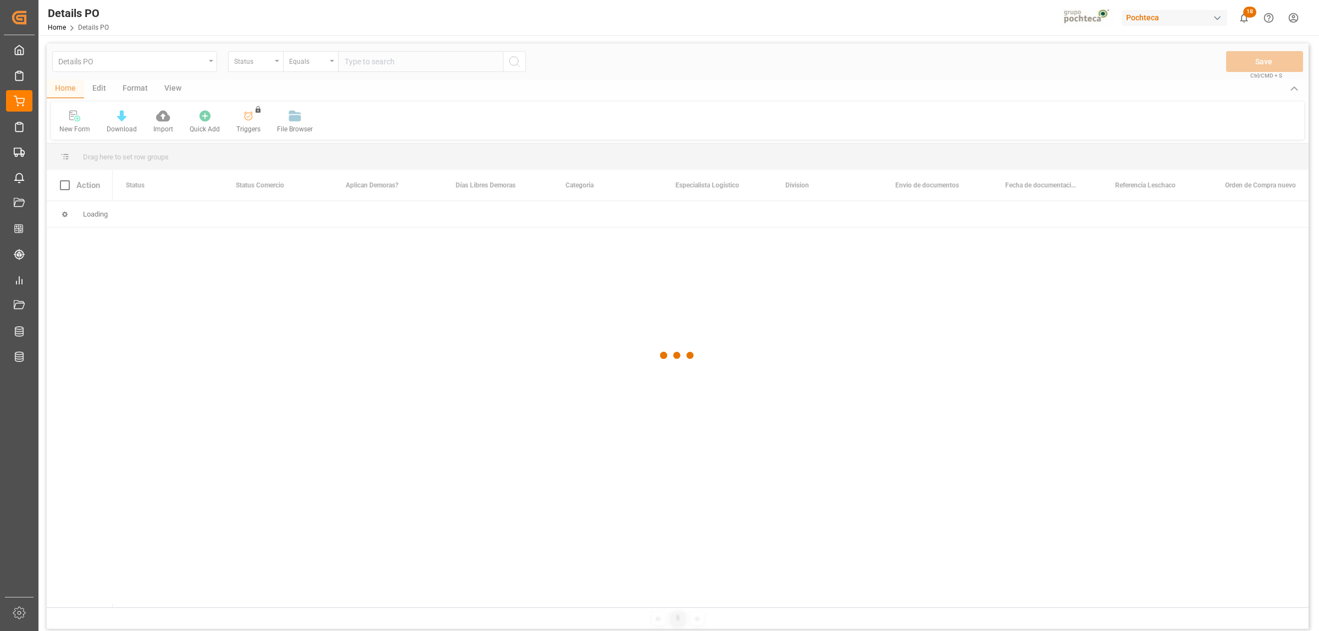
click at [664, 353] on div at bounding box center [663, 354] width 5 height 5
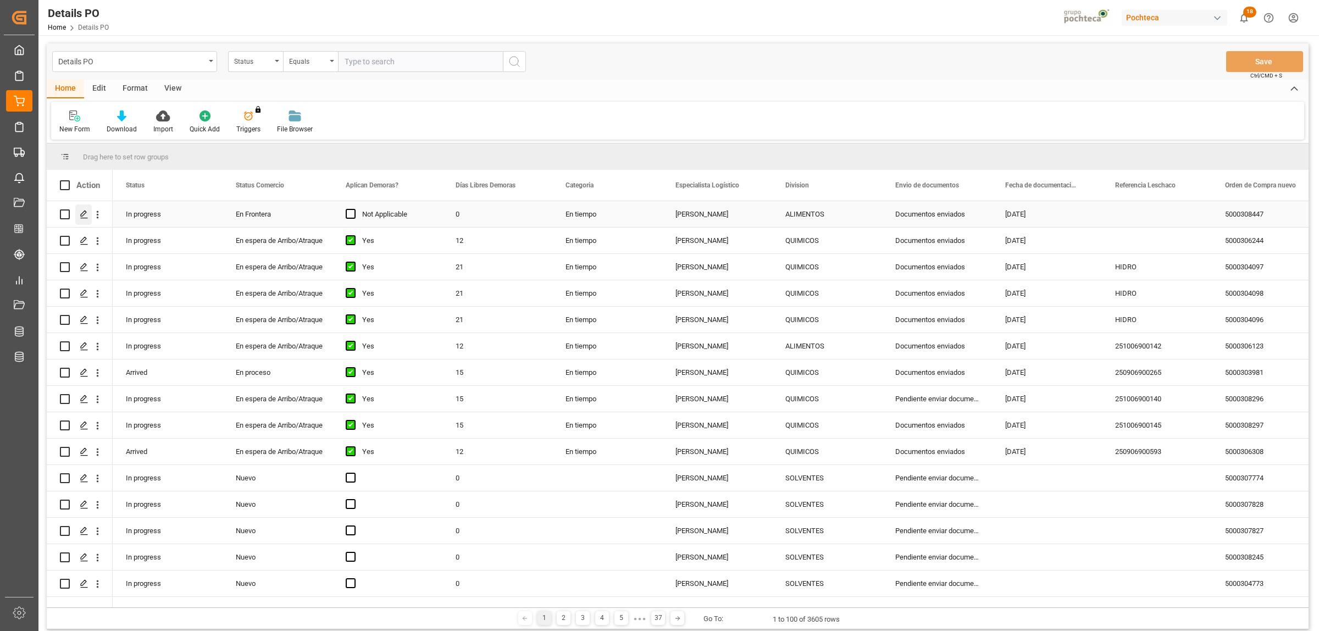
click at [81, 213] on icon "Press SPACE to select this row." at bounding box center [84, 214] width 9 height 9
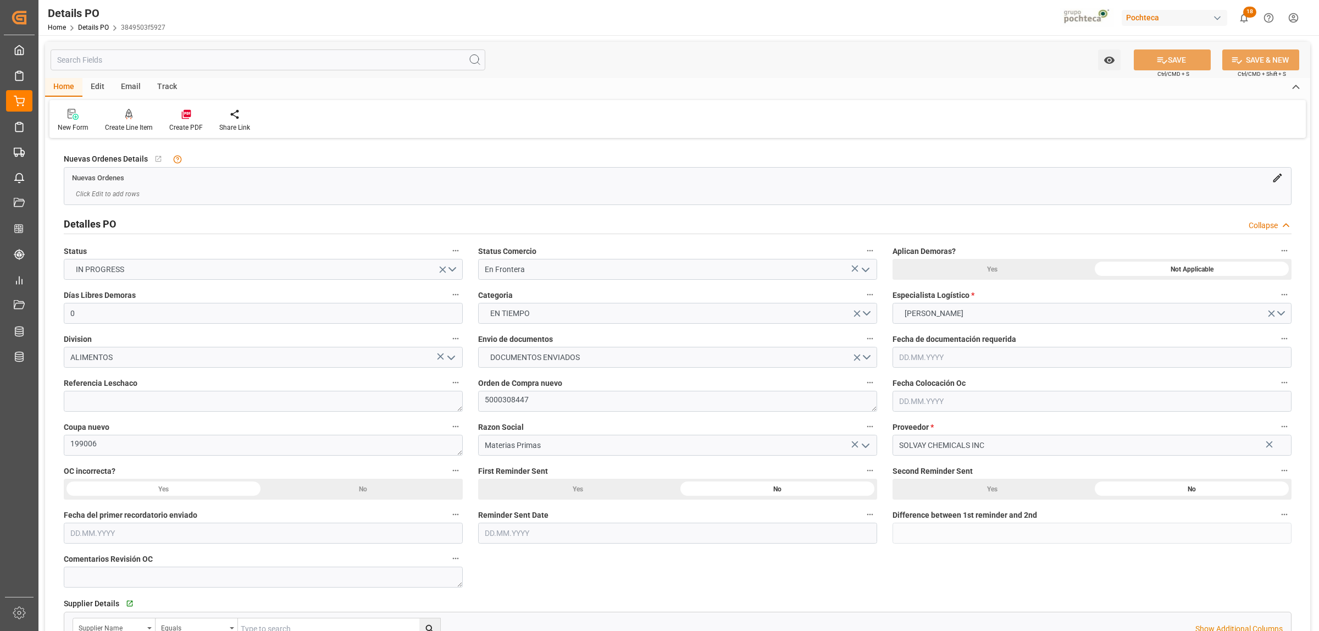
type input "0"
type input "[DATE]"
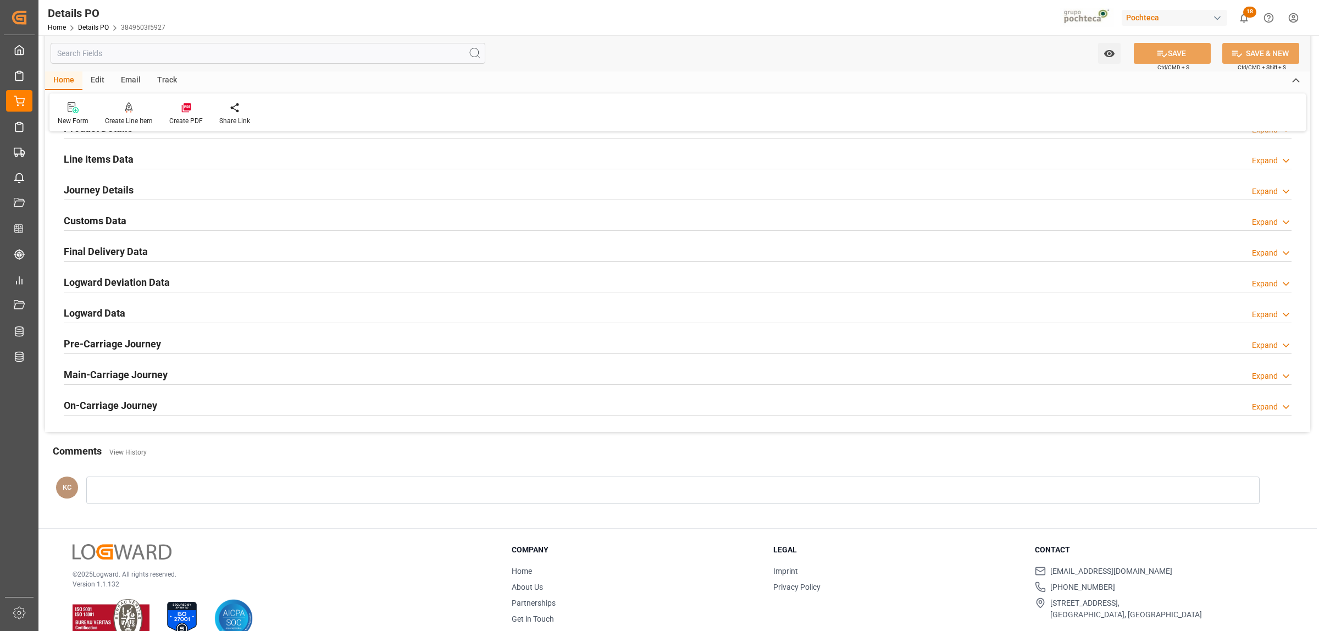
scroll to position [748, 0]
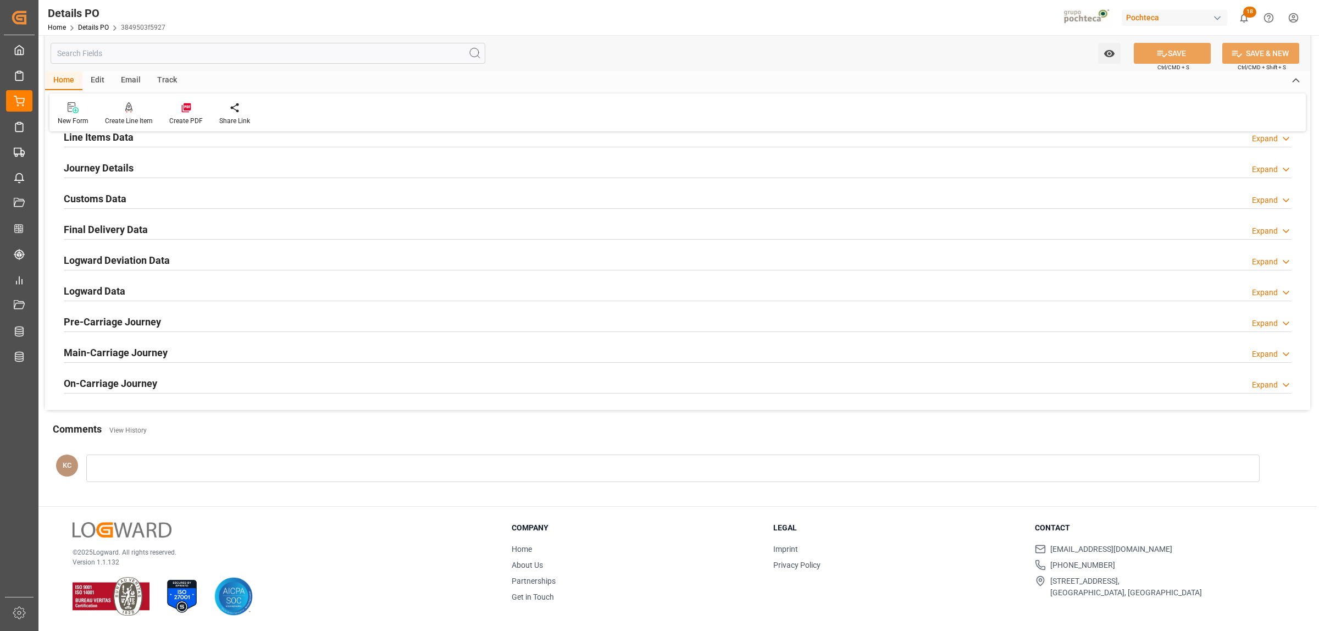
click at [88, 168] on h2 "Journey Details" at bounding box center [99, 168] width 70 height 15
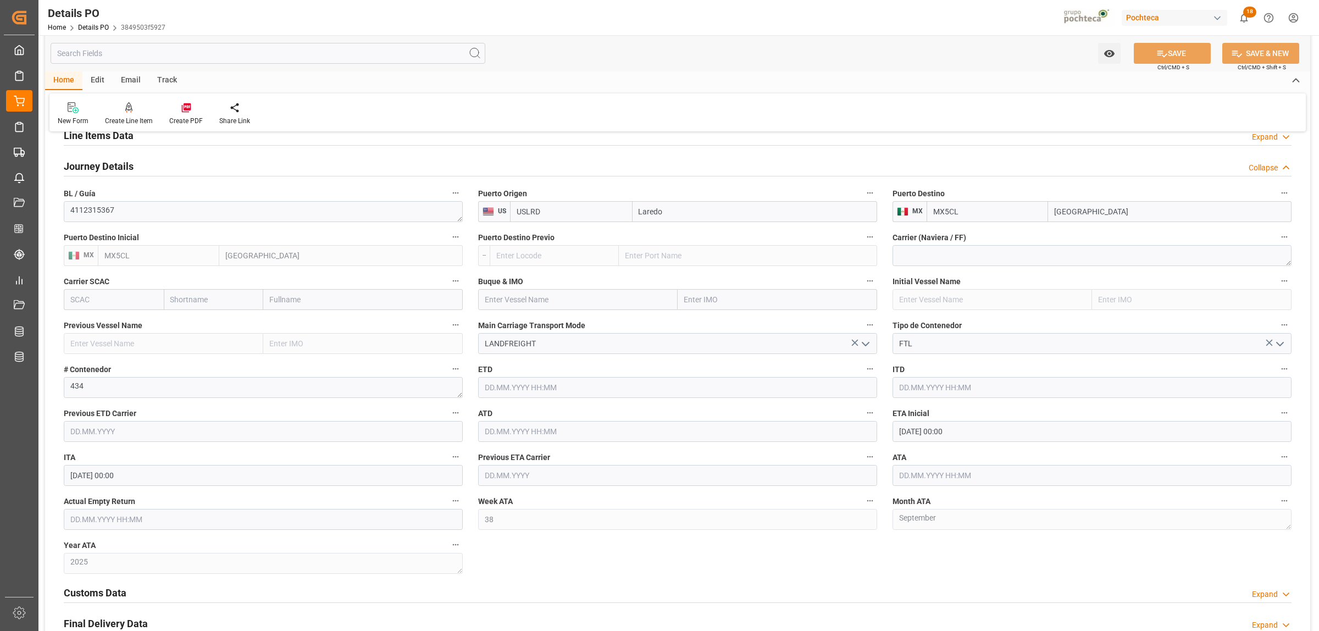
click at [932, 476] on input "text" at bounding box center [1092, 475] width 399 height 21
click at [991, 403] on span "19" at bounding box center [992, 400] width 7 height 8
type input "[DATE] 00:00"
click at [939, 551] on div "Nuevas Ordenes Details   No child Object linked Nuevas Ordenes Click Edit to ad…" at bounding box center [678, 99] width 1266 height 1411
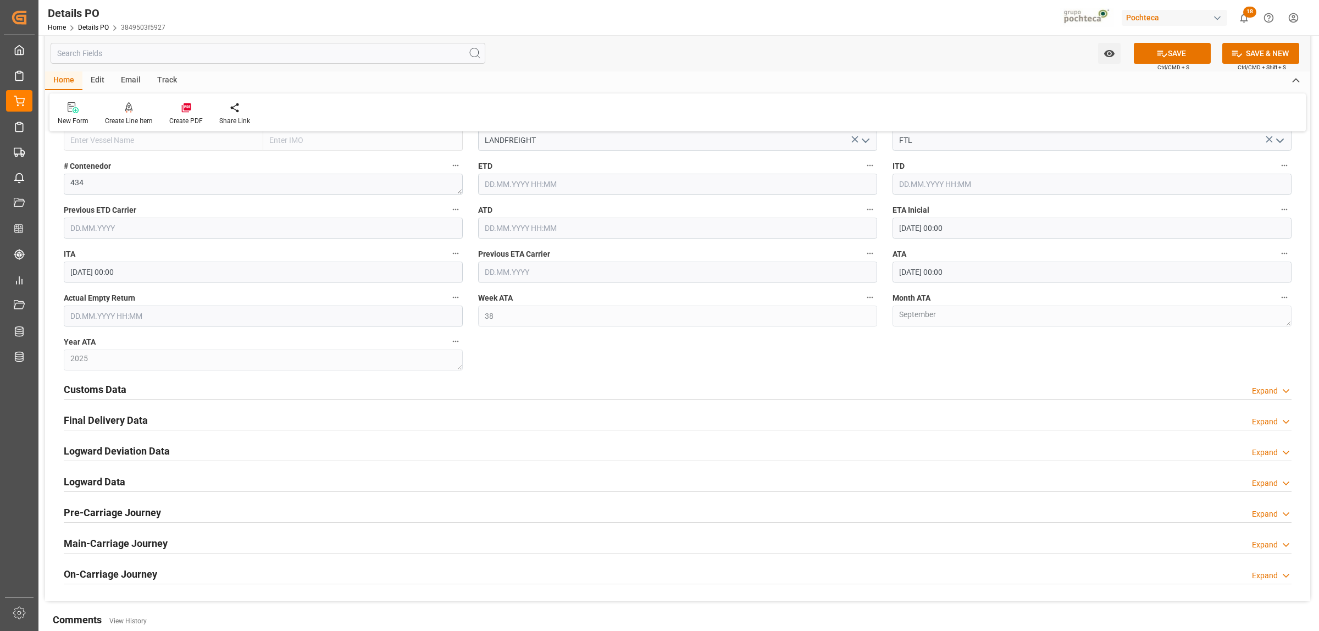
scroll to position [954, 0]
click at [1151, 62] on button "SAVE" at bounding box center [1172, 53] width 77 height 21
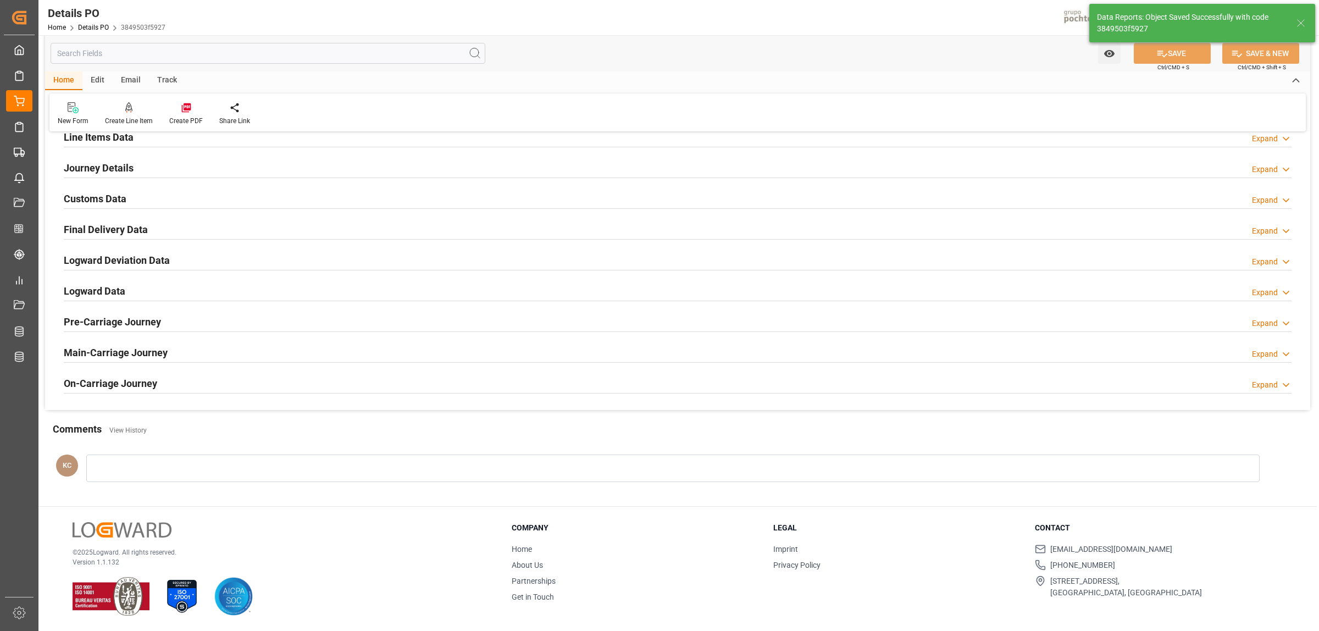
scroll to position [558, 0]
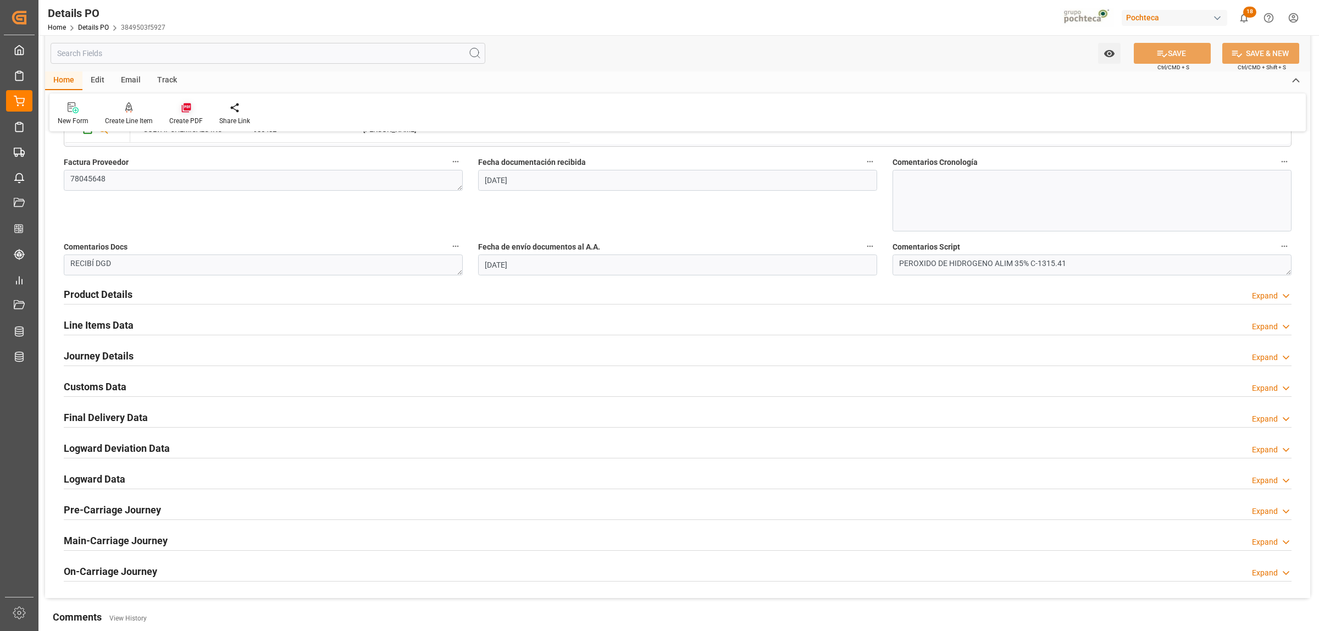
click at [185, 111] on icon at bounding box center [186, 107] width 11 height 11
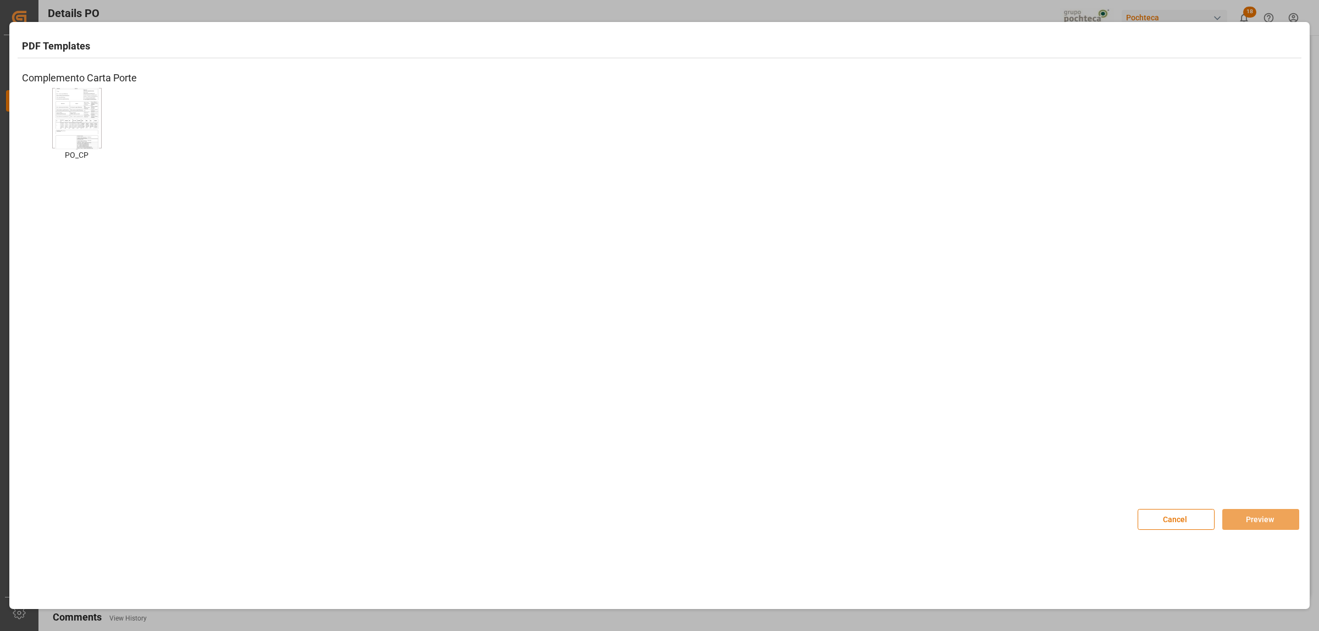
click at [91, 139] on img at bounding box center [77, 118] width 44 height 62
click at [1260, 520] on button "Preview" at bounding box center [1261, 519] width 77 height 21
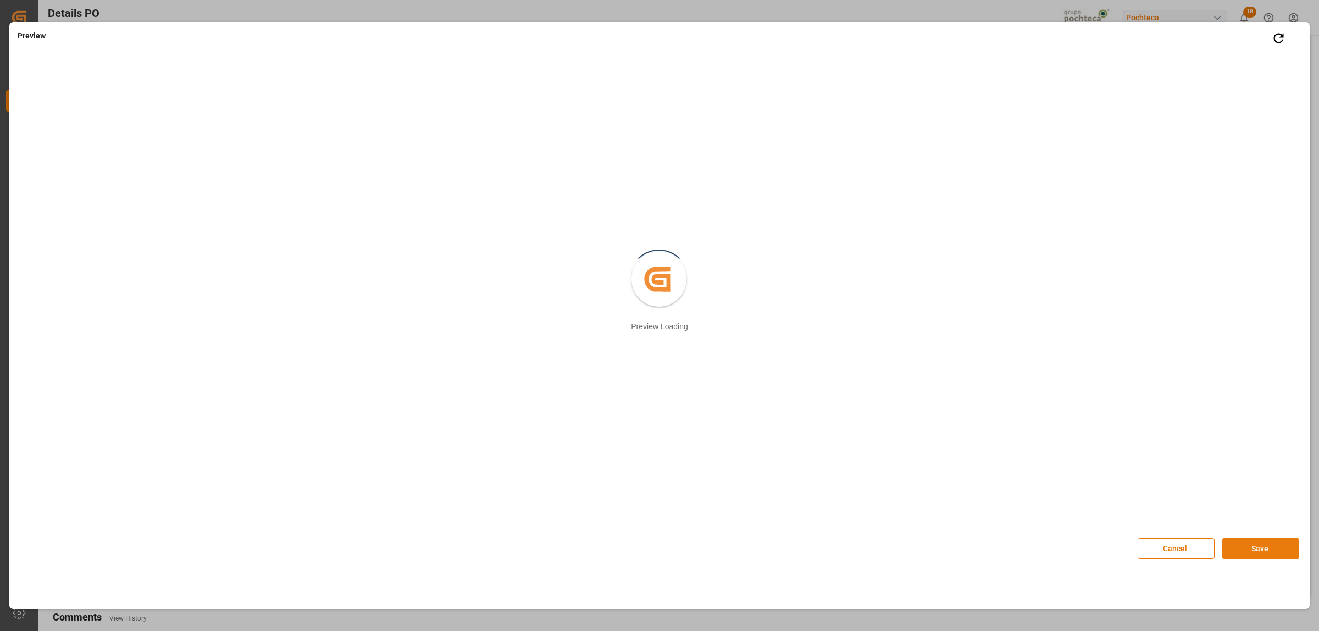
click at [1256, 550] on button "Save" at bounding box center [1261, 548] width 77 height 21
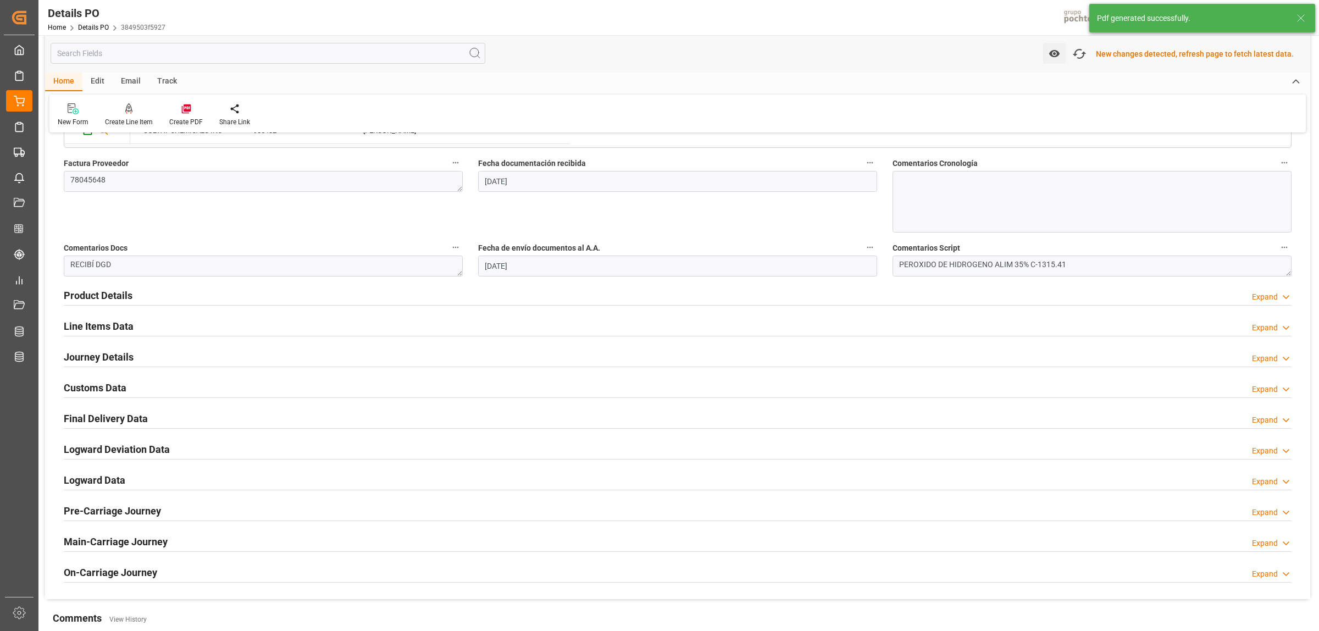
scroll to position [559, 0]
click at [80, 391] on h2 "Customs Data" at bounding box center [95, 386] width 63 height 15
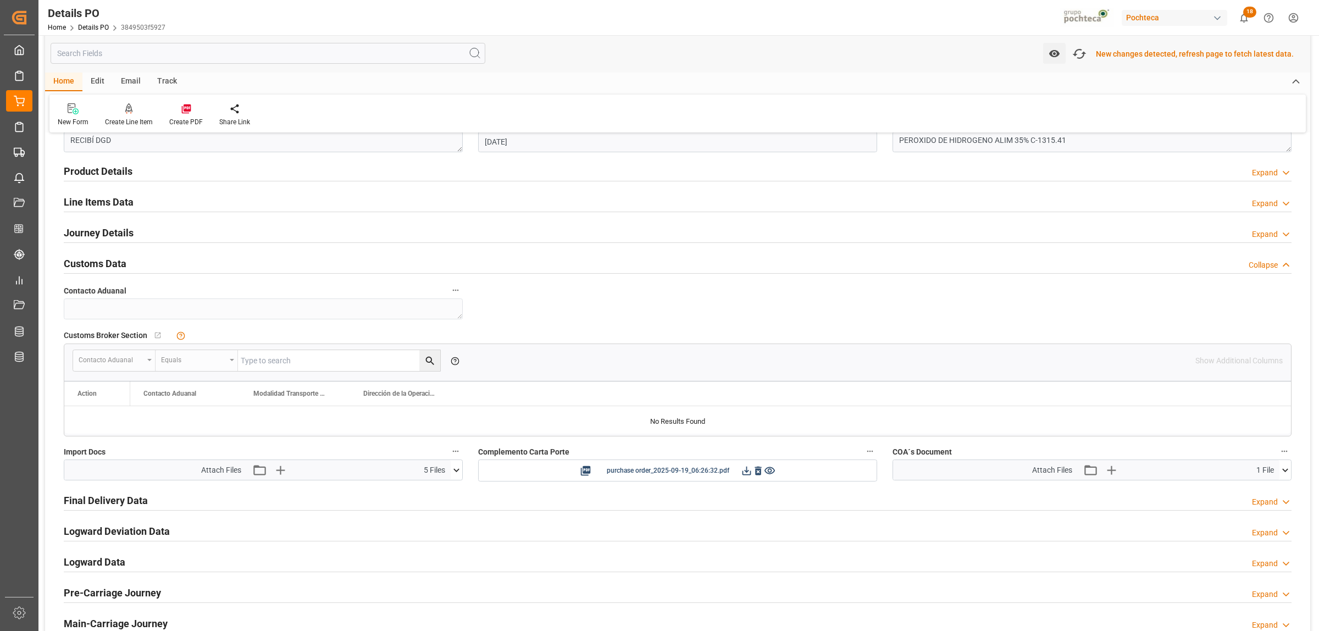
scroll to position [697, 0]
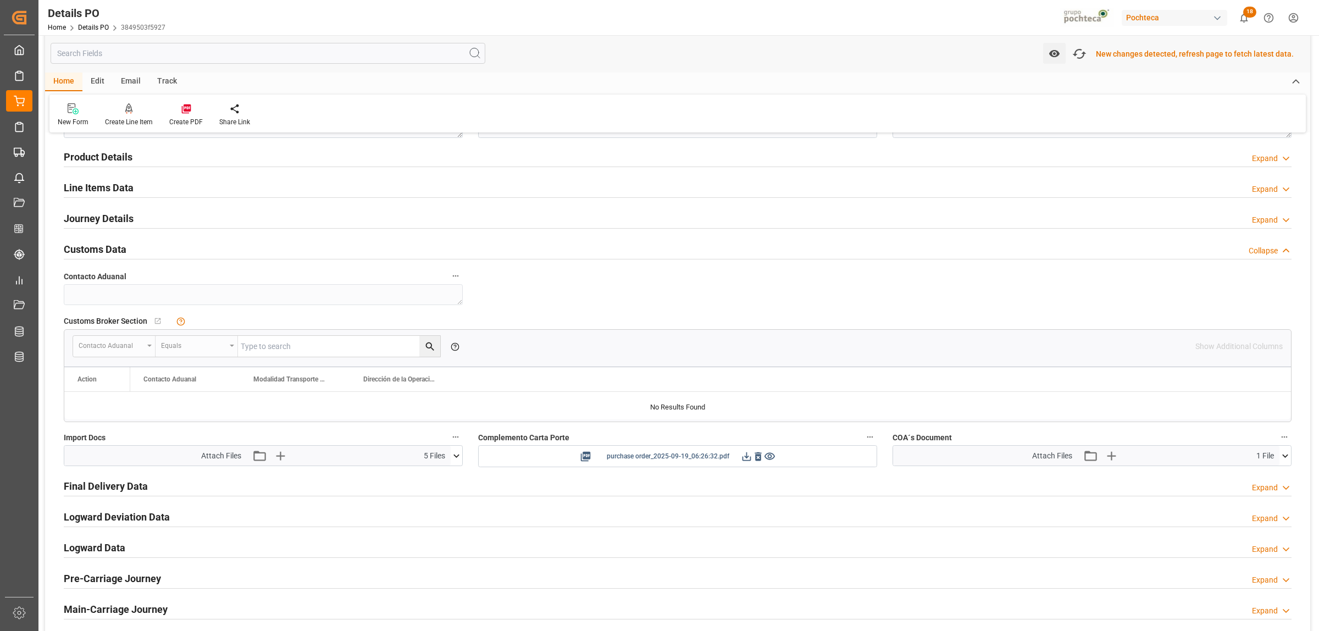
click at [744, 461] on icon at bounding box center [747, 457] width 12 height 12
click at [745, 456] on icon at bounding box center [747, 457] width 12 height 12
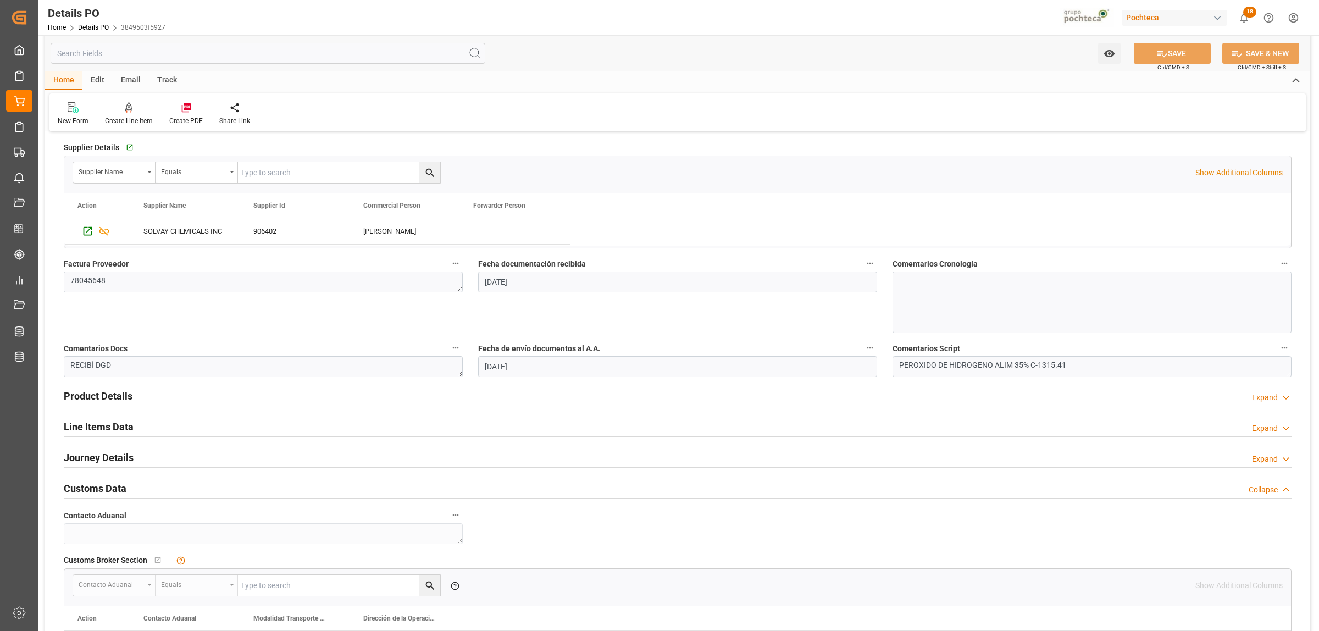
scroll to position [558, 0]
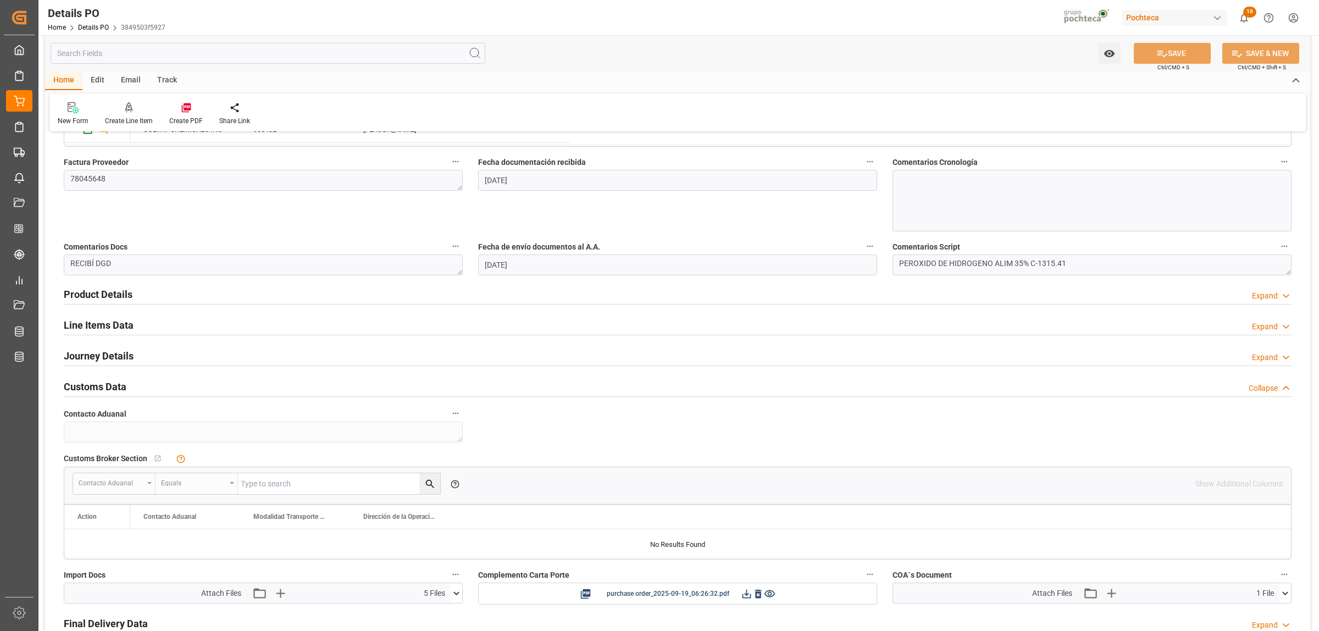
click at [93, 323] on h2 "Line Items Data" at bounding box center [99, 325] width 70 height 15
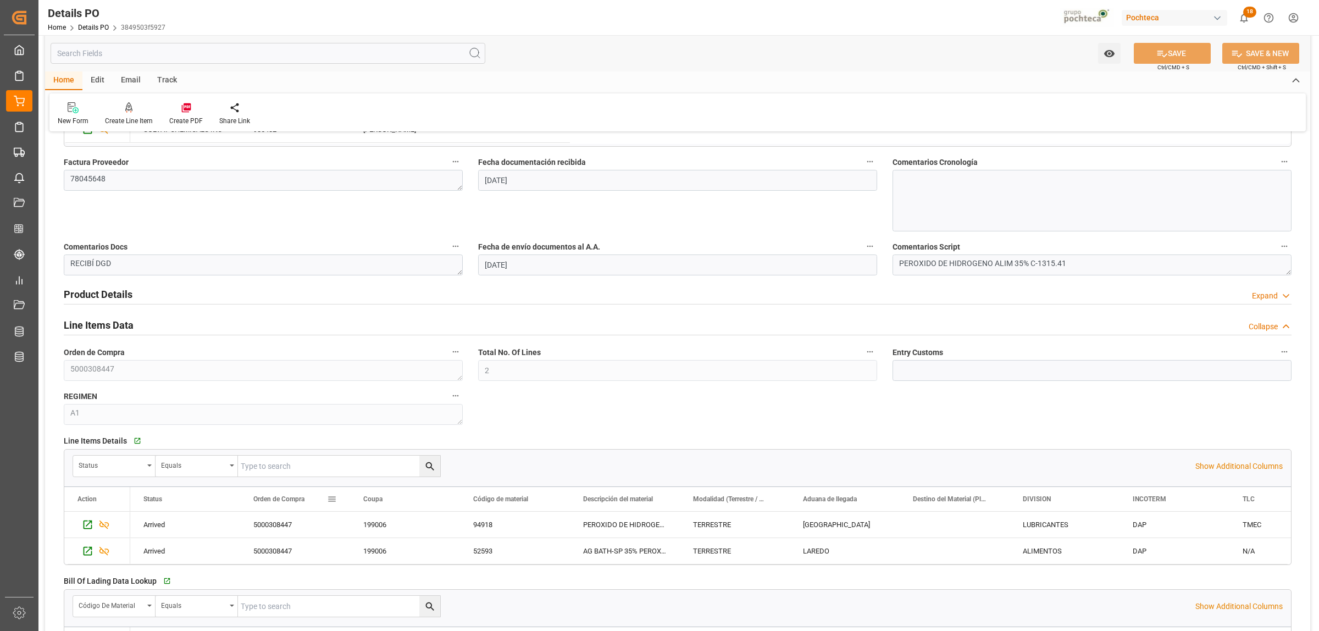
scroll to position [627, 0]
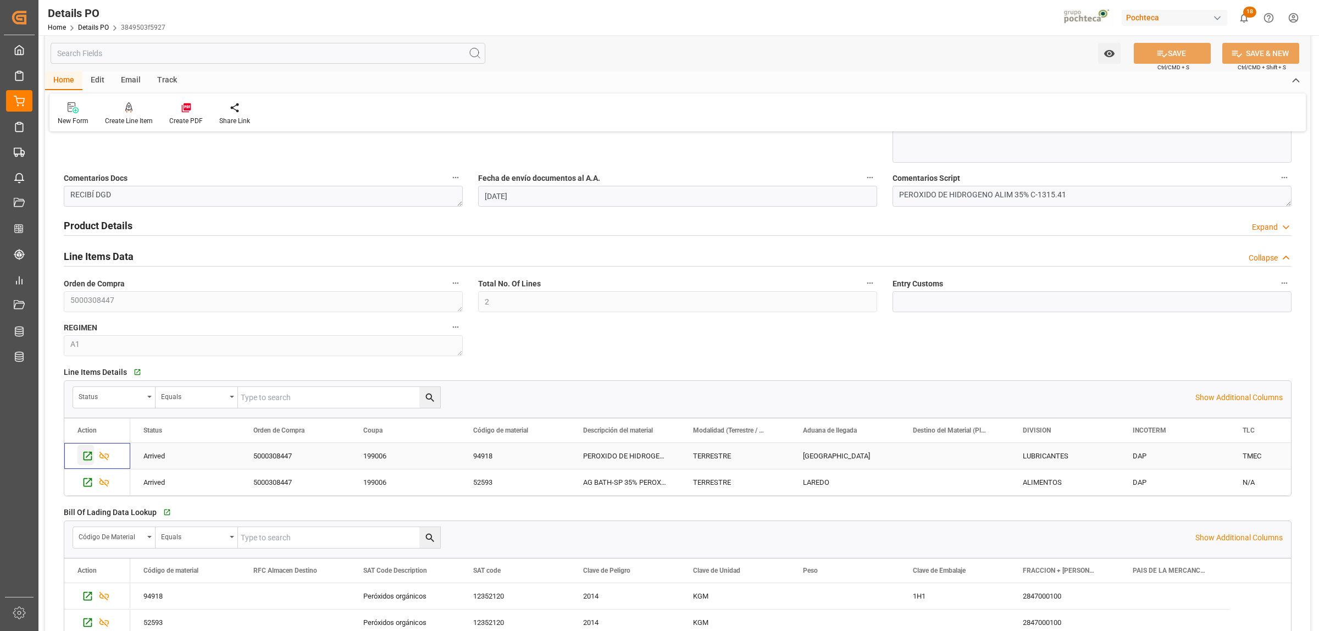
click at [87, 460] on icon "Press SPACE to select this row." at bounding box center [88, 456] width 12 height 12
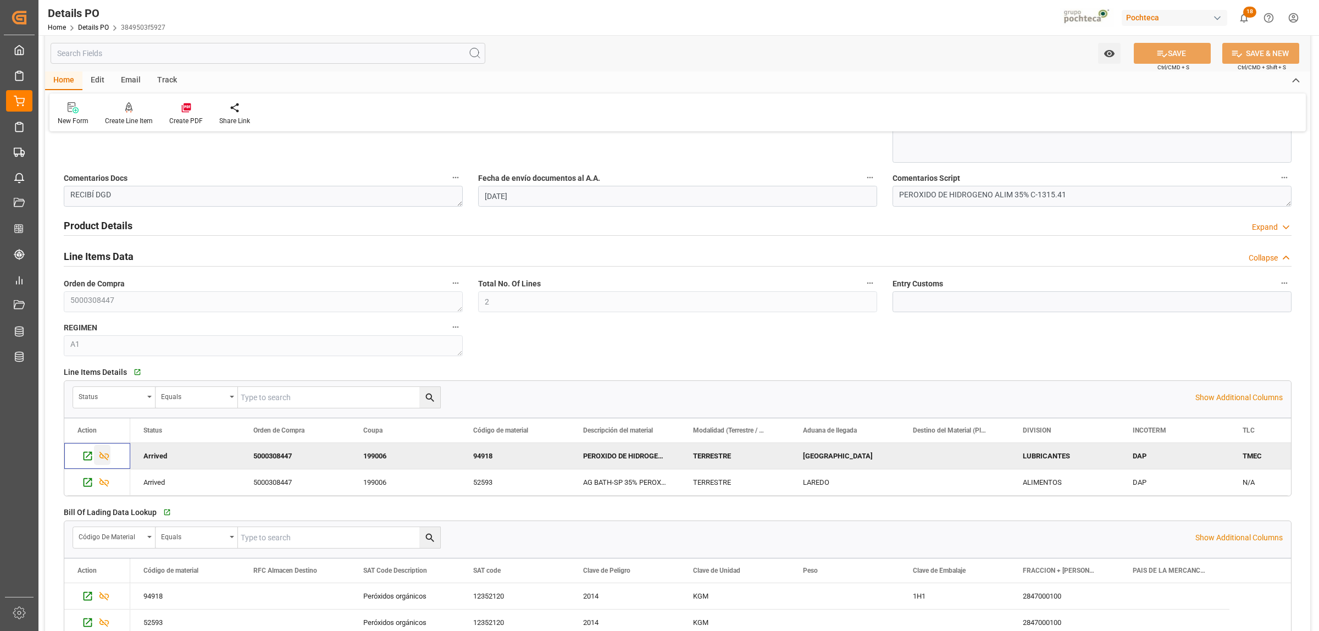
click at [104, 457] on icon "Press SPACE to deselect this row." at bounding box center [104, 456] width 12 height 12
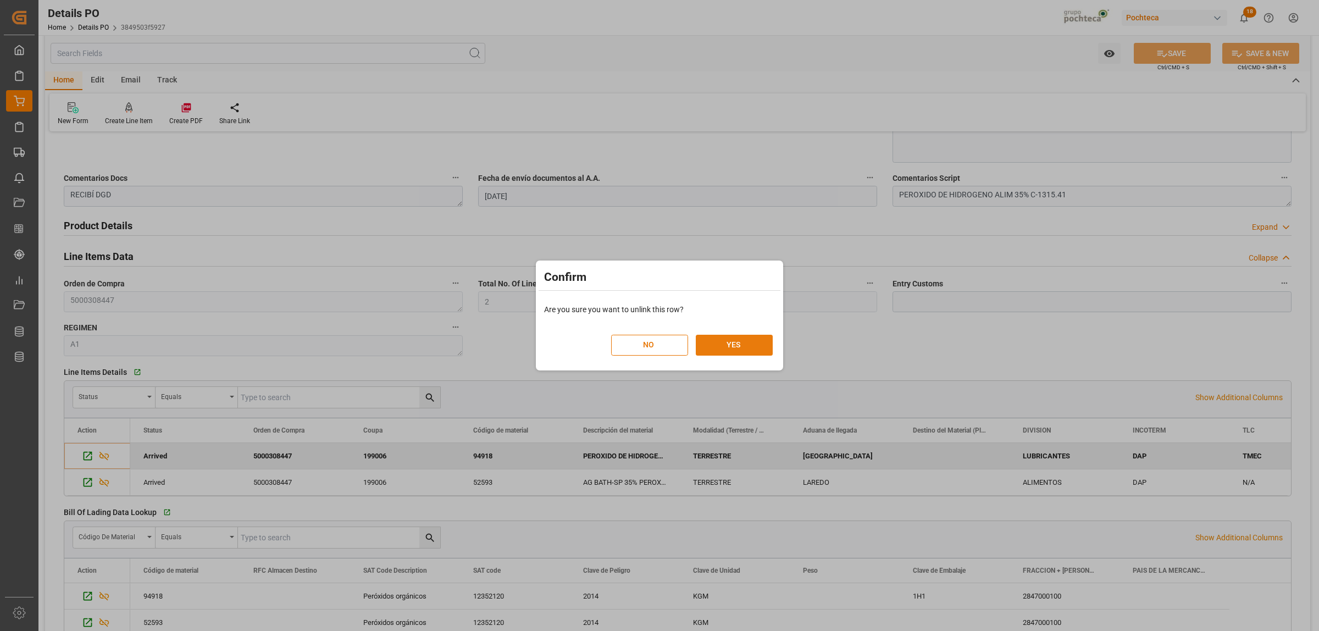
click at [756, 339] on button "YES" at bounding box center [734, 345] width 77 height 21
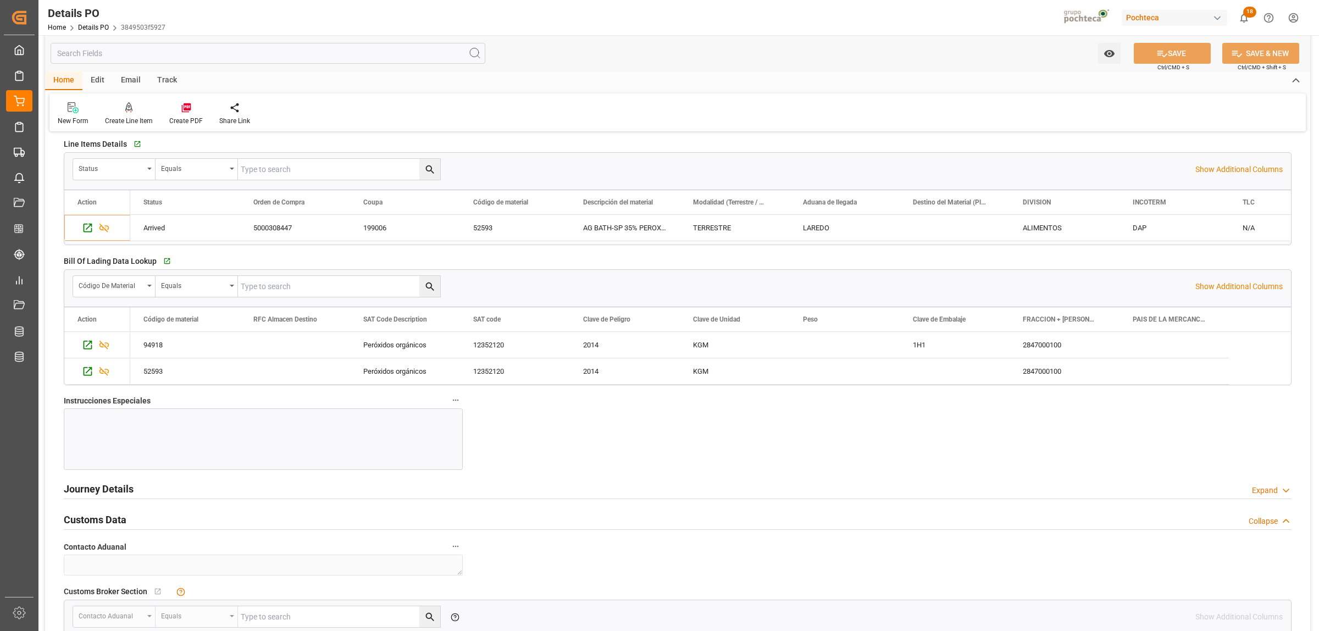
scroll to position [833, 0]
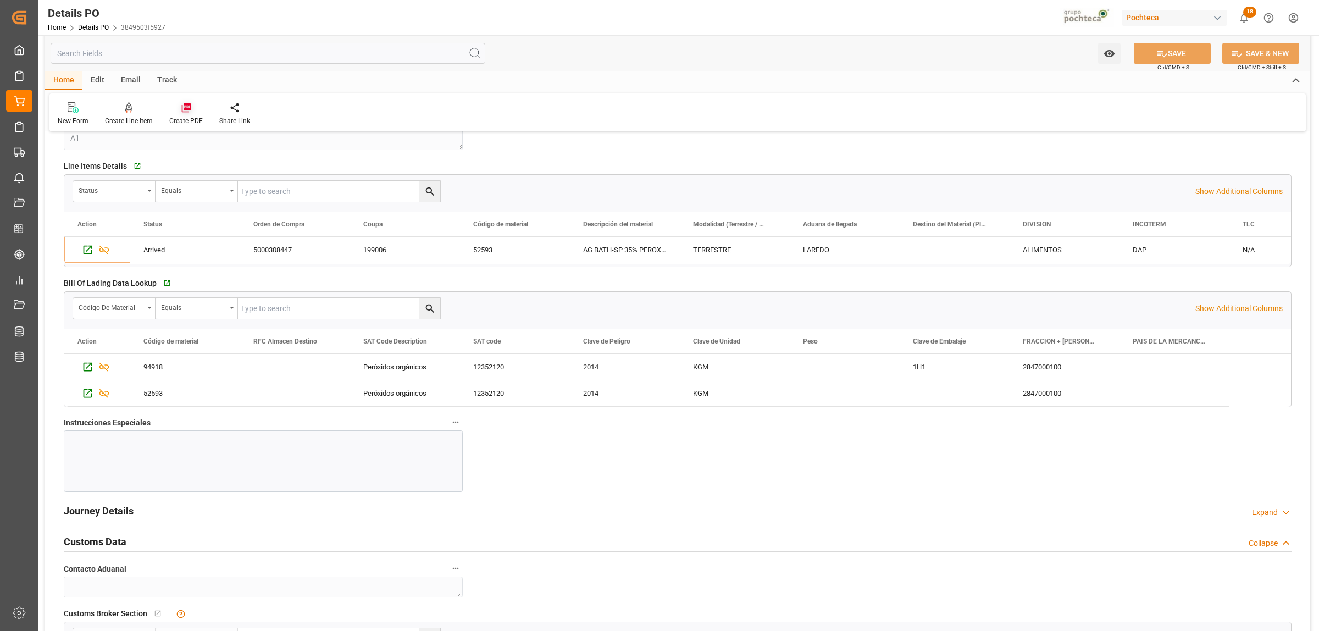
click at [183, 113] on div "Create PDF" at bounding box center [186, 114] width 50 height 24
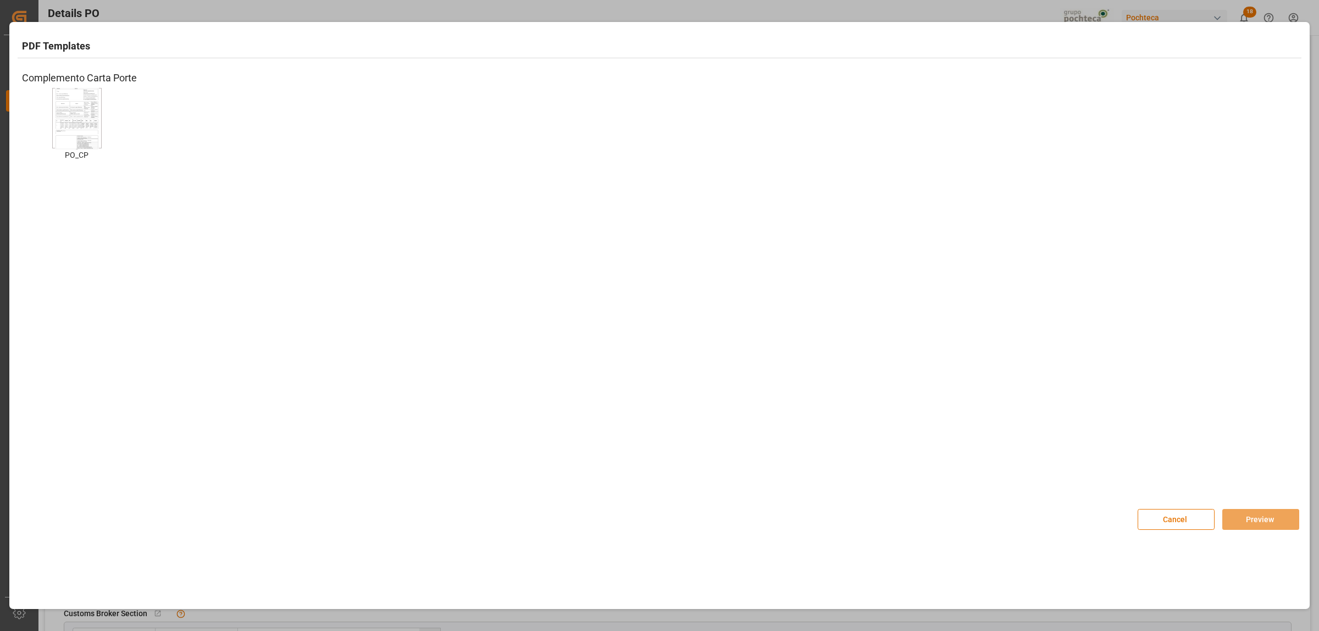
click at [94, 138] on img at bounding box center [77, 118] width 44 height 62
click at [1241, 510] on button "Preview" at bounding box center [1261, 519] width 77 height 21
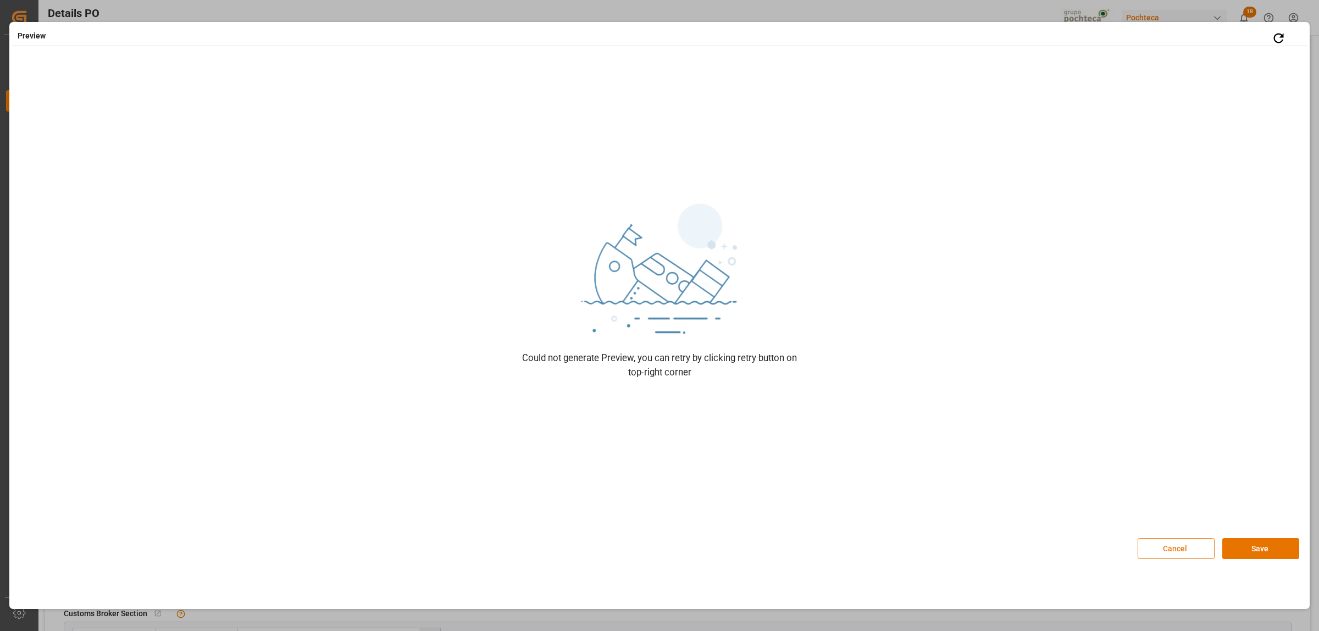
click at [1169, 544] on button "Cancel" at bounding box center [1176, 548] width 77 height 21
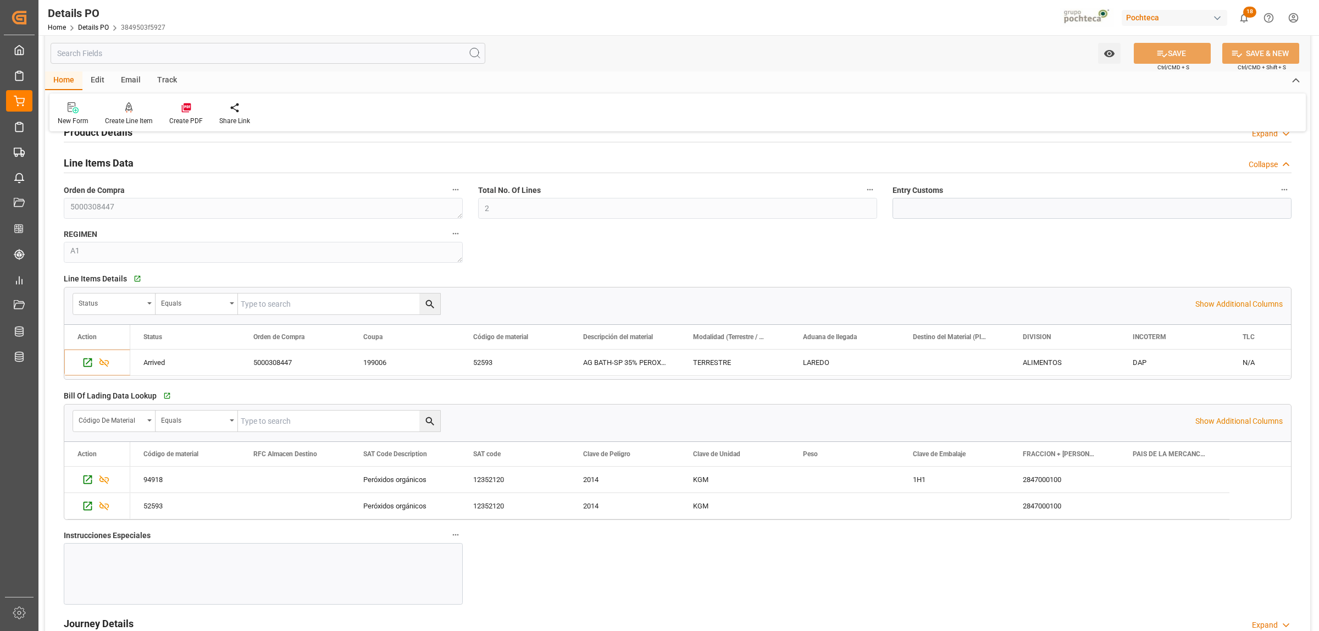
scroll to position [695, 0]
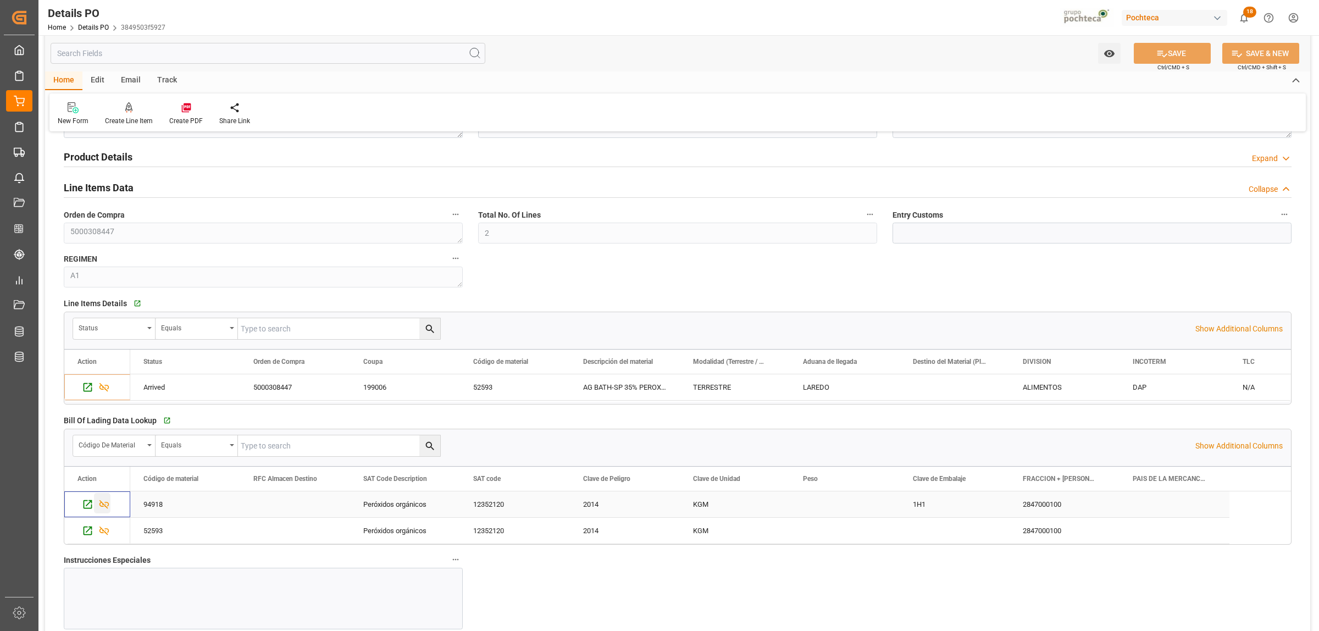
click at [103, 510] on icon "Press SPACE to select this row." at bounding box center [104, 505] width 12 height 12
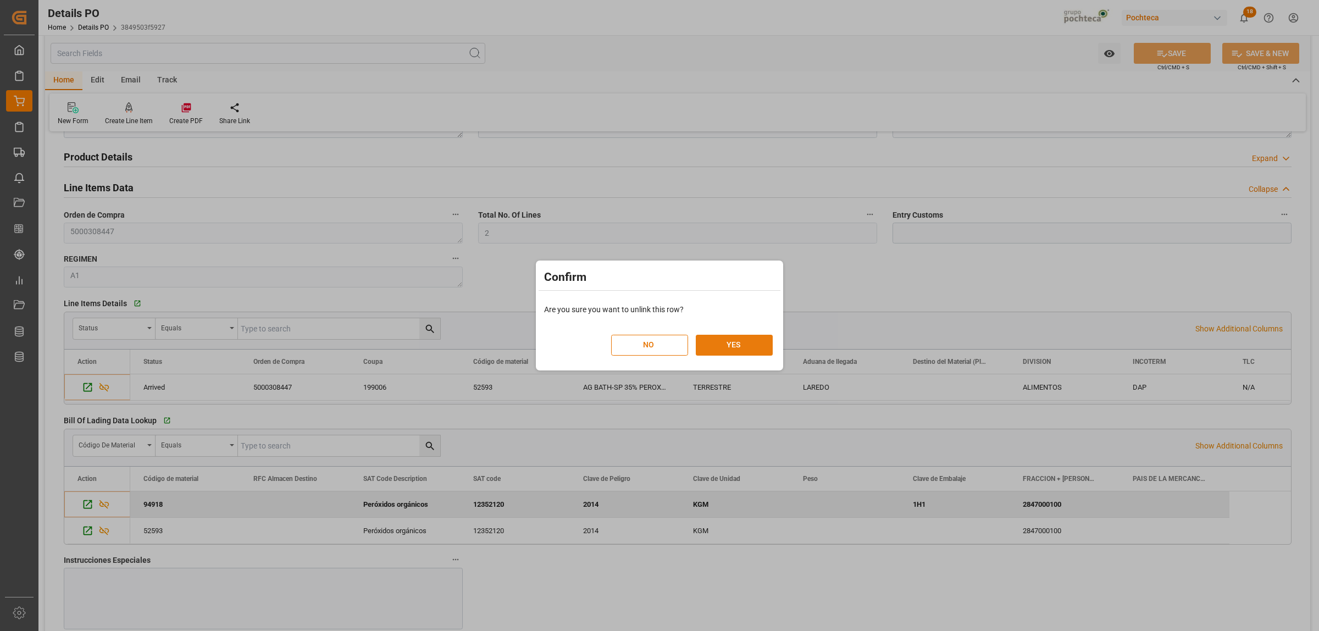
click at [721, 340] on button "YES" at bounding box center [734, 345] width 77 height 21
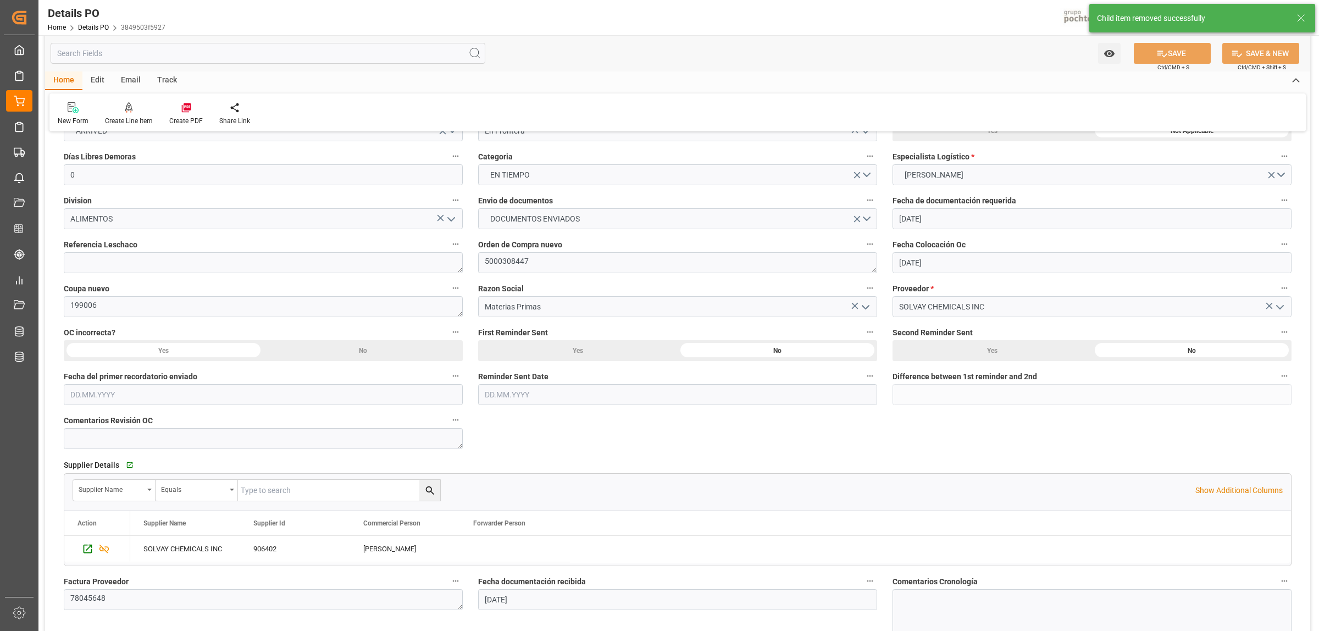
scroll to position [0, 0]
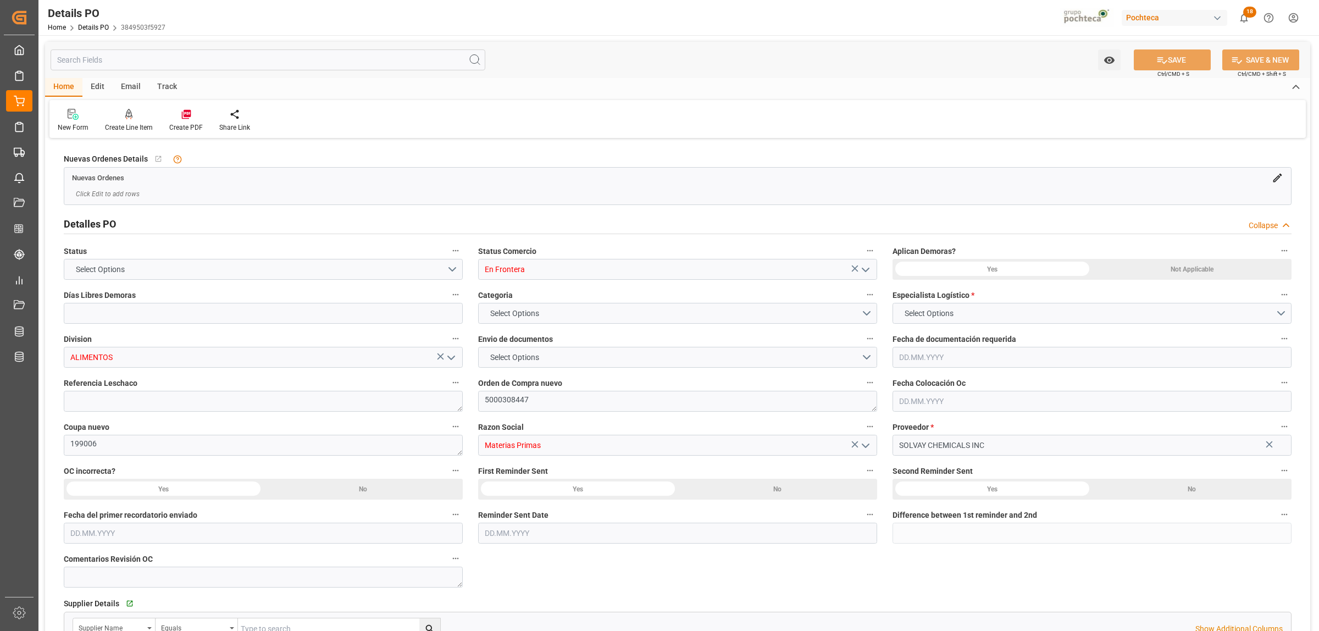
type input "0"
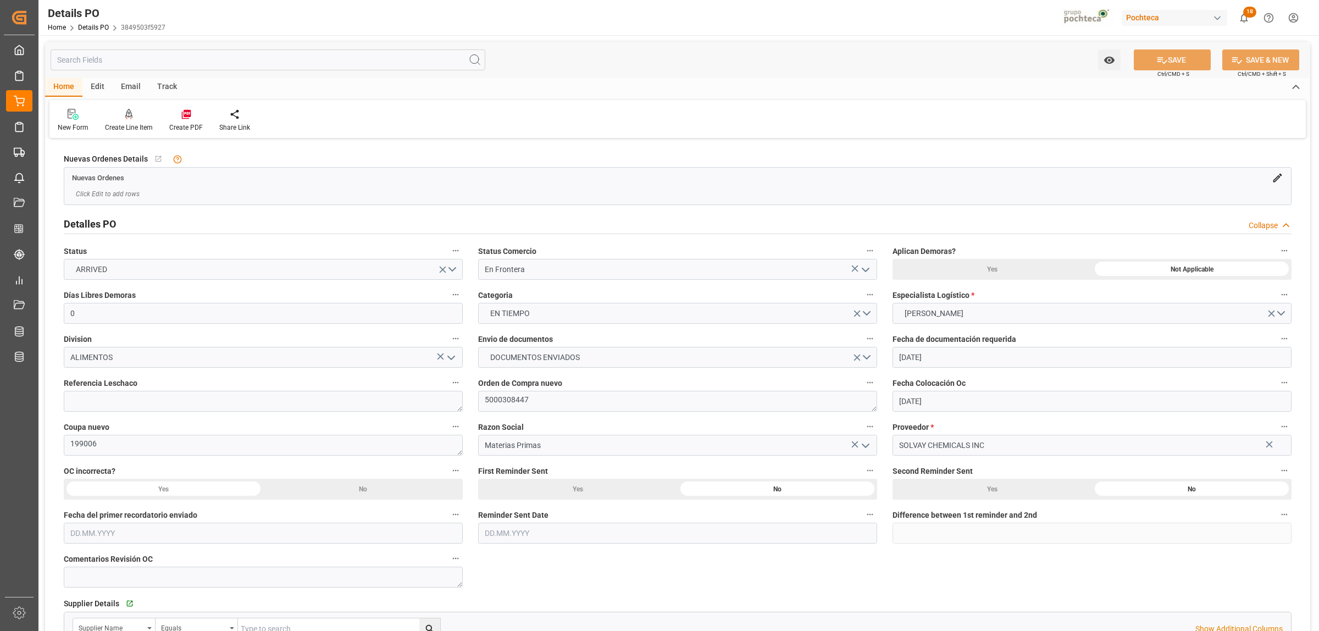
type input "[DATE]"
click at [183, 113] on icon at bounding box center [186, 114] width 11 height 11
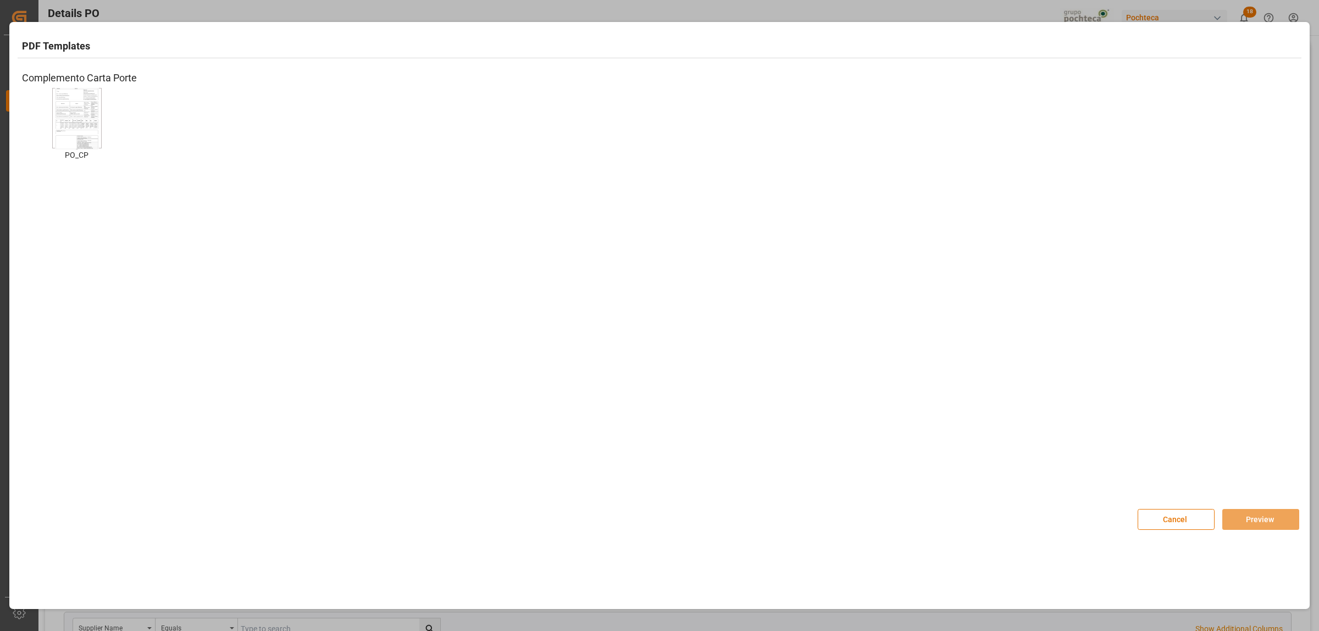
click at [87, 140] on img at bounding box center [77, 118] width 44 height 62
click at [1273, 515] on button "Preview" at bounding box center [1261, 519] width 77 height 21
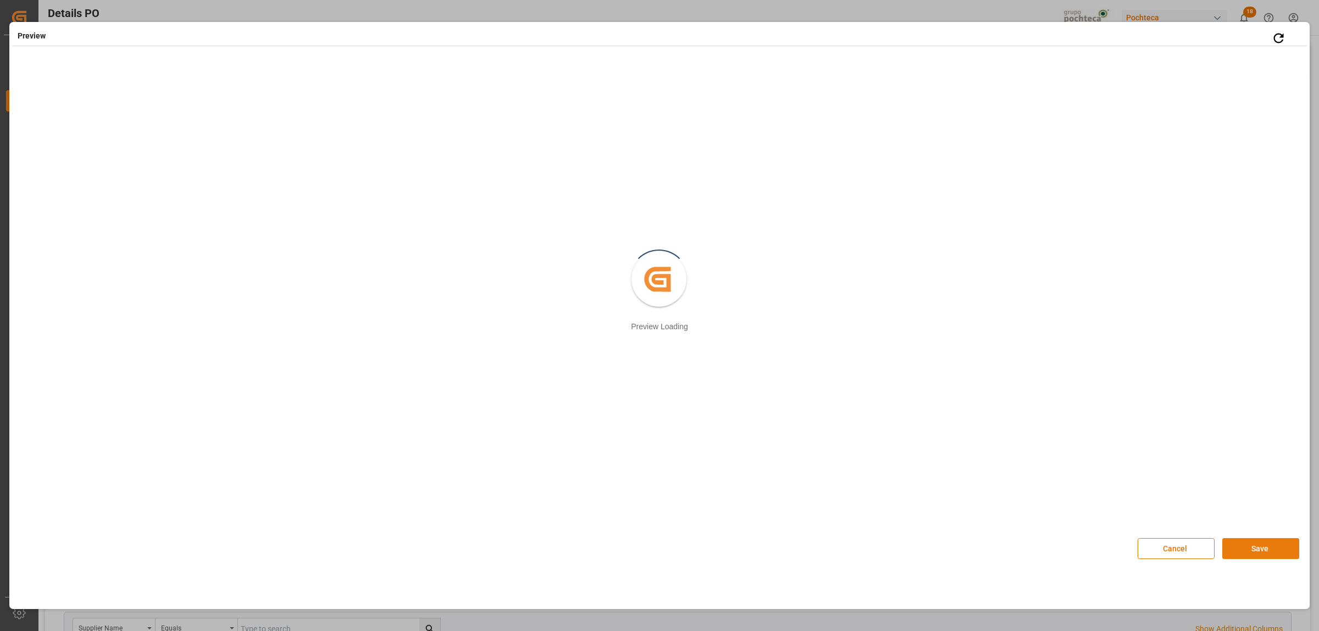
click at [1246, 547] on button "Save" at bounding box center [1261, 548] width 77 height 21
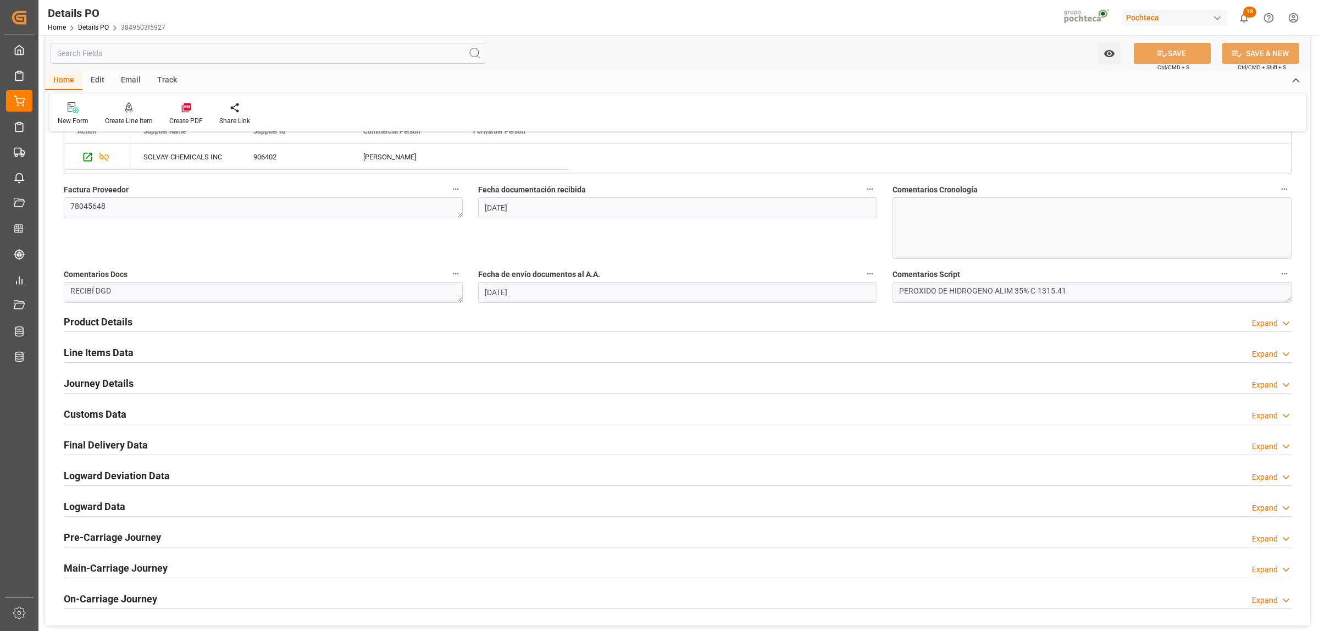
scroll to position [550, 0]
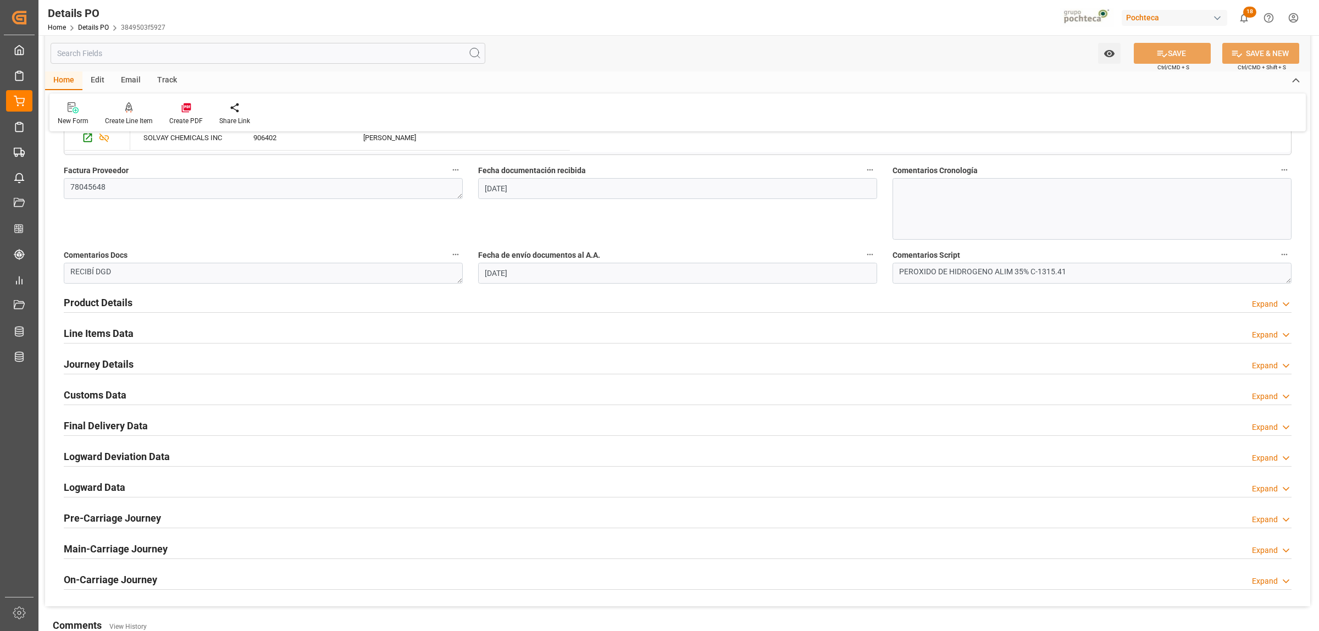
click at [103, 393] on h2 "Customs Data" at bounding box center [95, 395] width 63 height 15
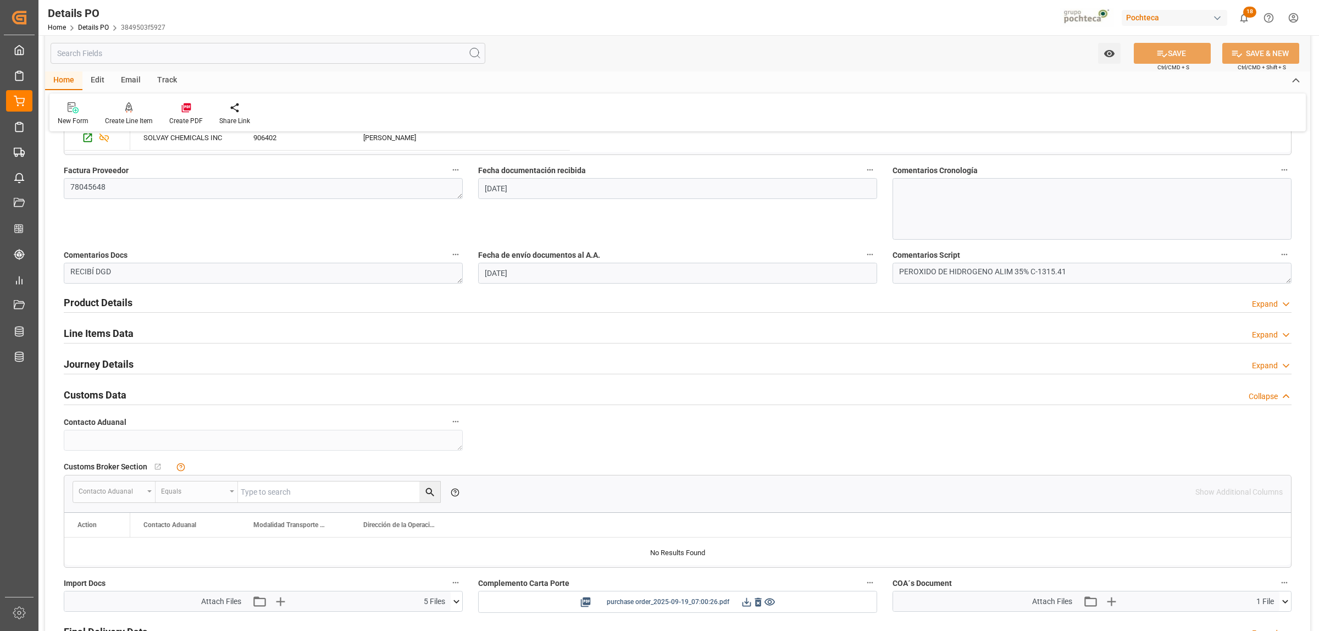
click at [745, 605] on icon at bounding box center [747, 602] width 12 height 12
